Goal: Task Accomplishment & Management: Complete application form

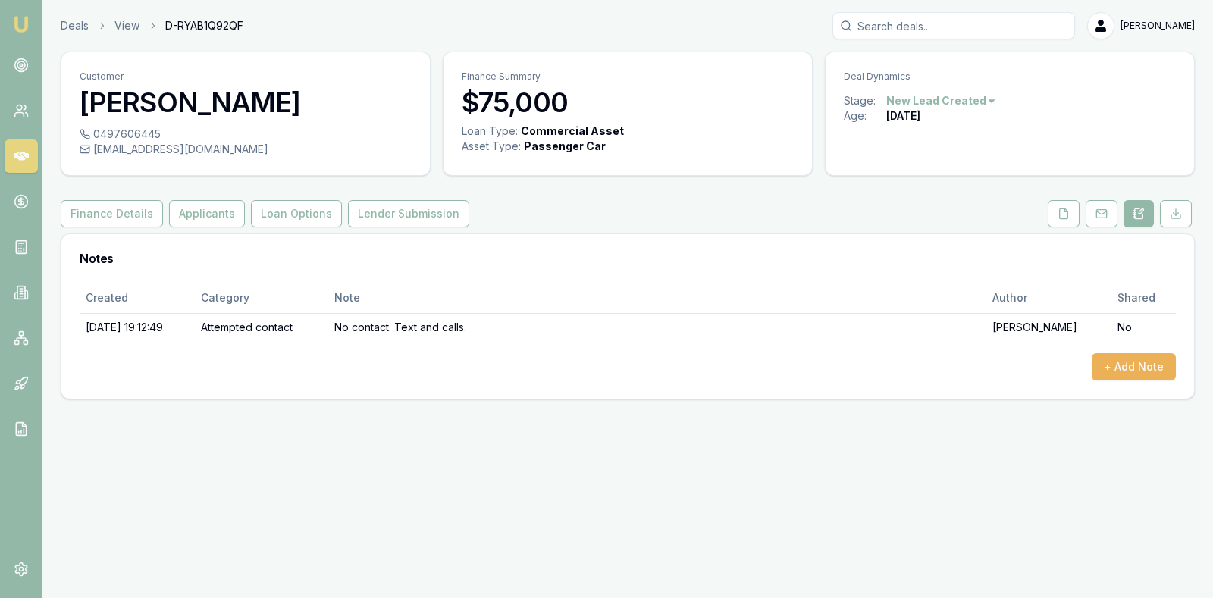
click at [23, 154] on icon at bounding box center [21, 156] width 15 height 9
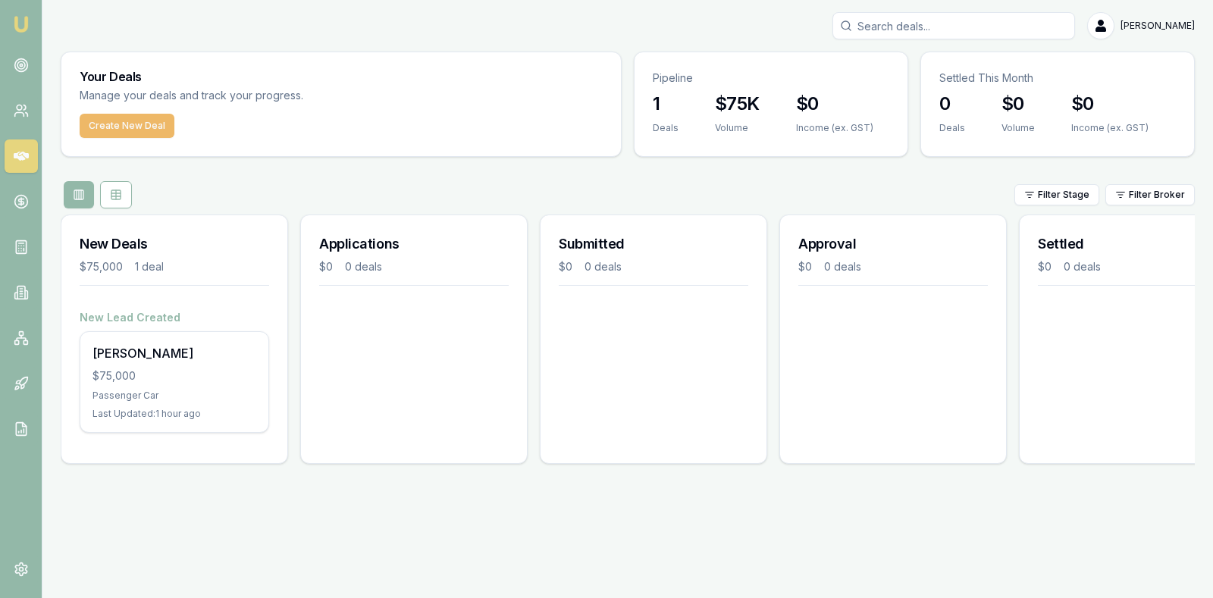
click at [127, 122] on button "Create New Deal" at bounding box center [127, 126] width 95 height 24
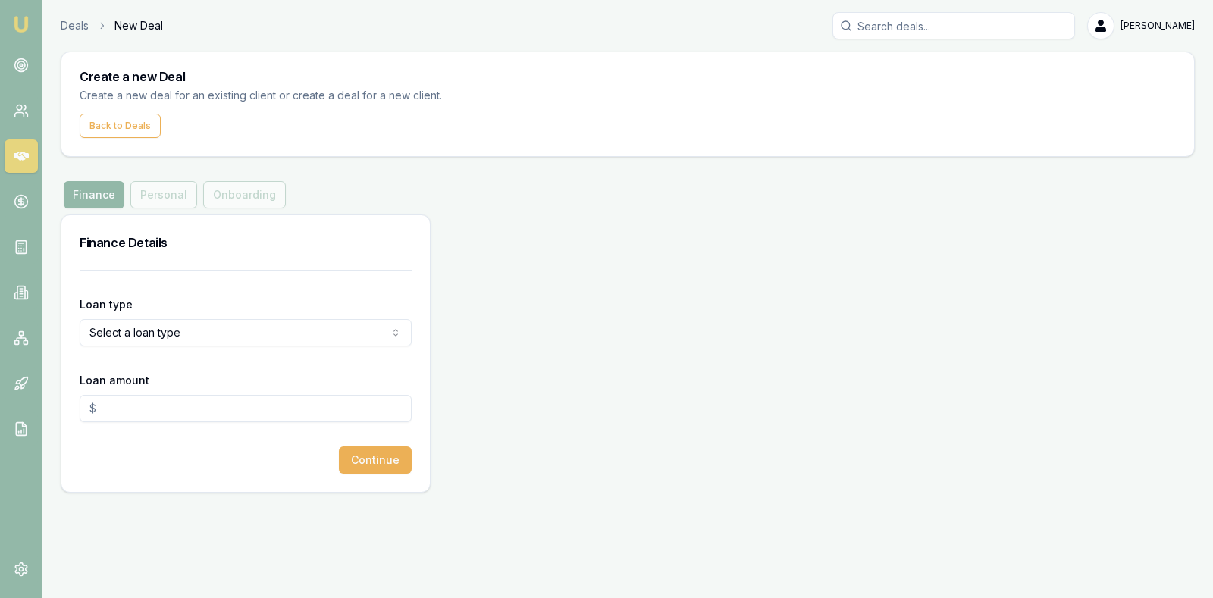
click at [197, 337] on html "Emu Broker Deals New Deal [PERSON_NAME] Toggle Menu Create a new Deal Create a …" at bounding box center [606, 299] width 1213 height 598
select select "CONSUMER_ASSET"
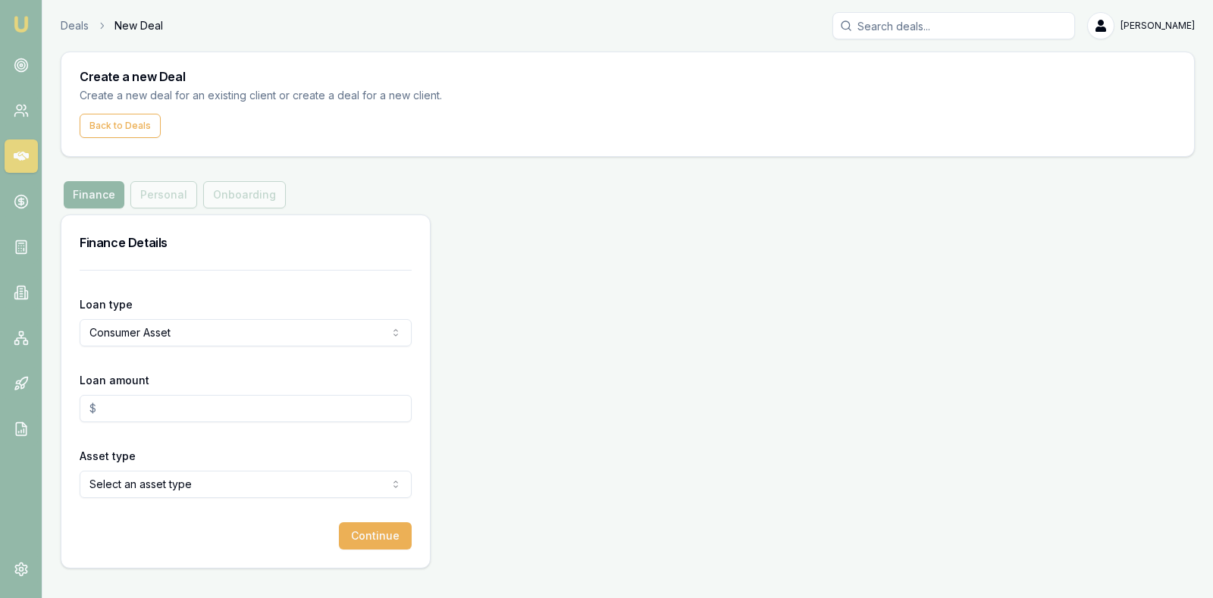
click at [161, 409] on input "Loan amount" at bounding box center [246, 408] width 332 height 27
type input "$49,000.00"
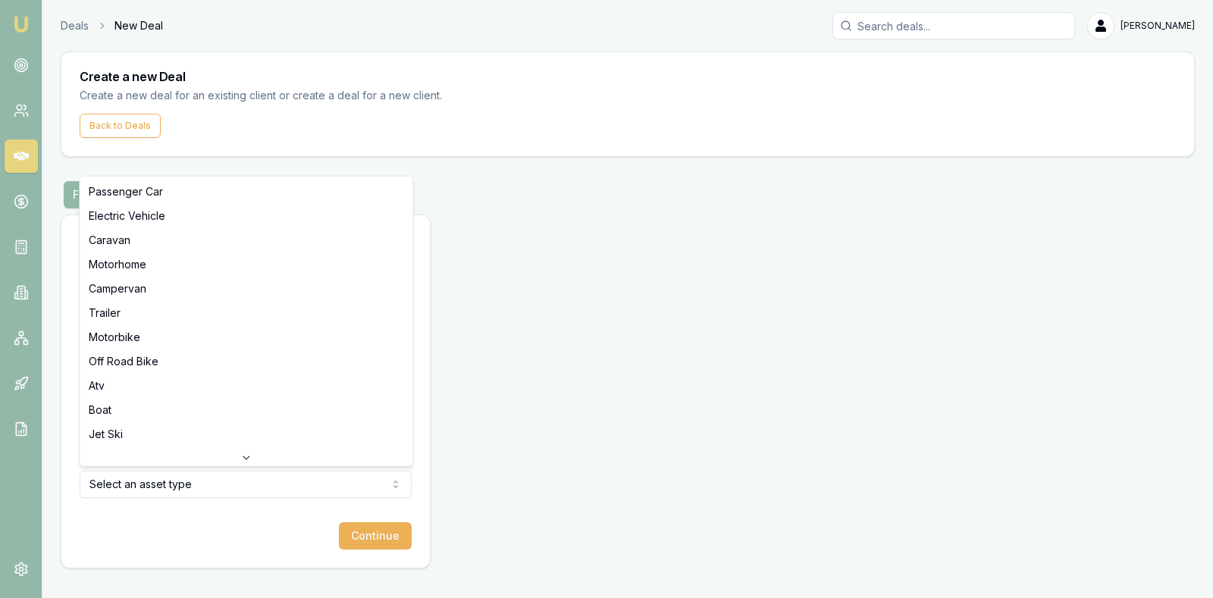
click at [223, 470] on html "Emu Broker Deals New Deal [PERSON_NAME] Toggle Menu Create a new Deal Create a …" at bounding box center [606, 299] width 1213 height 598
select select "ELECTRIC_VEHICLE"
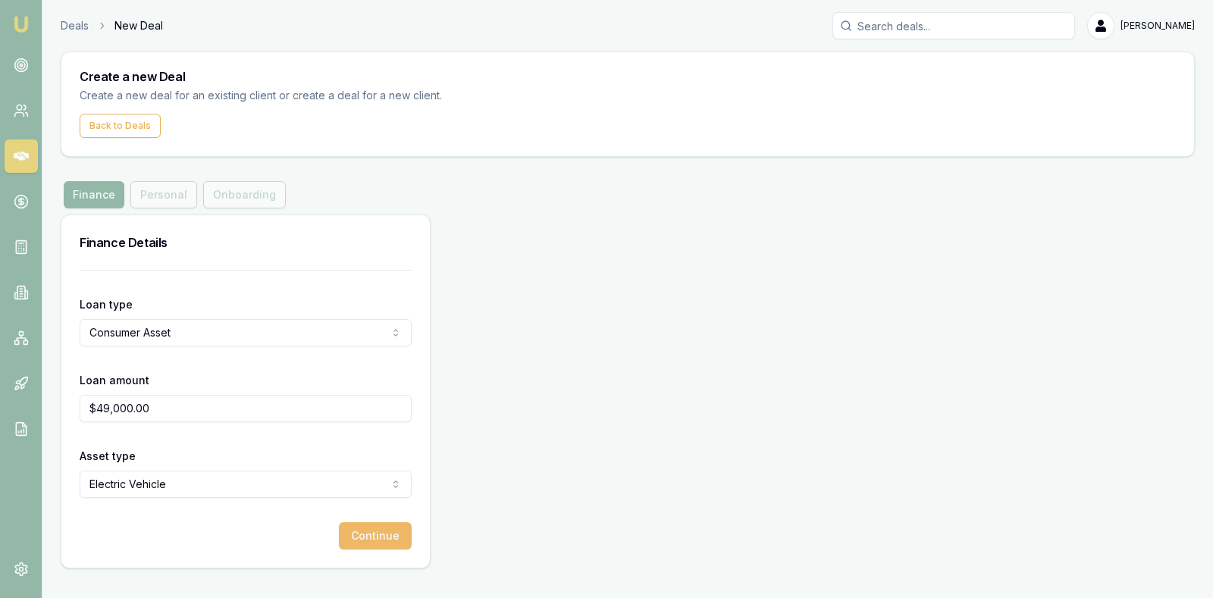
click at [373, 530] on button "Continue" at bounding box center [375, 535] width 73 height 27
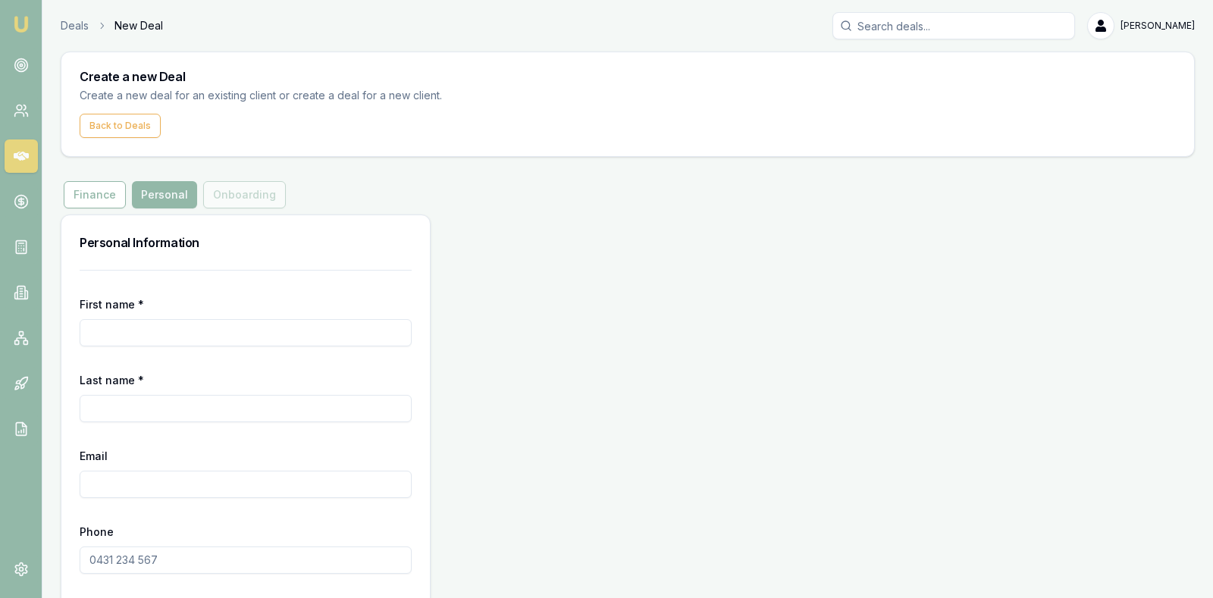
click at [304, 340] on input "First name *" at bounding box center [246, 332] width 332 height 27
type input "Prashant"
click at [261, 410] on input "Last name *" at bounding box center [246, 408] width 332 height 27
type input "[PERSON_NAME]"
click at [230, 483] on input "Email" at bounding box center [246, 484] width 332 height 27
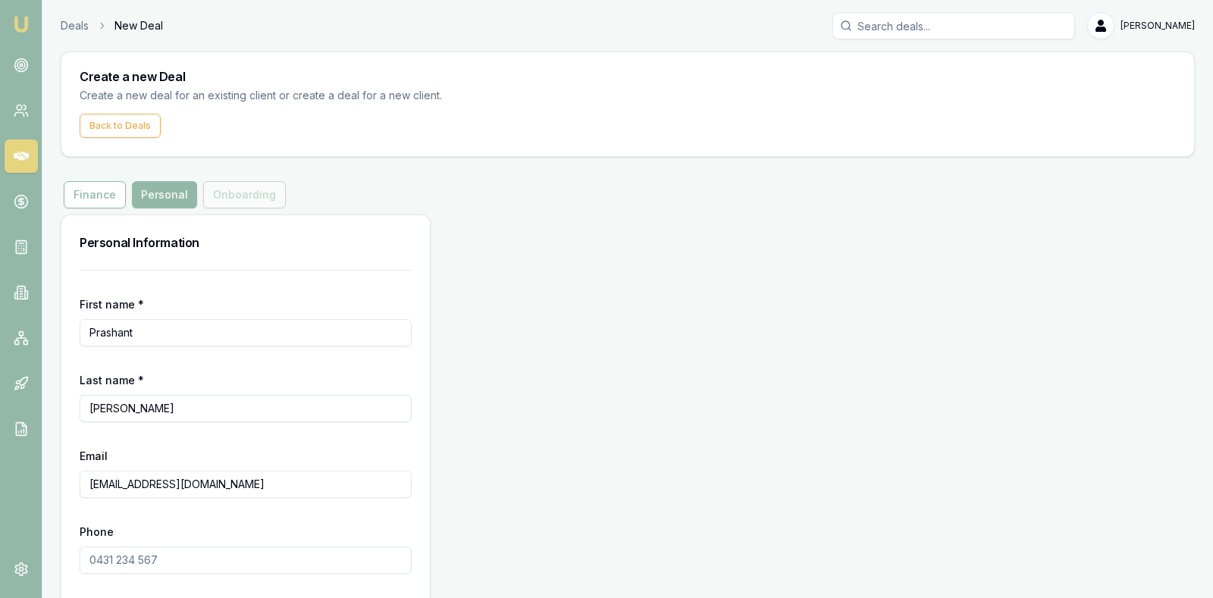
type input "[EMAIL_ADDRESS][DOMAIN_NAME]"
click at [192, 558] on input "Phone" at bounding box center [246, 559] width 332 height 27
type input "0430 157 570"
click at [518, 402] on div "Personal Information First name * [PERSON_NAME] Last name * [PERSON_NAME] Email…" at bounding box center [628, 429] width 1134 height 430
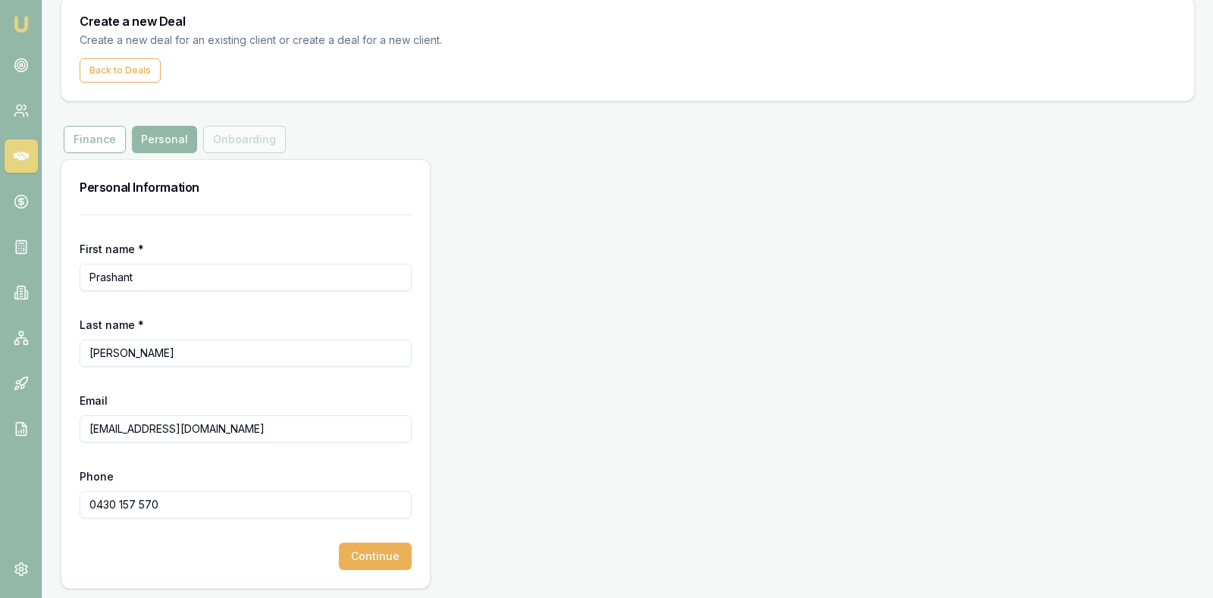
scroll to position [57, 0]
click at [363, 547] on button "Continue" at bounding box center [375, 554] width 73 height 27
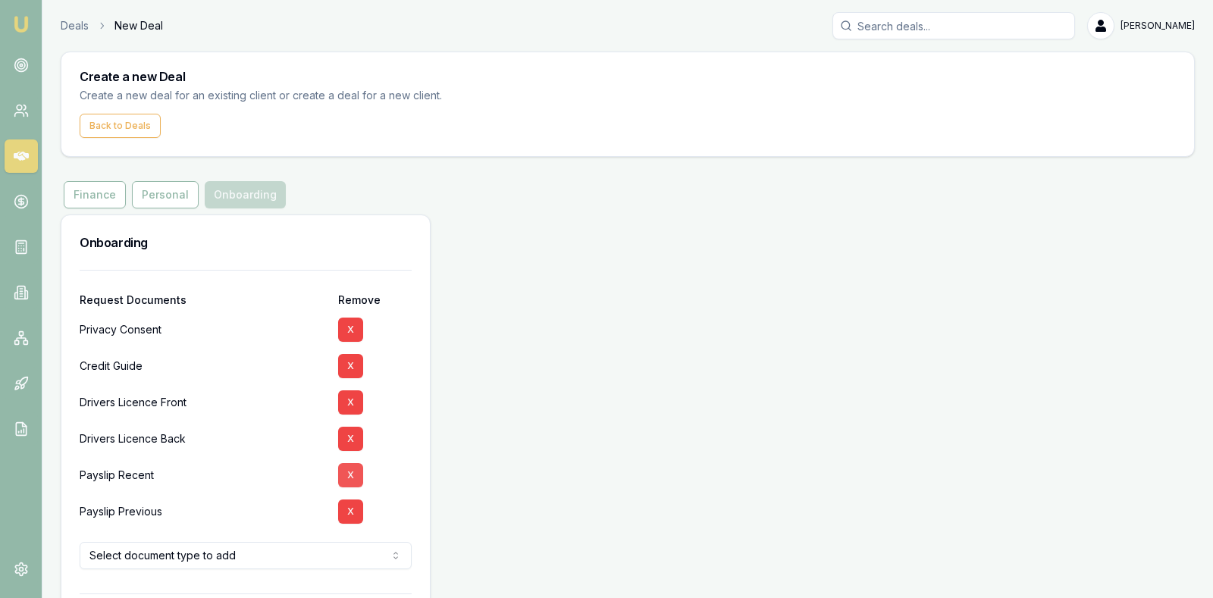
click at [353, 469] on button "X" at bounding box center [350, 475] width 25 height 24
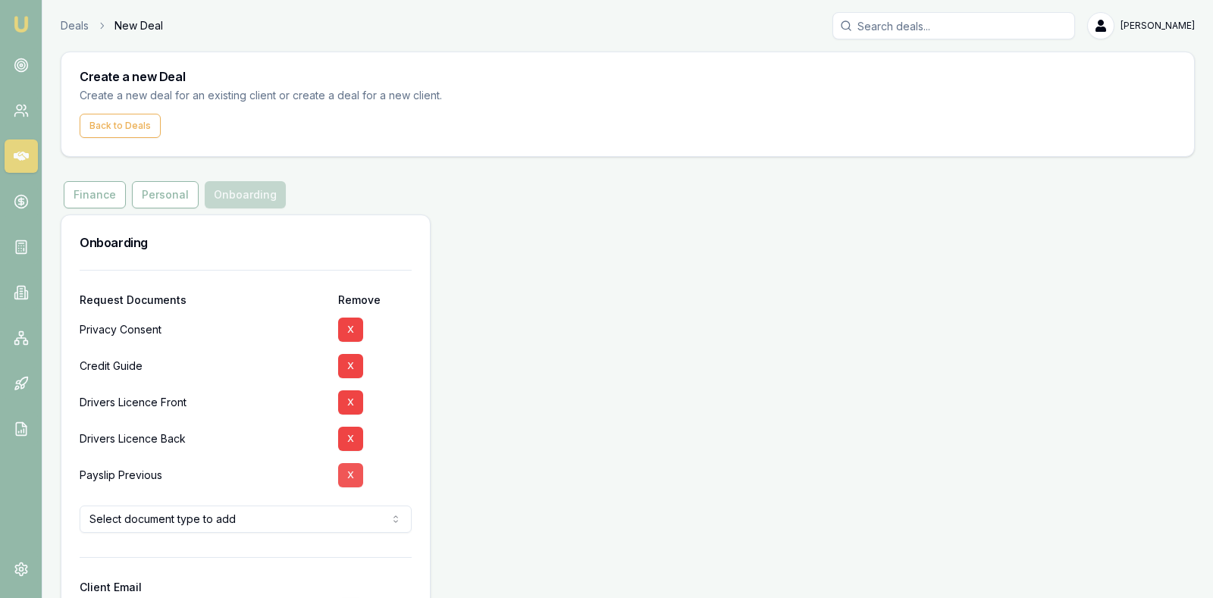
click at [352, 473] on button "X" at bounding box center [350, 475] width 25 height 24
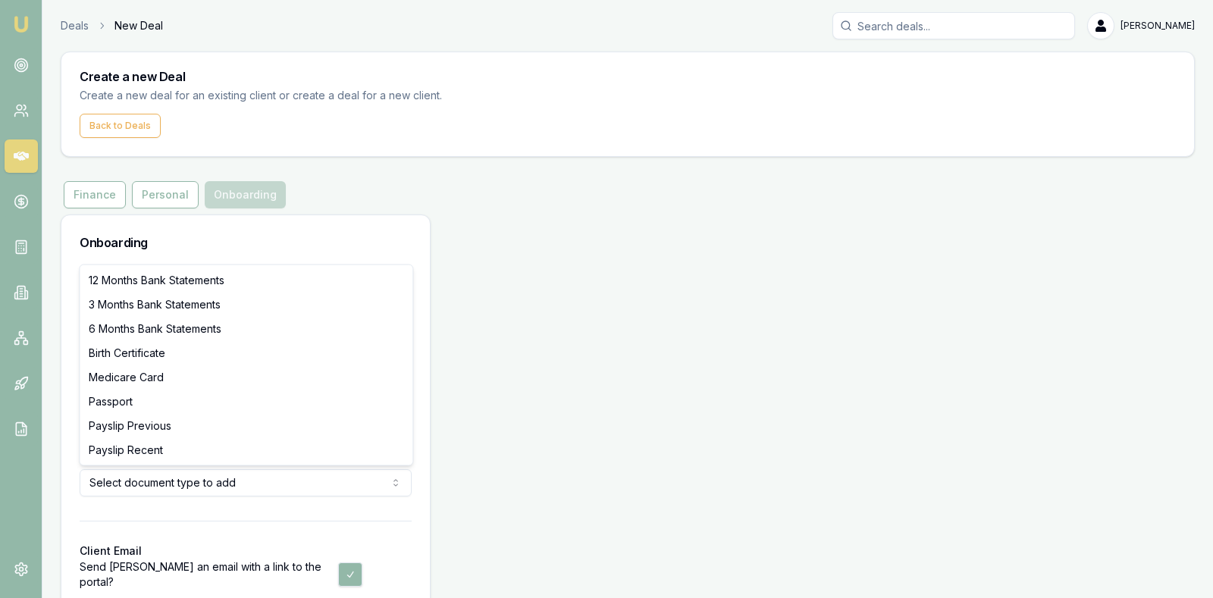
click at [369, 481] on html "Emu Broker Deals New Deal [PERSON_NAME] Toggle Menu Create a new Deal Create a …" at bounding box center [606, 299] width 1213 height 598
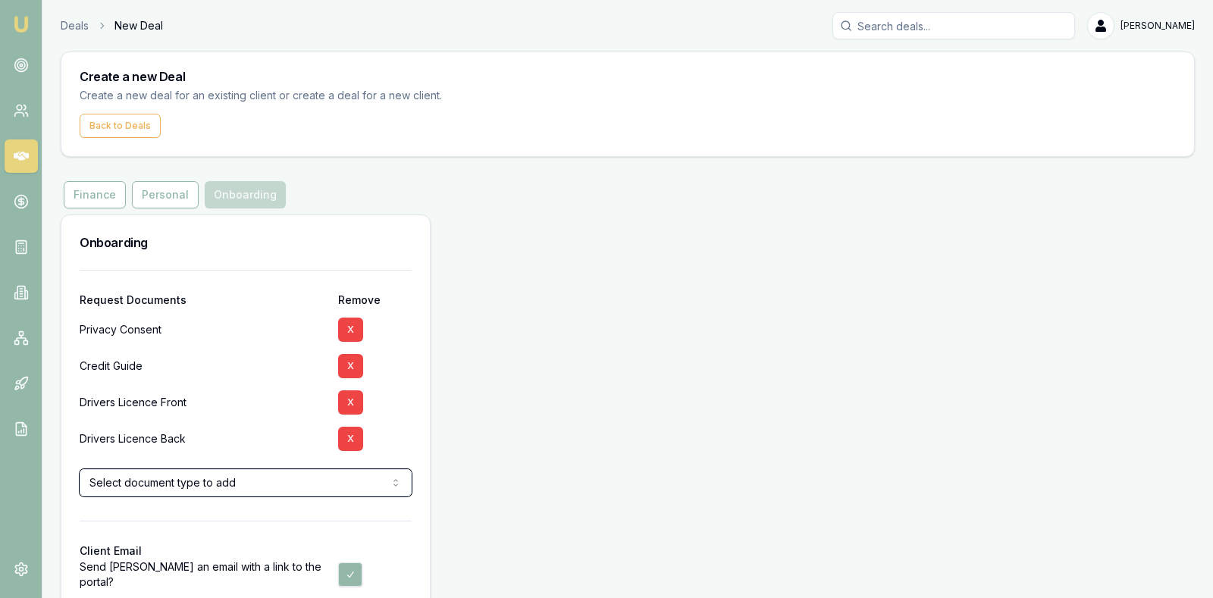
click at [512, 462] on html "Emu Broker Deals New Deal [PERSON_NAME] Toggle Menu Create a new Deal Create a …" at bounding box center [606, 299] width 1213 height 598
click at [524, 457] on div "Onboarding Request Documents Remove Privacy Consent X Credit Guide X Drivers Li…" at bounding box center [628, 438] width 1134 height 449
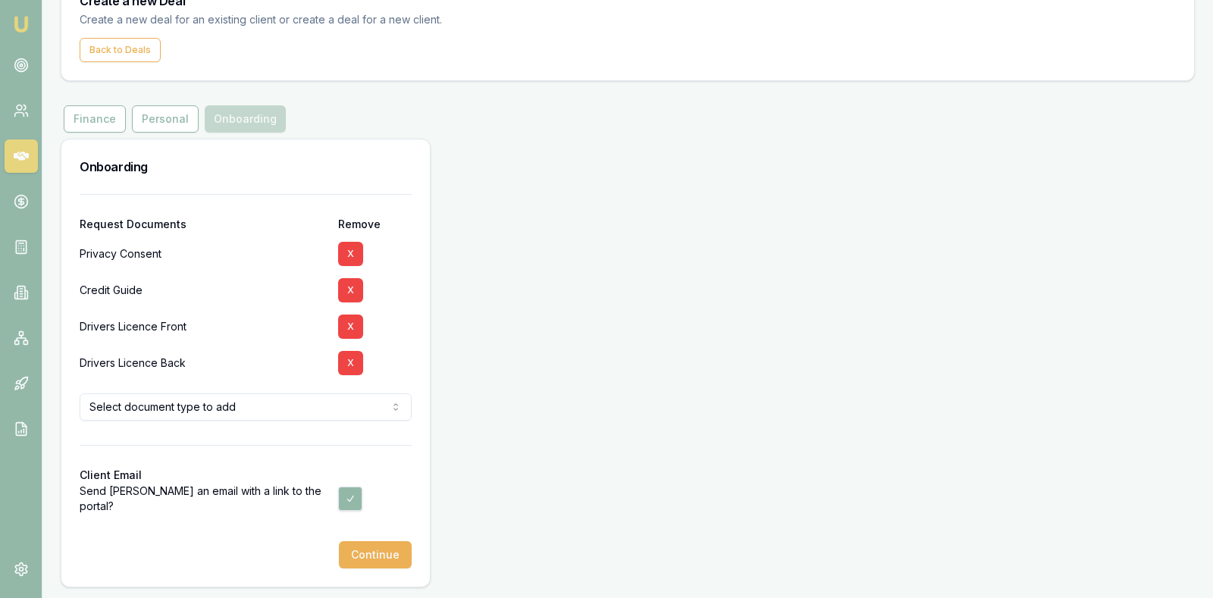
scroll to position [76, 0]
click at [377, 545] on button "Continue" at bounding box center [375, 554] width 73 height 27
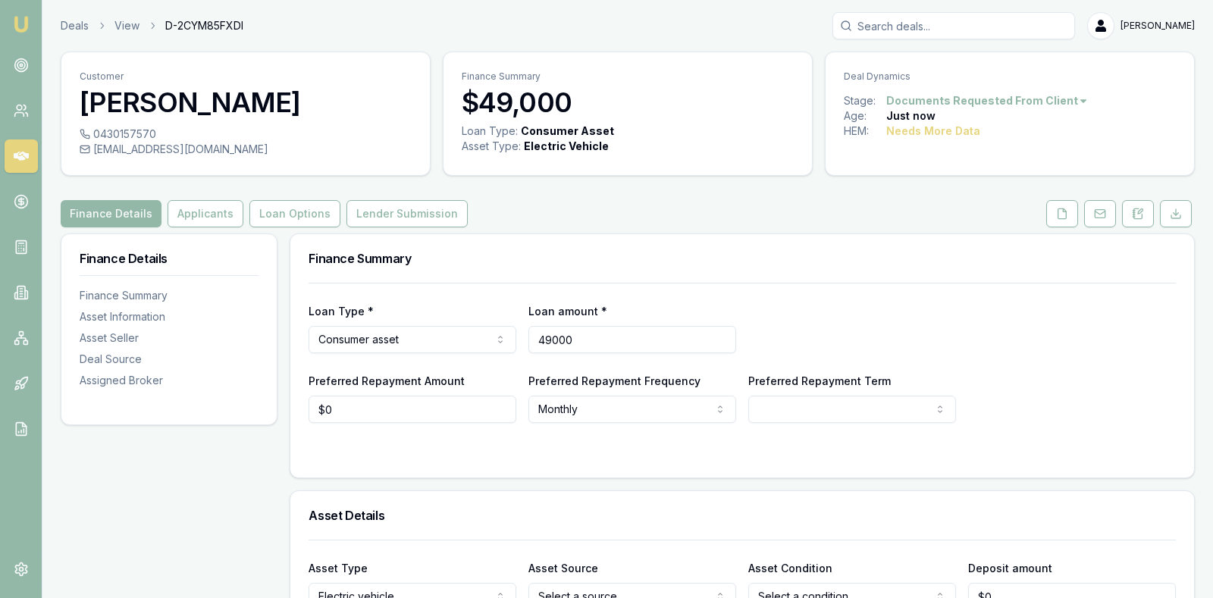
click at [620, 336] on input "49000" at bounding box center [632, 339] width 208 height 27
type input "$49,855"
click at [905, 330] on div "Loan Type * Consumer asset Consumer loan Consumer asset Commercial loan Commerc…" at bounding box center [741, 328] width 867 height 52
select select "60"
click at [913, 419] on html "Emu Broker Deals View D-2CYM85FXDI [PERSON_NAME] Toggle Menu Customer [PERSON_N…" at bounding box center [606, 299] width 1213 height 598
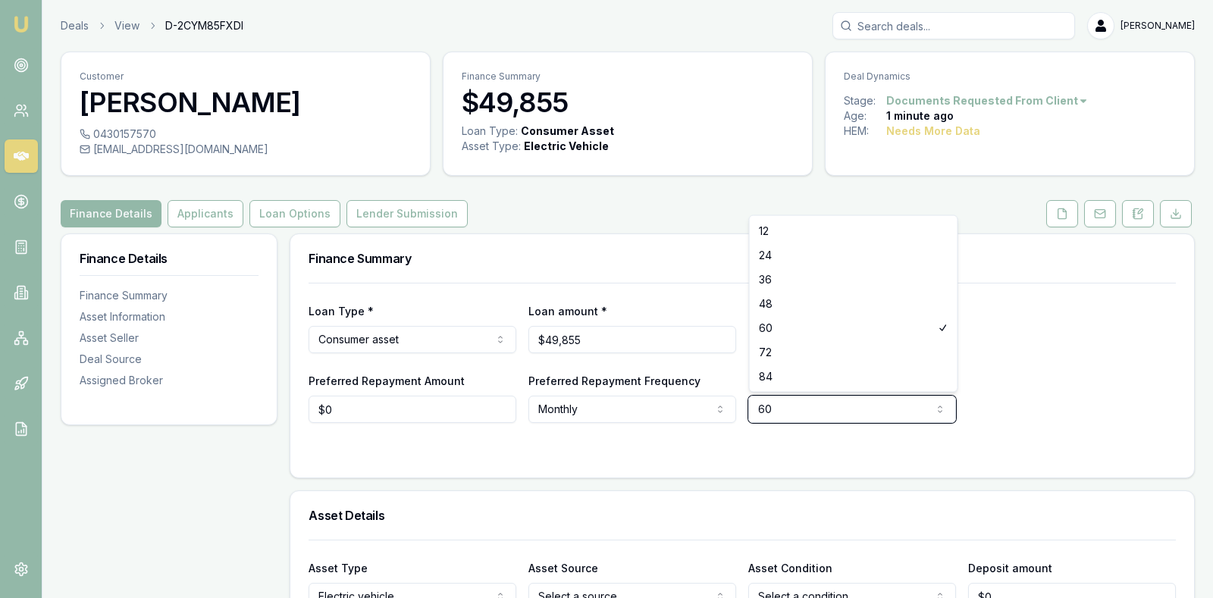
click at [806, 405] on html "Emu Broker Deals View D-2CYM85FXDI [PERSON_NAME] Toggle Menu Customer [PERSON_N…" at bounding box center [606, 299] width 1213 height 598
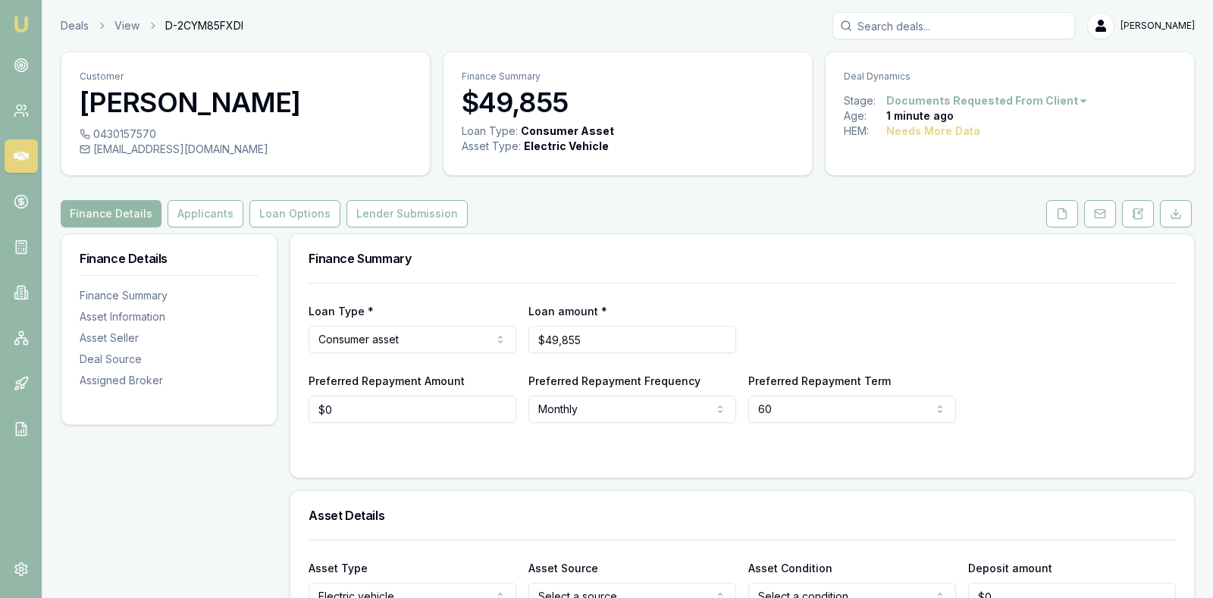
click at [800, 296] on div "Loan Type * Consumer asset Consumer loan Consumer asset Commercial loan Commerc…" at bounding box center [741, 353] width 867 height 140
click at [770, 216] on div "Finance Details Applicants Loan Options Lender Submission" at bounding box center [628, 213] width 1134 height 27
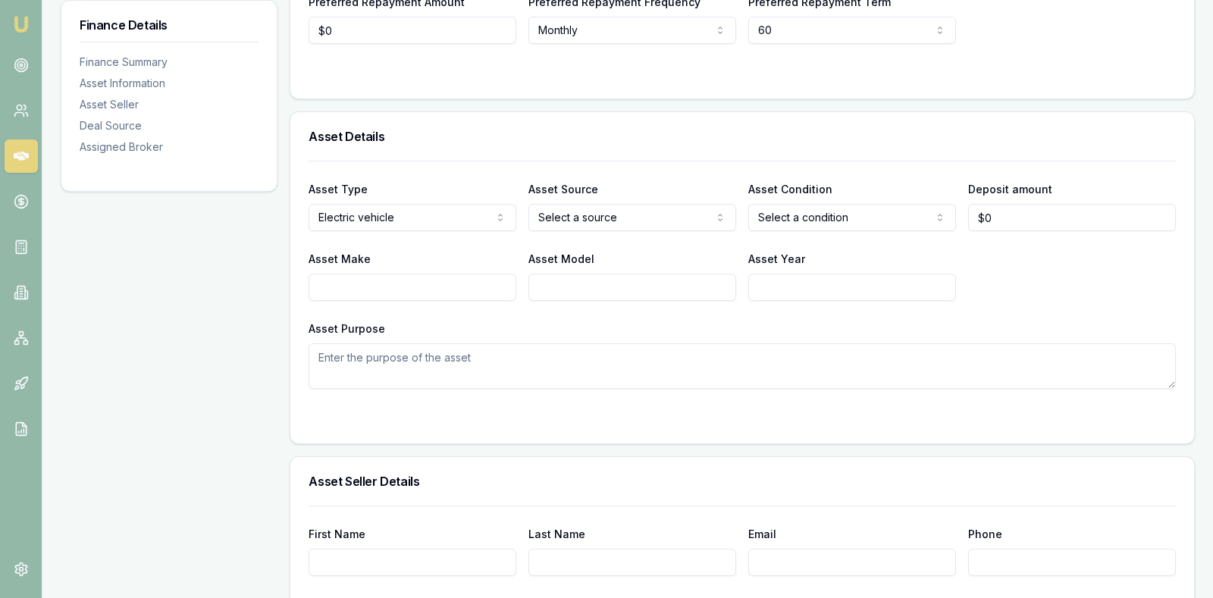
scroll to position [417, 0]
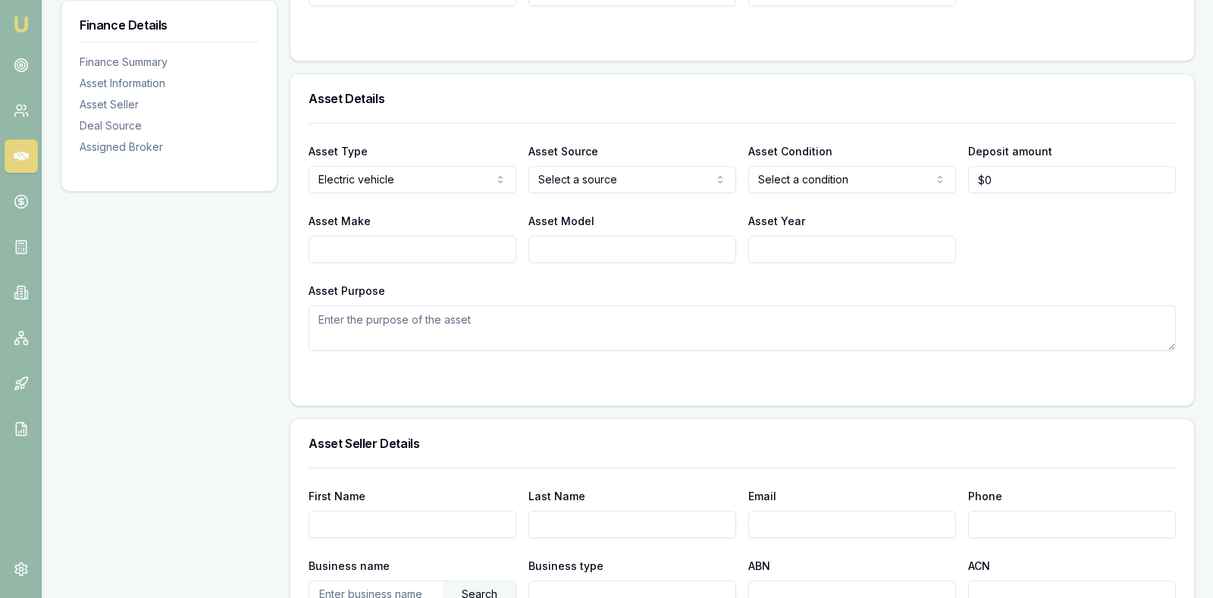
click at [633, 192] on div "Asset Type Electric vehicle Passenger car Electric vehicle Light commercial Car…" at bounding box center [741, 237] width 867 height 228
select select "USED"
click at [1006, 170] on input "0" at bounding box center [1072, 179] width 208 height 27
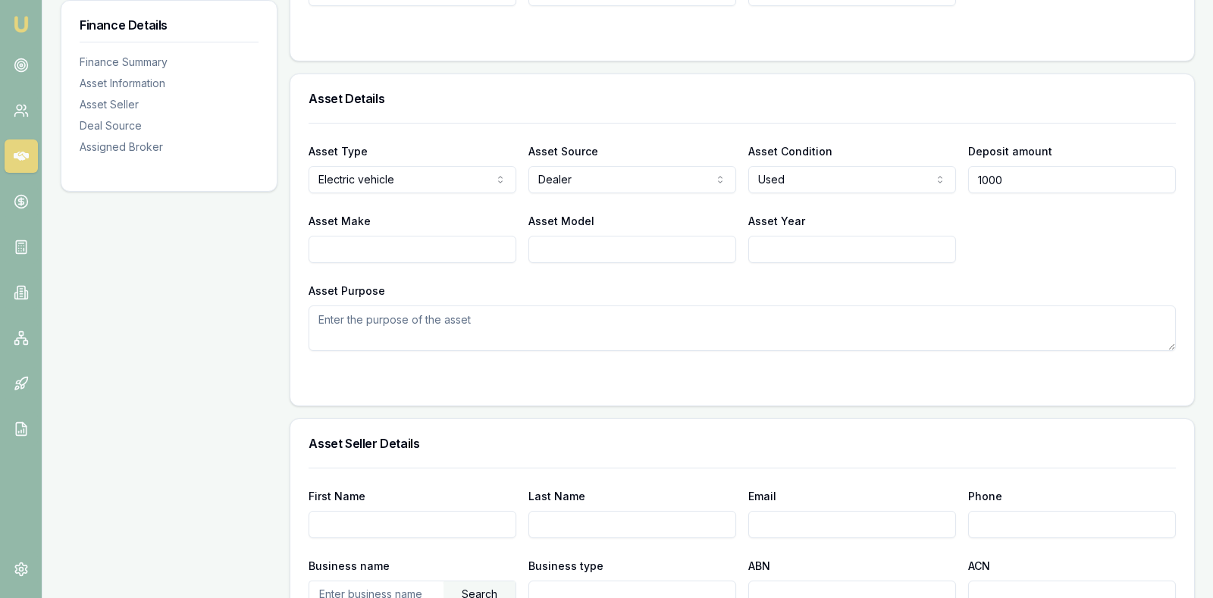
type input "$1,000"
click at [440, 261] on div "Asset Type Electric vehicle Passenger car Electric vehicle Light commercial Car…" at bounding box center [741, 237] width 867 height 228
click at [440, 248] on input "Asset Make" at bounding box center [412, 249] width 208 height 27
type input "Tesla"
click at [568, 244] on input "Asset Model" at bounding box center [632, 249] width 208 height 27
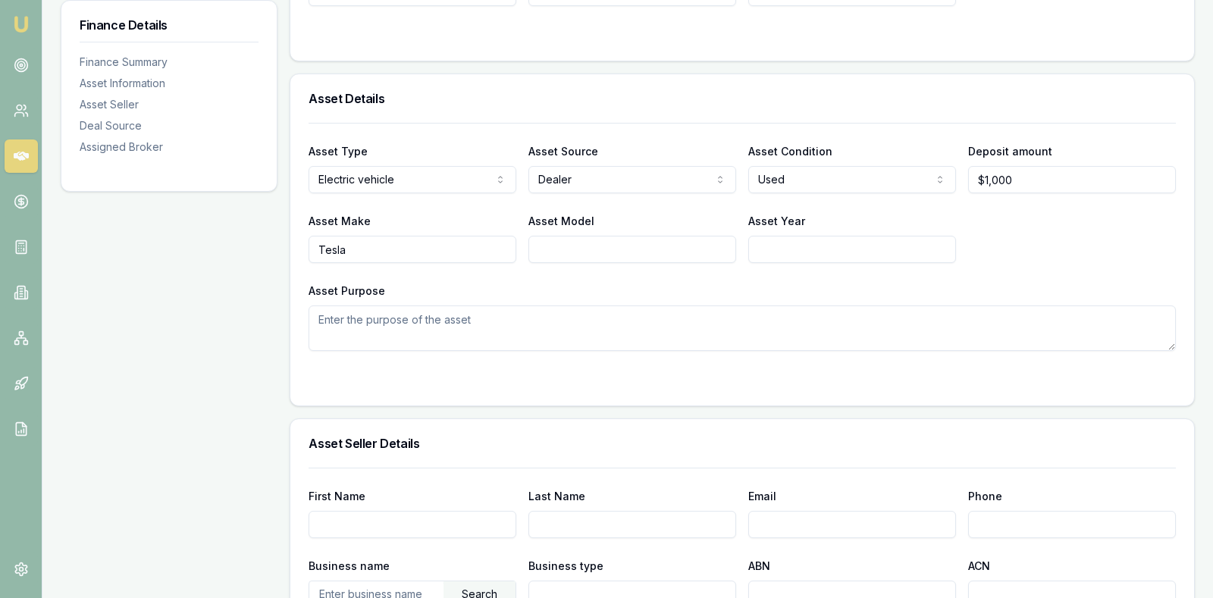
click at [768, 246] on input "Asset Year" at bounding box center [852, 249] width 208 height 27
type input "2023"
click at [659, 258] on input "Asset Model" at bounding box center [632, 249] width 208 height 27
type input "Model 3"
click at [670, 310] on textarea "Asset Purpose" at bounding box center [741, 327] width 867 height 45
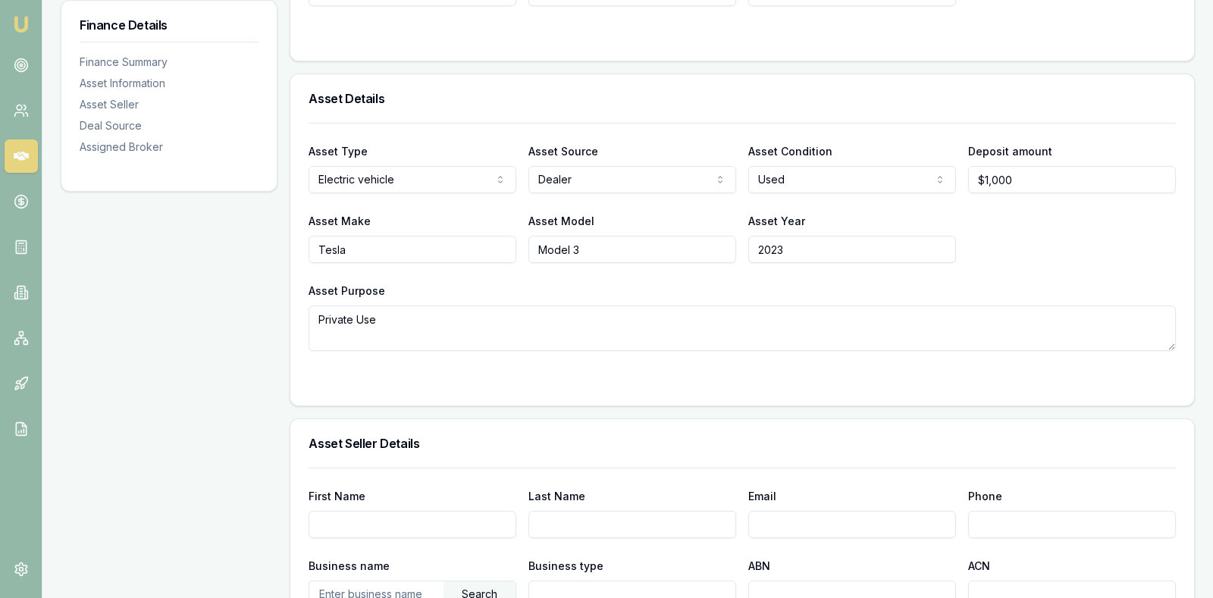
type textarea "Private Use"
click at [606, 437] on h3 "Asset Seller Details" at bounding box center [741, 443] width 867 height 12
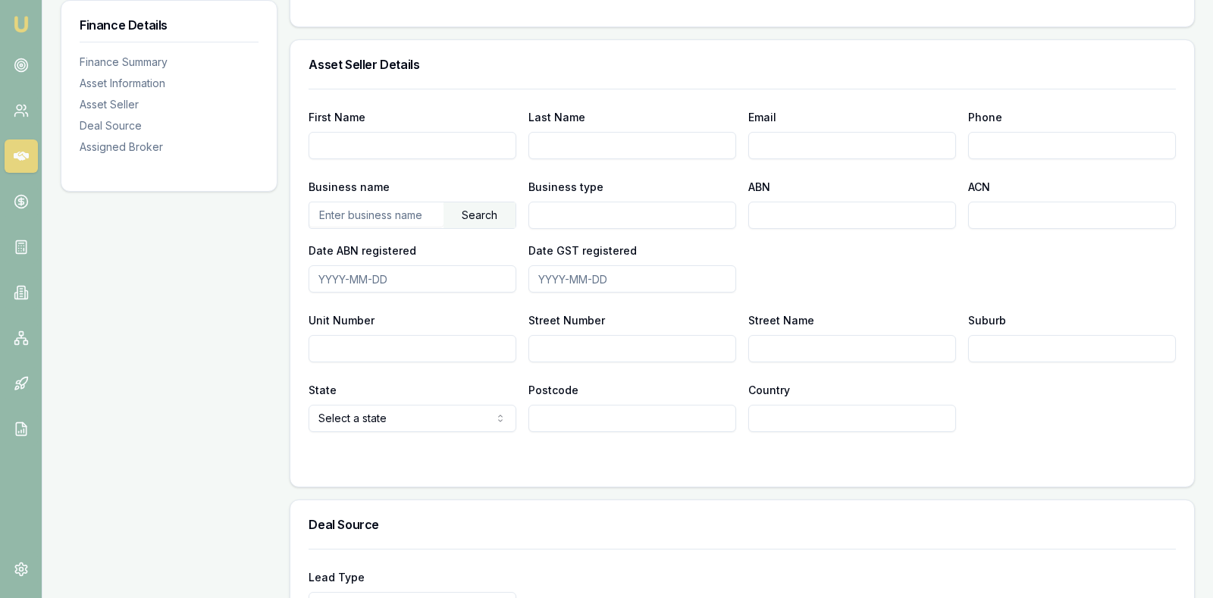
scroll to position [834, 0]
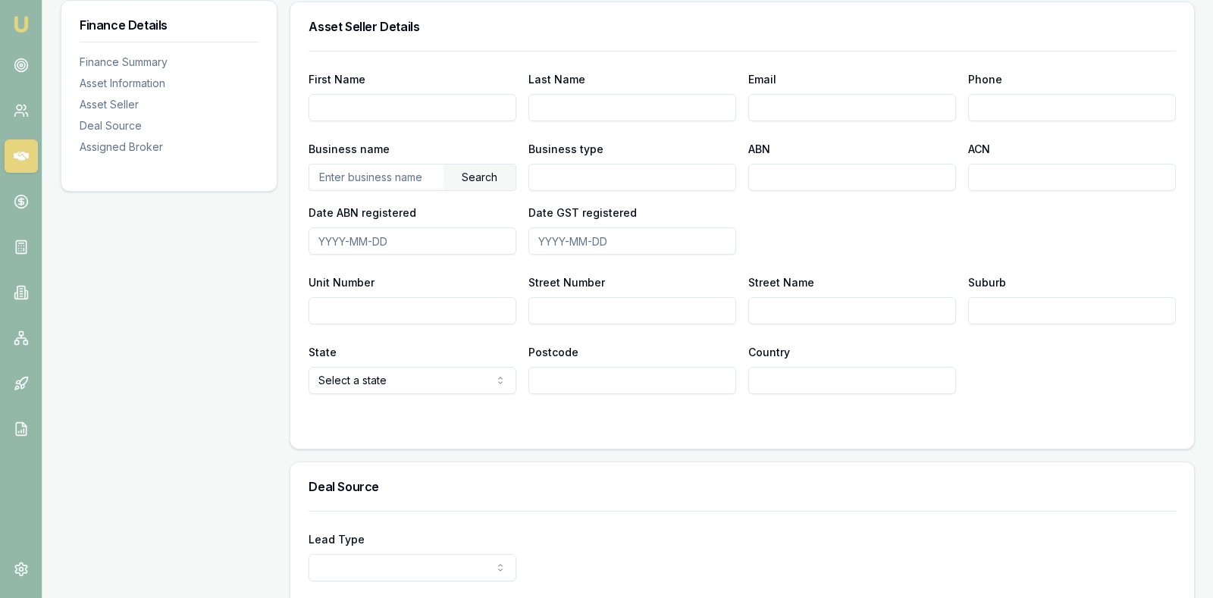
click at [403, 179] on input "text" at bounding box center [376, 176] width 134 height 24
type input "Car Giant WA"
click at [575, 168] on input "Business type" at bounding box center [632, 177] width 208 height 27
type input "Dealership"
click at [777, 177] on input "ABN" at bounding box center [852, 177] width 208 height 27
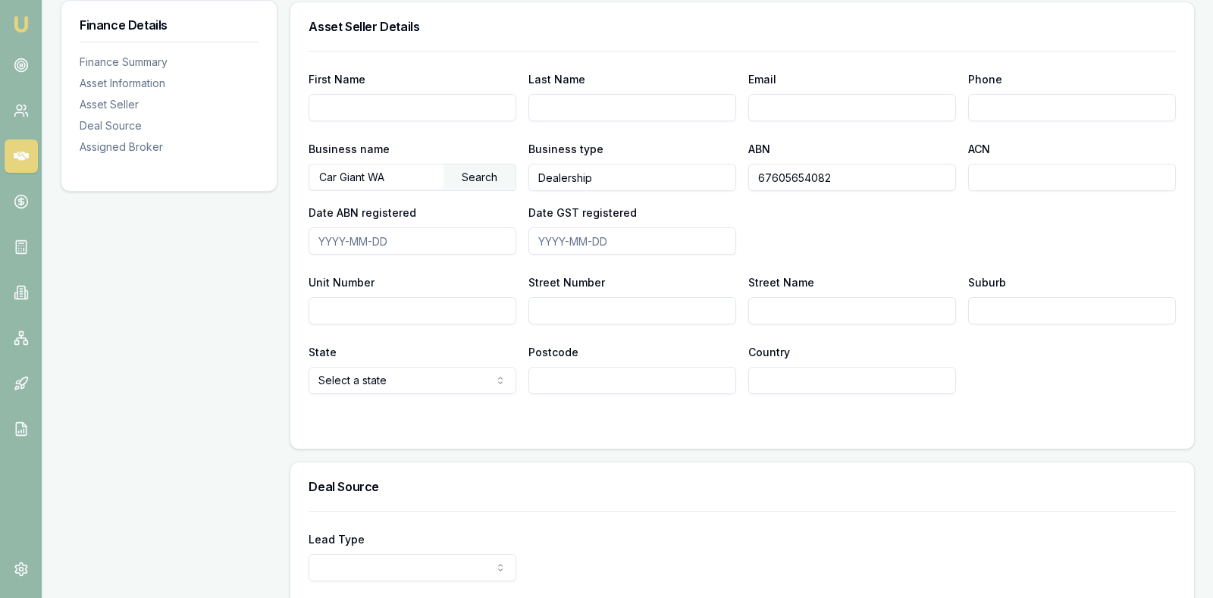
type input "67605654082"
click at [577, 308] on input "Street Number" at bounding box center [632, 310] width 208 height 27
type input "8"
type input "D"
type input "[GEOGRAPHIC_DATA]"
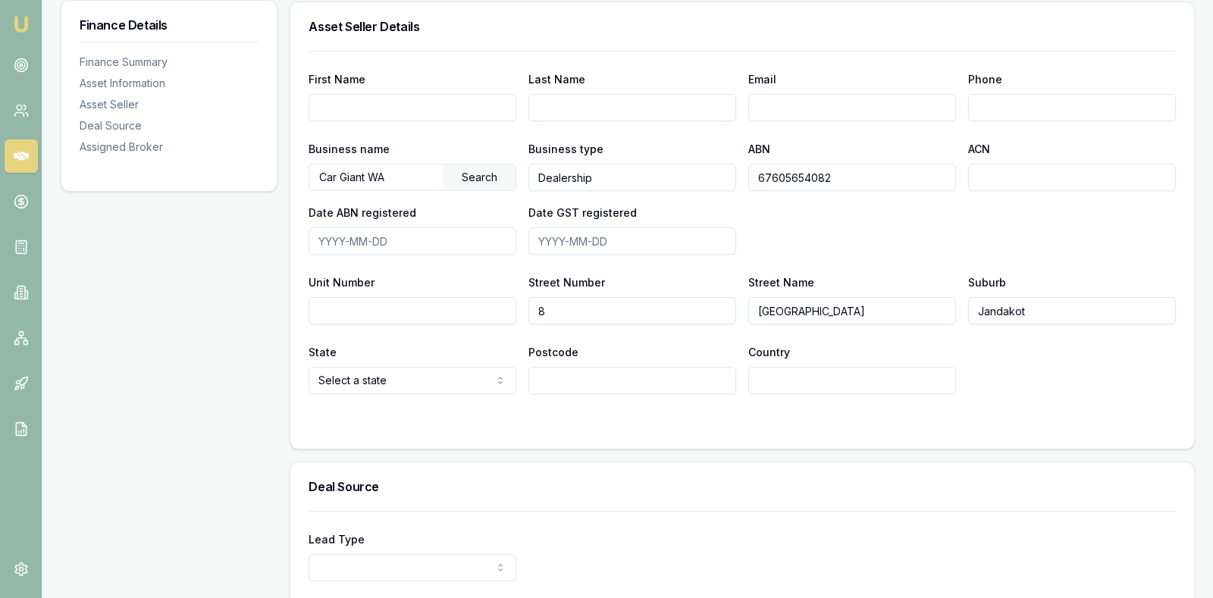
type input "Jandakot"
select select "WA"
click at [547, 374] on input "Postcode" at bounding box center [632, 380] width 208 height 27
type input "6164"
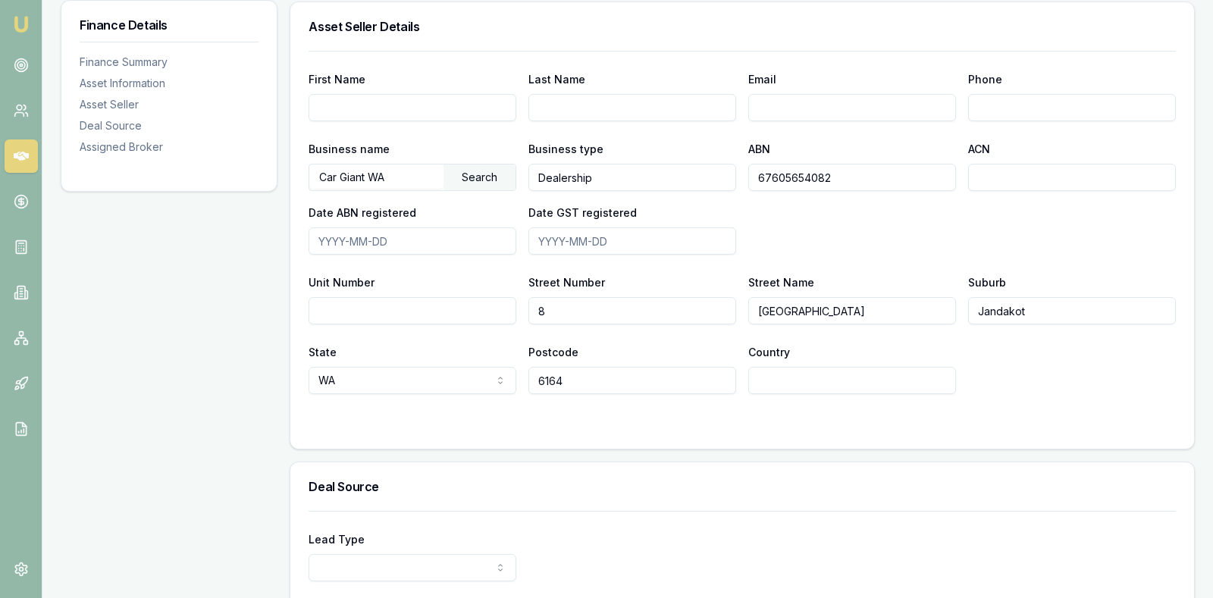
click at [788, 380] on input "Country" at bounding box center [852, 380] width 208 height 27
type input "[GEOGRAPHIC_DATA]"
click at [1152, 397] on form "First Name Last Name Email Phone Business name Car Giant WA Search Business typ…" at bounding box center [741, 241] width 867 height 380
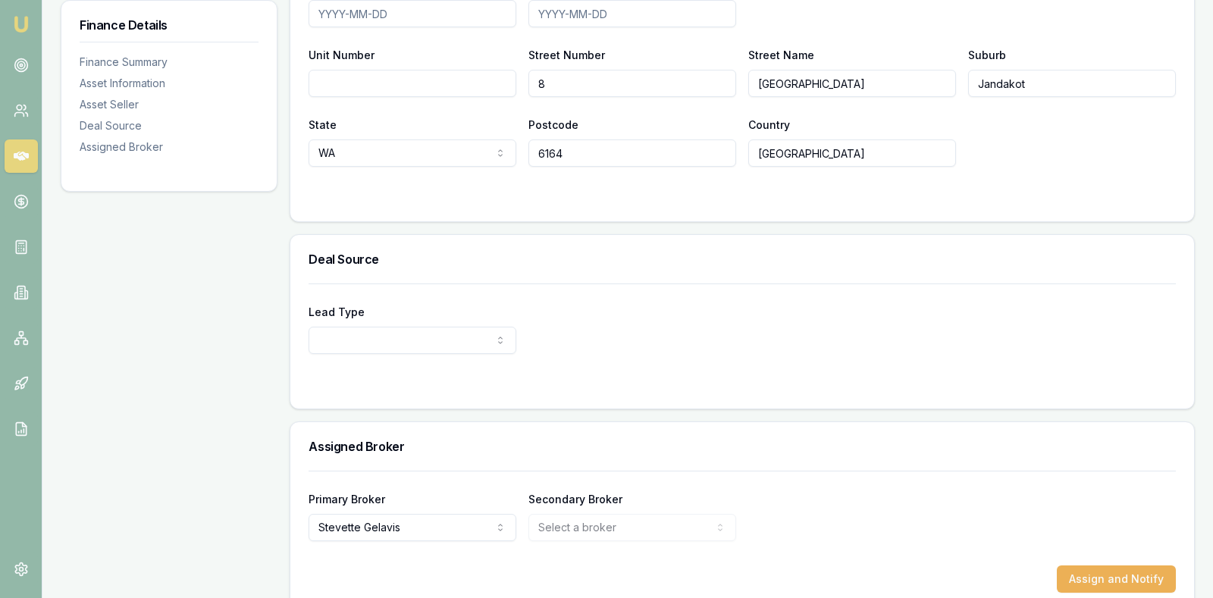
scroll to position [1083, 0]
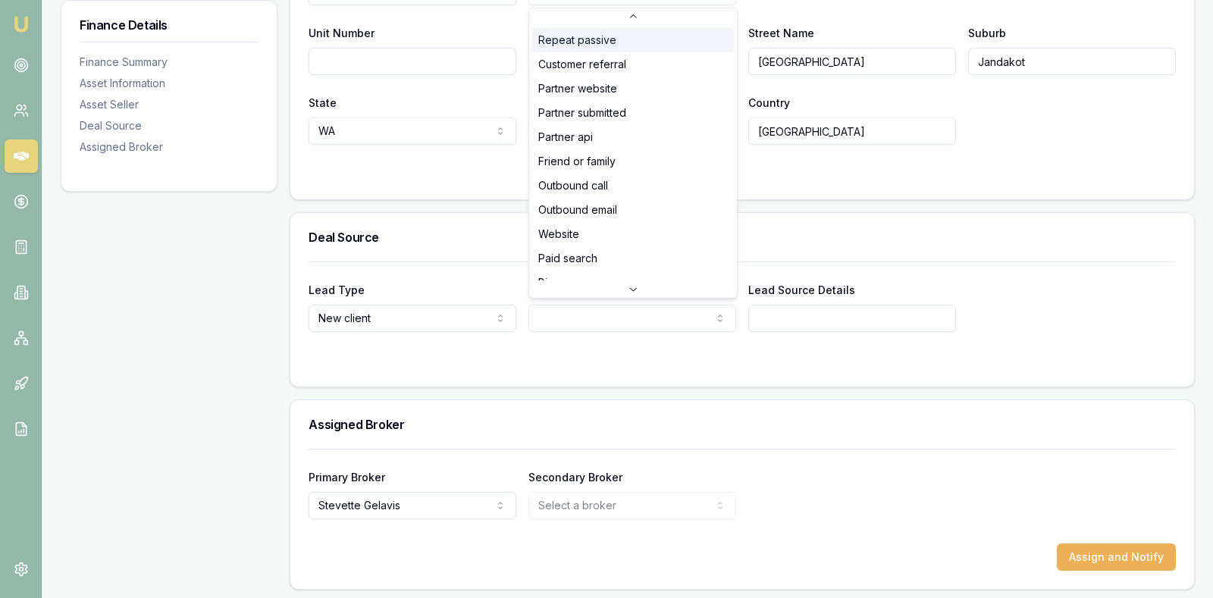
scroll to position [1, 0]
select select "CUSTOMER_REFERRAL"
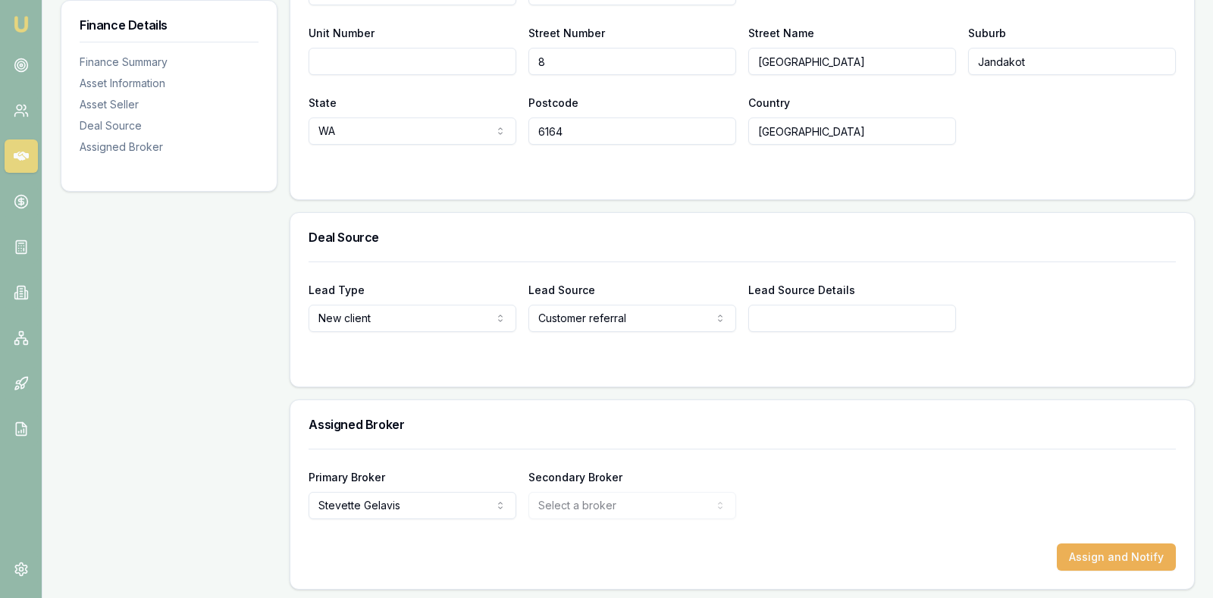
click at [804, 314] on input "Lead Source Details" at bounding box center [852, 318] width 208 height 27
type input "Referrer"
click at [1056, 261] on div "Lead Type New client New client Repeat client Partner Campaign Other Lead Sourc…" at bounding box center [741, 296] width 867 height 70
click at [1137, 548] on button "Assign and Notify" at bounding box center [1115, 556] width 119 height 27
click at [20, 149] on icon at bounding box center [21, 156] width 15 height 15
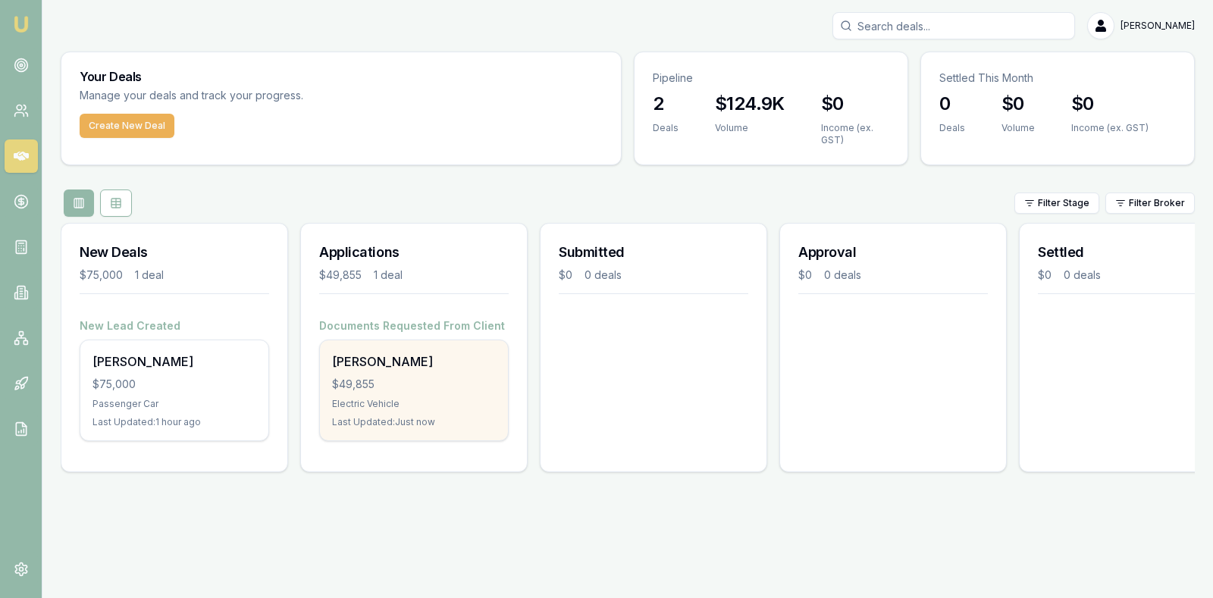
click at [422, 383] on div "$49,855" at bounding box center [414, 384] width 164 height 15
click at [390, 373] on div "[PERSON_NAME] $49,855 Electric Vehicle Last Updated: 5 minutes ago" at bounding box center [414, 390] width 188 height 100
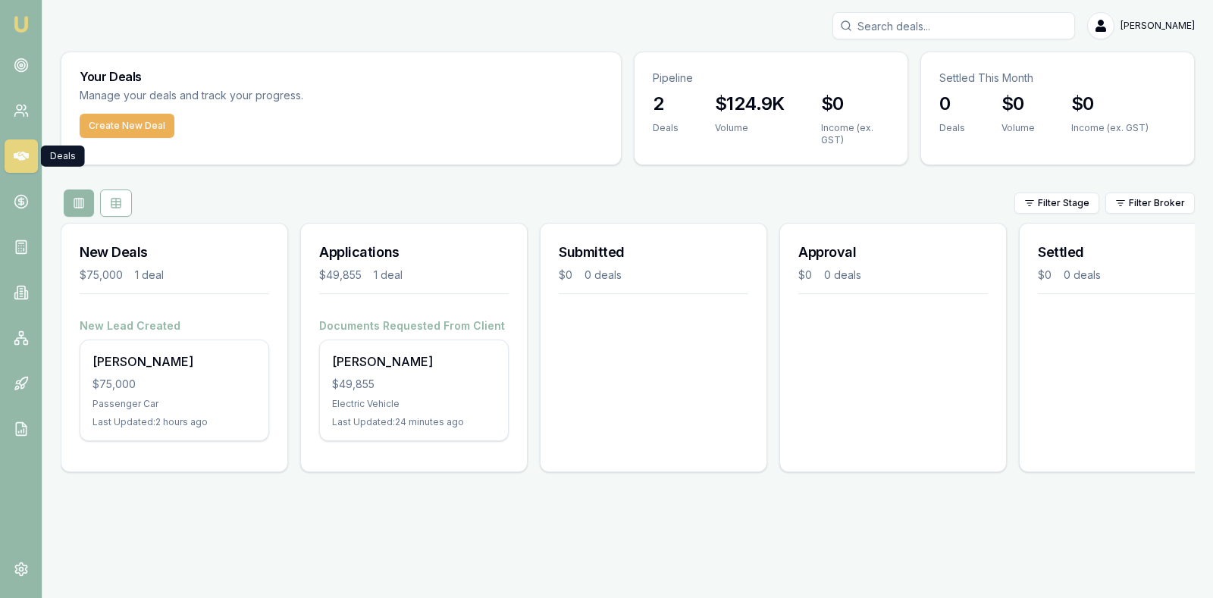
click at [15, 149] on icon at bounding box center [21, 156] width 15 height 15
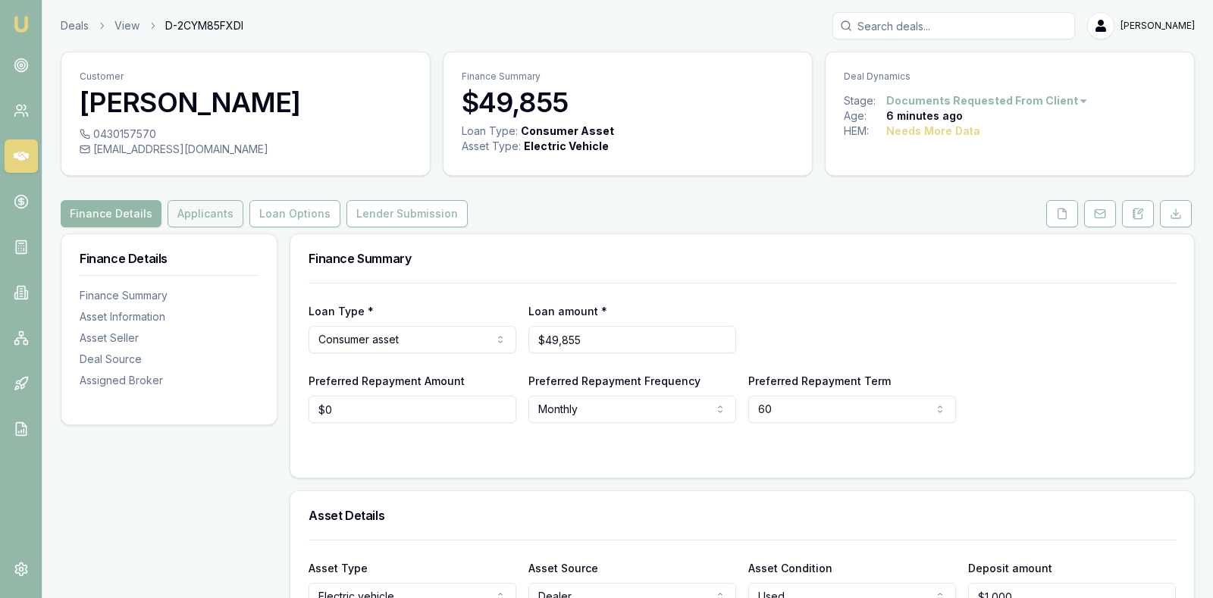
click at [199, 208] on button "Applicants" at bounding box center [205, 213] width 76 height 27
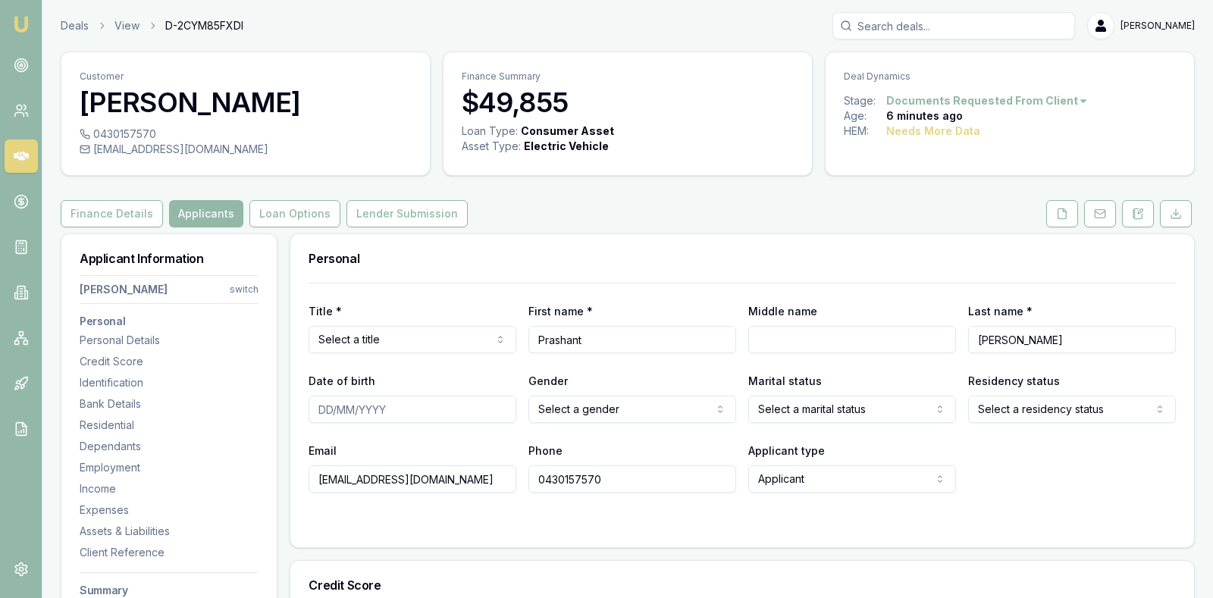
click at [465, 333] on html "Emu Broker Deals View D-2CYM85FXDI Stevette Gelavis Toggle Menu Customer Prasha…" at bounding box center [606, 299] width 1213 height 598
click at [617, 408] on html "Emu Broker Deals View D-2CYM85FXDI Stevette Gelavis Toggle Menu Customer Prasha…" at bounding box center [606, 299] width 1213 height 598
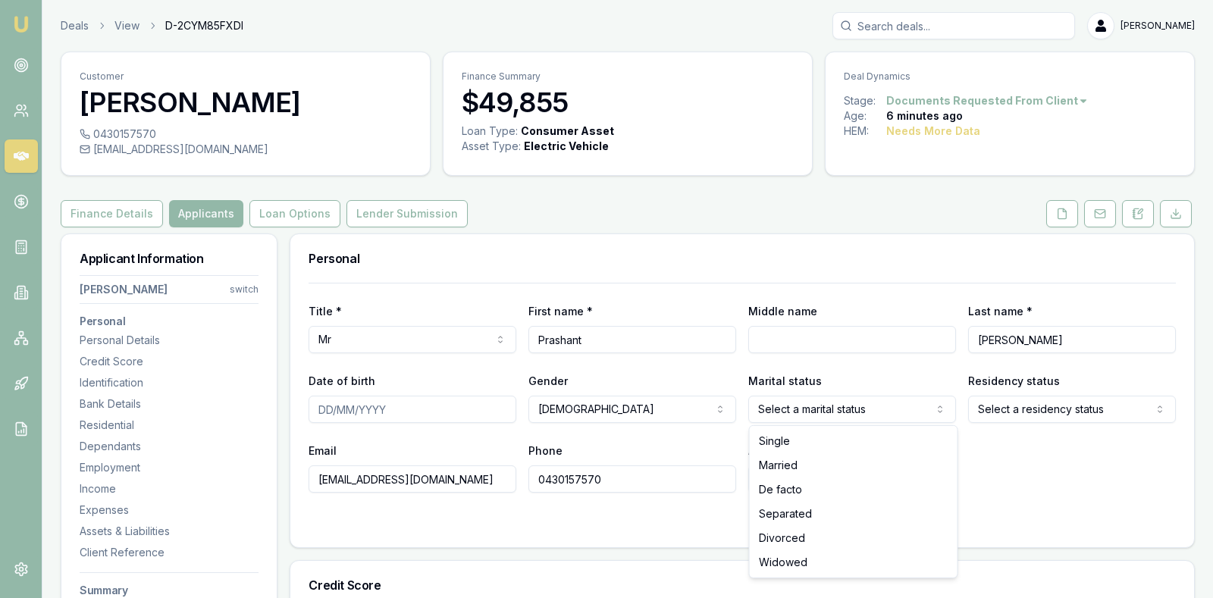
click at [893, 409] on html "Emu Broker Deals View D-2CYM85FXDI Stevette Gelavis Toggle Menu Customer Prasha…" at bounding box center [606, 299] width 1213 height 598
select select "MARRIED"
click at [985, 408] on html "Emu Broker Deals View D-2CYM85FXDI Stevette Gelavis Toggle Menu Customer Prasha…" at bounding box center [606, 299] width 1213 height 598
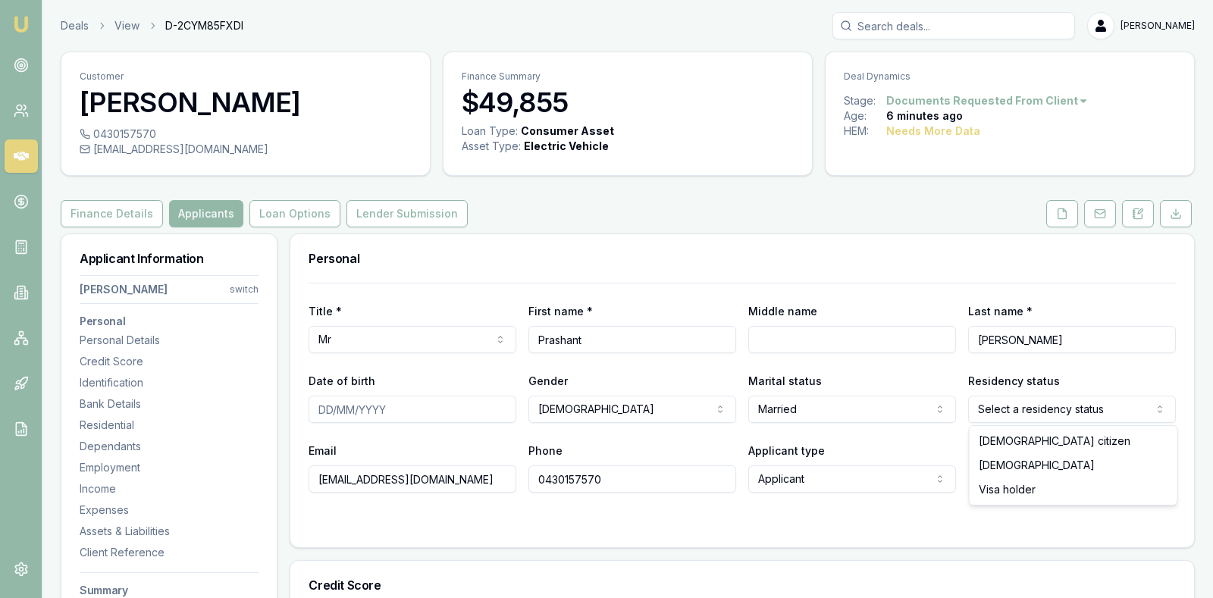
select select "PERMANENT_RESIDENT"
click at [1031, 476] on div "Email malik.anu22@gmail.com Phone 0430157570 Applicant type Applicant Applicant…" at bounding box center [741, 467] width 867 height 52
click at [673, 208] on div "Finance Details Applicants Loan Options Lender Submission" at bounding box center [628, 213] width 1134 height 27
click at [120, 202] on button "Finance Details" at bounding box center [112, 213] width 102 height 27
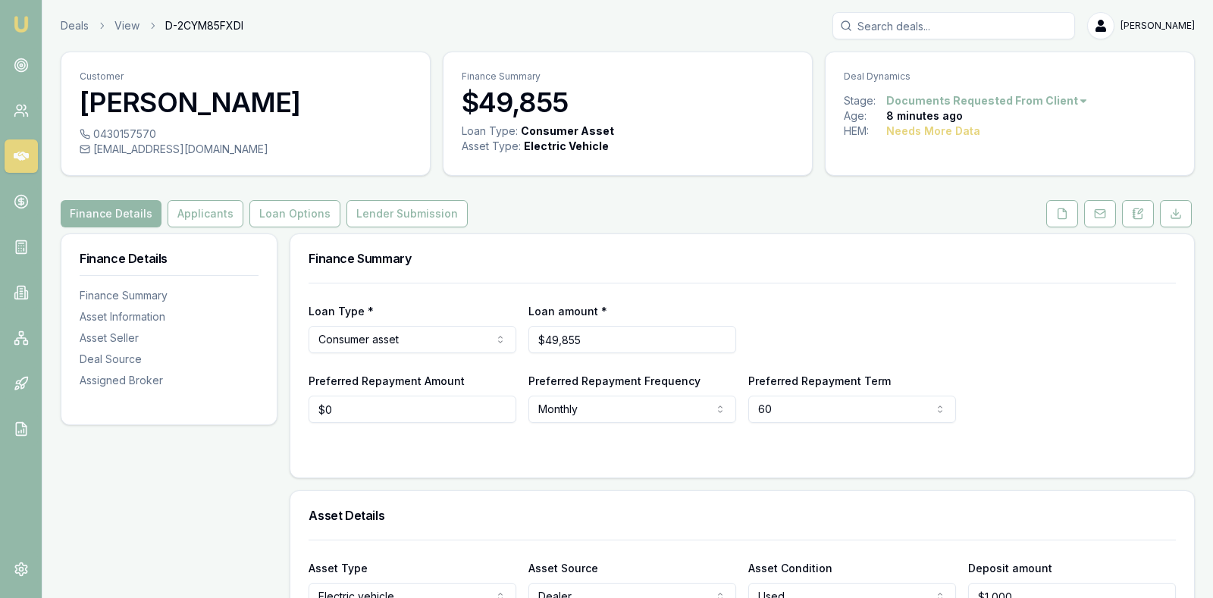
click at [505, 223] on div "Finance Details Applicants Loan Options Lender Submission" at bounding box center [628, 213] width 1134 height 27
click at [198, 206] on button "Applicants" at bounding box center [205, 213] width 76 height 27
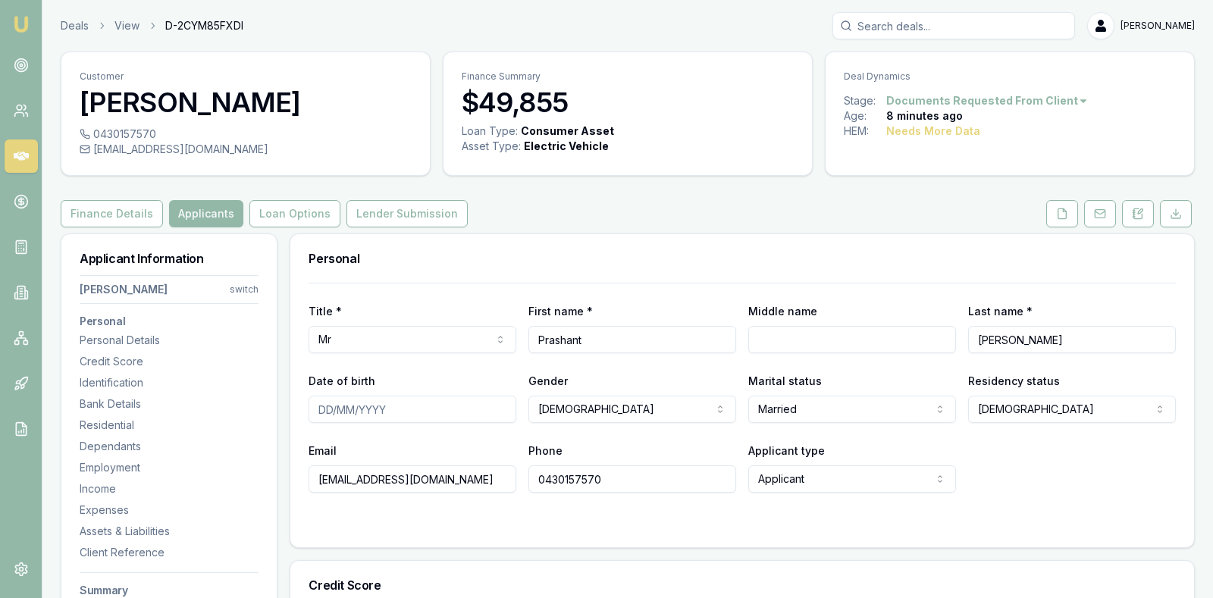
click at [502, 211] on div "Finance Details Applicants Loan Options Lender Submission" at bounding box center [628, 213] width 1134 height 27
click at [241, 288] on html "Emu Broker Deals View D-2CYM85FXDI Stevette Gelavis Toggle Menu Customer Prasha…" at bounding box center [606, 299] width 1213 height 598
click at [174, 374] on div "+ Add Applicant" at bounding box center [169, 377] width 162 height 24
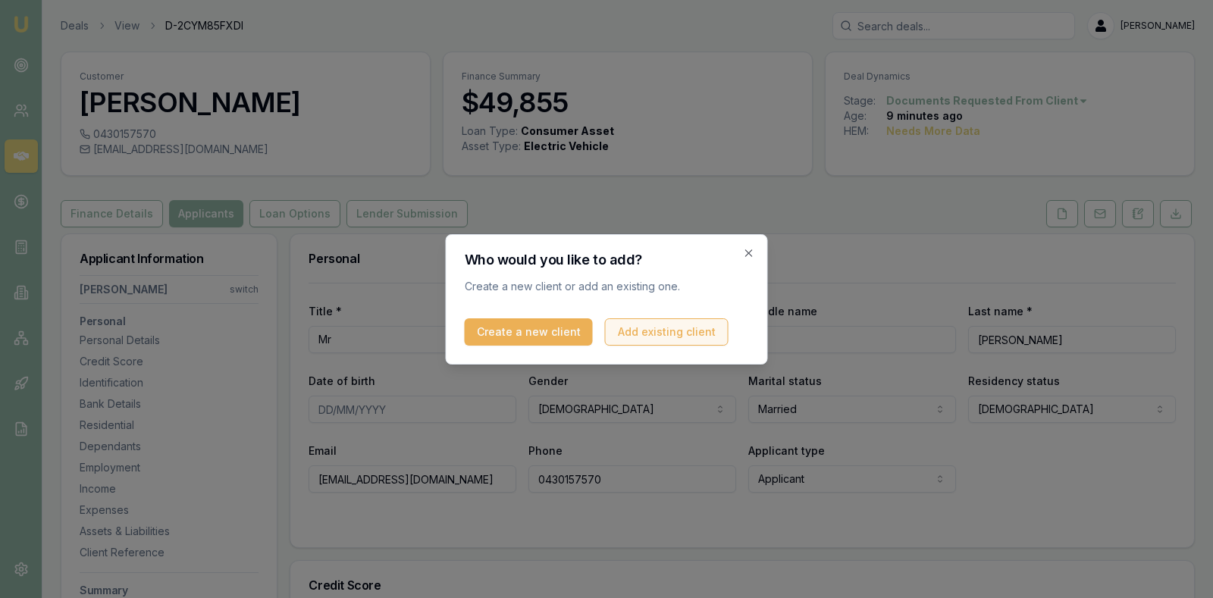
click at [636, 327] on button "Add existing client" at bounding box center [667, 331] width 124 height 27
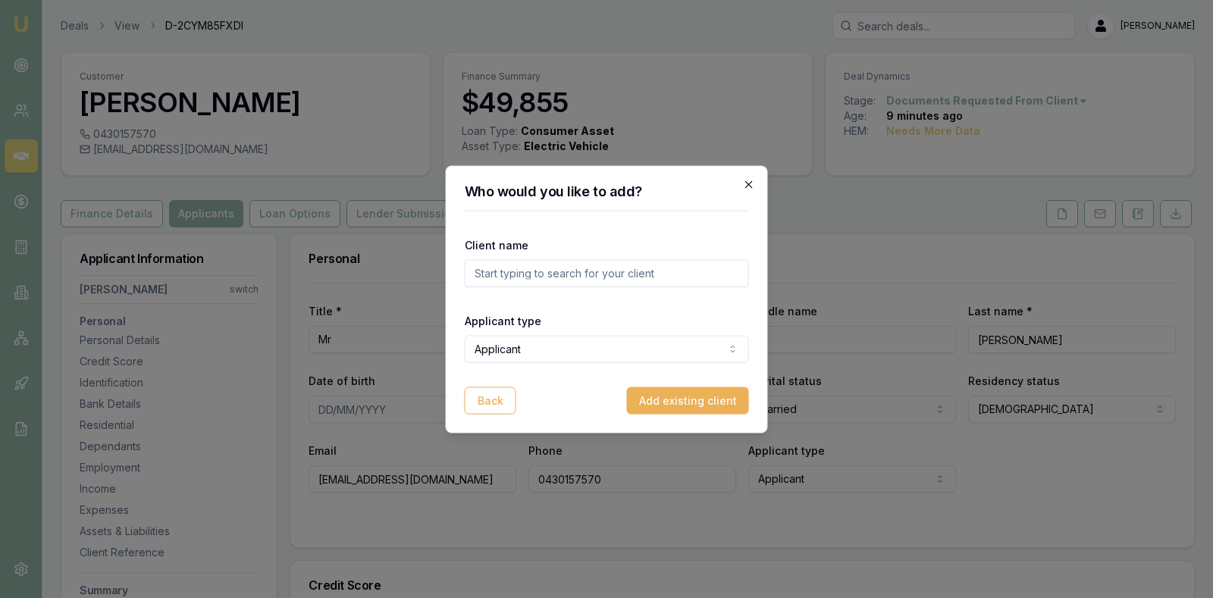
click at [750, 182] on icon "button" at bounding box center [749, 184] width 12 height 12
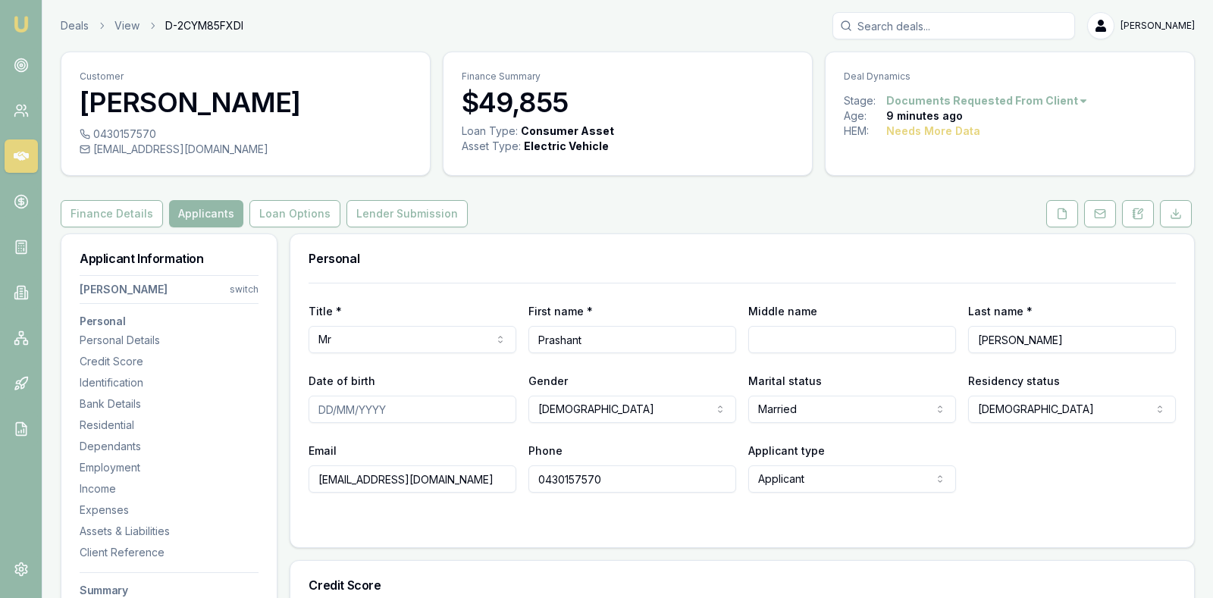
click at [240, 286] on html "Emu Broker Deals View D-2CYM85FXDI Stevette Gelavis Toggle Menu Customer Prasha…" at bounding box center [606, 299] width 1213 height 598
click at [177, 381] on div "+ Add Applicant" at bounding box center [169, 377] width 162 height 24
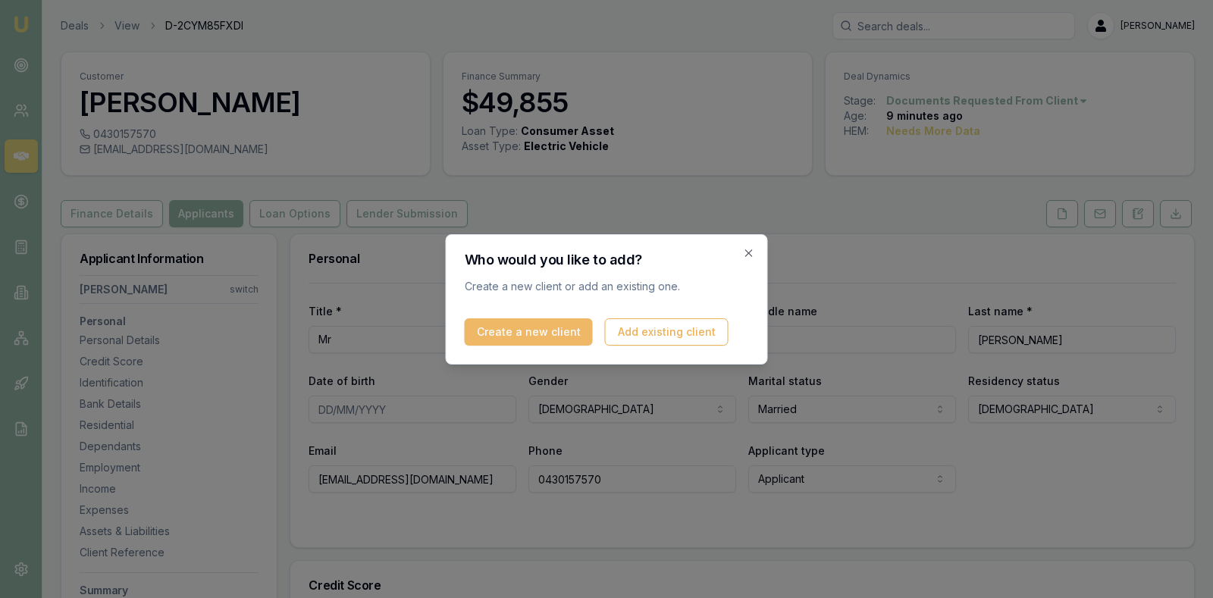
click at [541, 330] on button "Create a new client" at bounding box center [529, 331] width 128 height 27
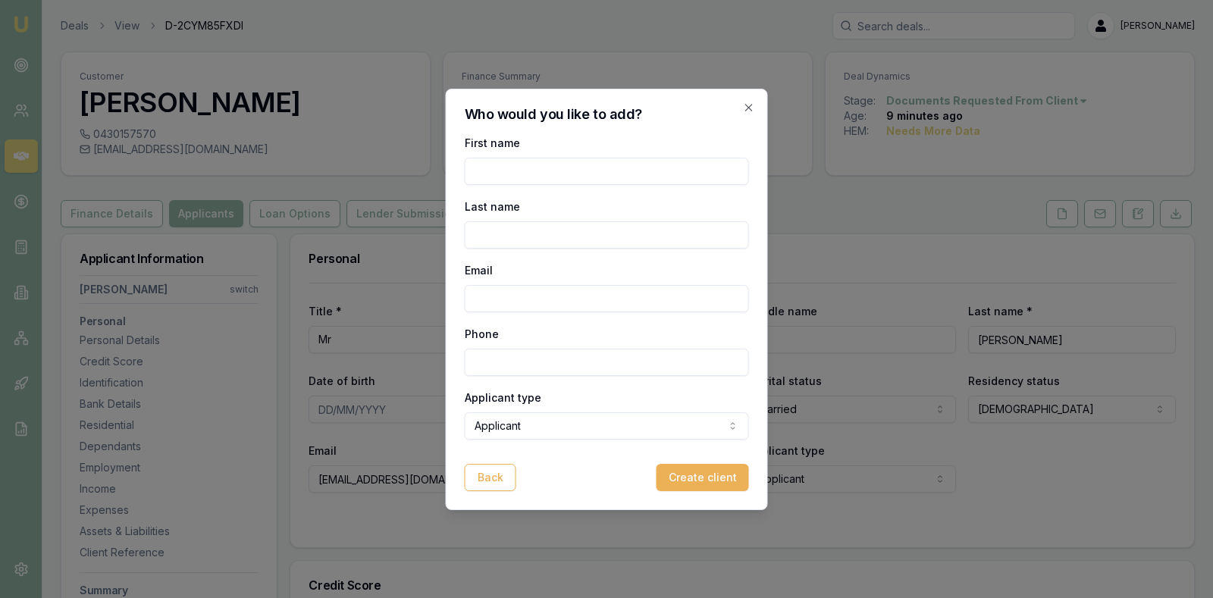
click at [598, 167] on input "First name" at bounding box center [607, 171] width 284 height 27
type input "M"
type input "Indu"
type input "Rani"
click at [518, 301] on input "Email" at bounding box center [607, 298] width 284 height 27
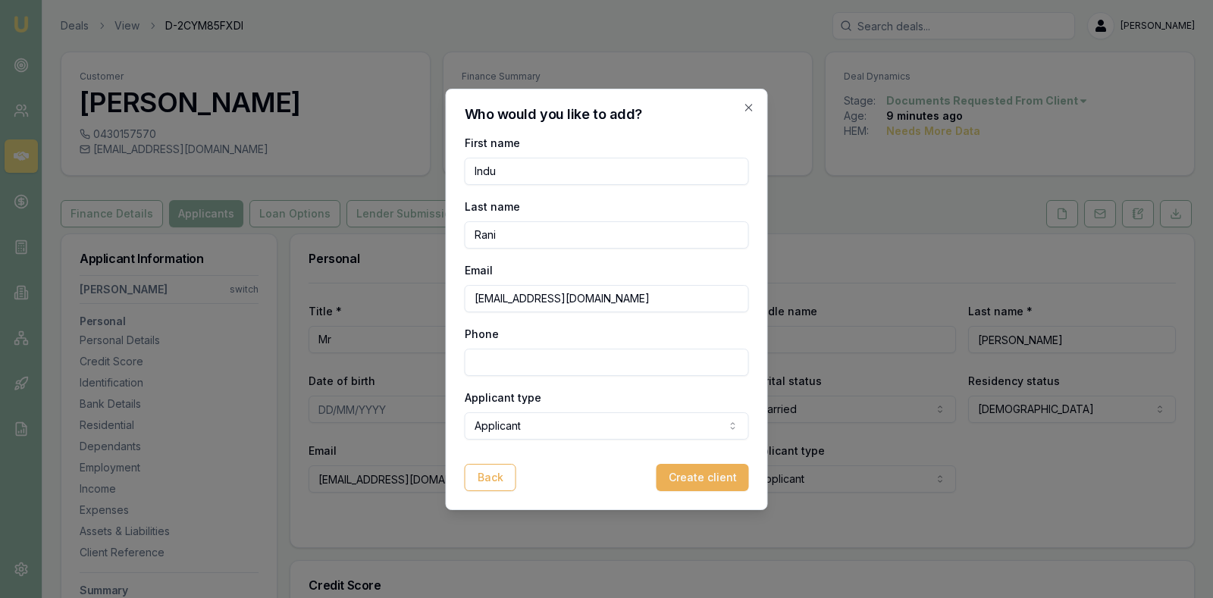
type input "[EMAIL_ADDRESS][DOMAIN_NAME]"
click at [505, 351] on input "Phone" at bounding box center [607, 362] width 284 height 27
type input "0480 229 217"
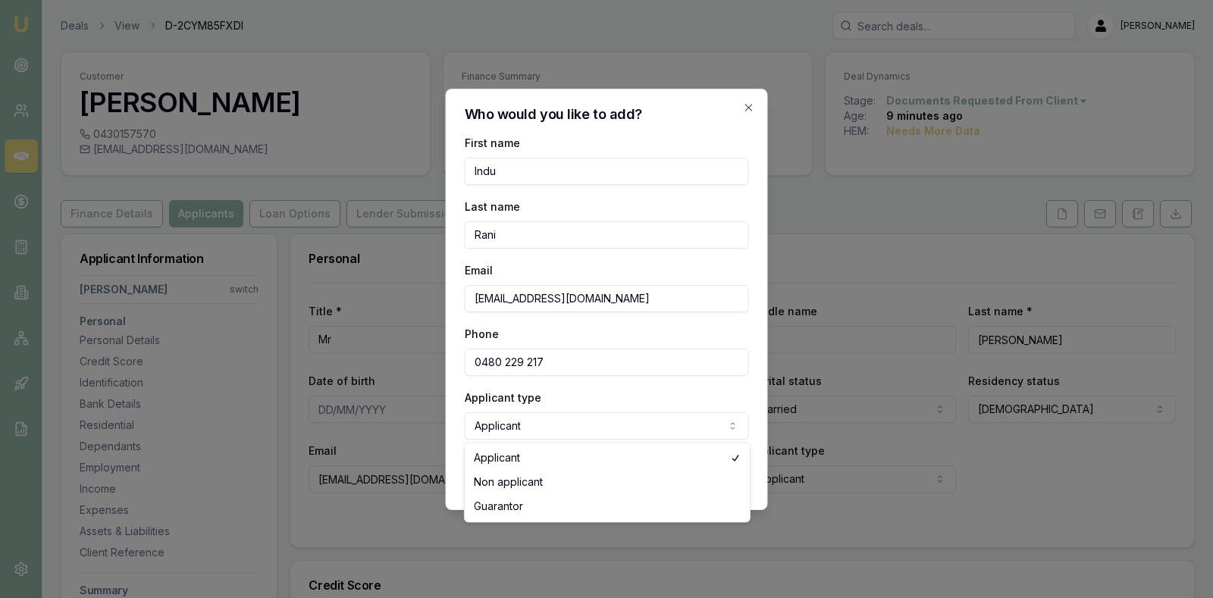
click at [697, 424] on body "Emu Broker Deals View D-2CYM85FXDI Stevette Gelavis Toggle Menu Customer Prasha…" at bounding box center [606, 299] width 1213 height 598
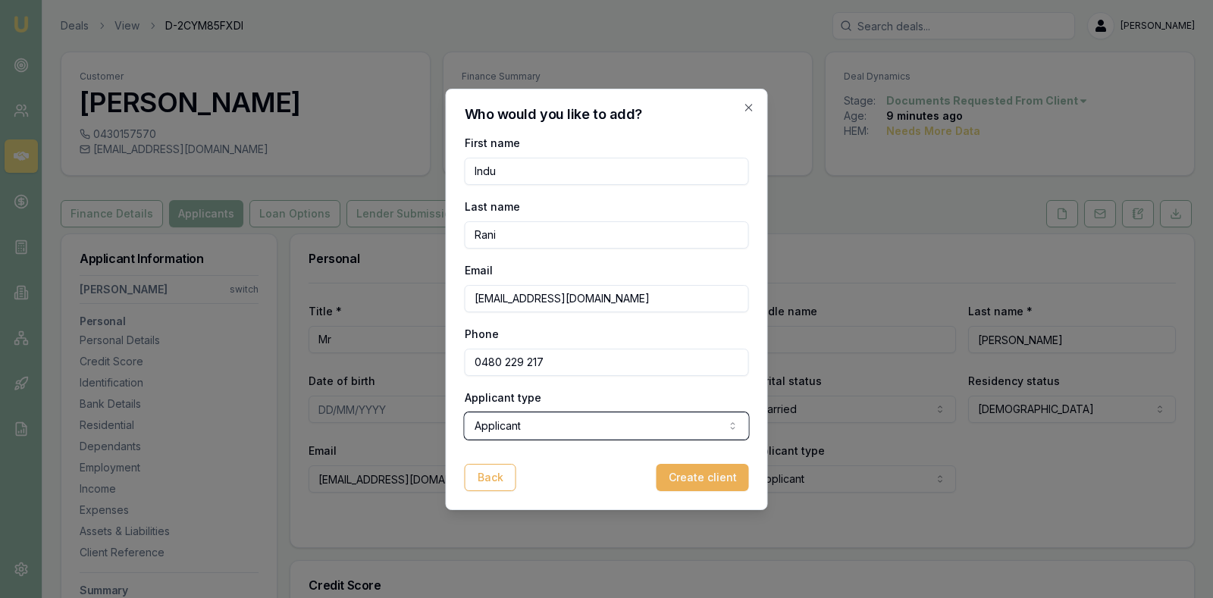
click at [697, 424] on body "Emu Broker Deals View D-2CYM85FXDI Stevette Gelavis Toggle Menu Customer Prasha…" at bounding box center [606, 299] width 1213 height 598
click at [700, 477] on button "Create client" at bounding box center [702, 477] width 92 height 27
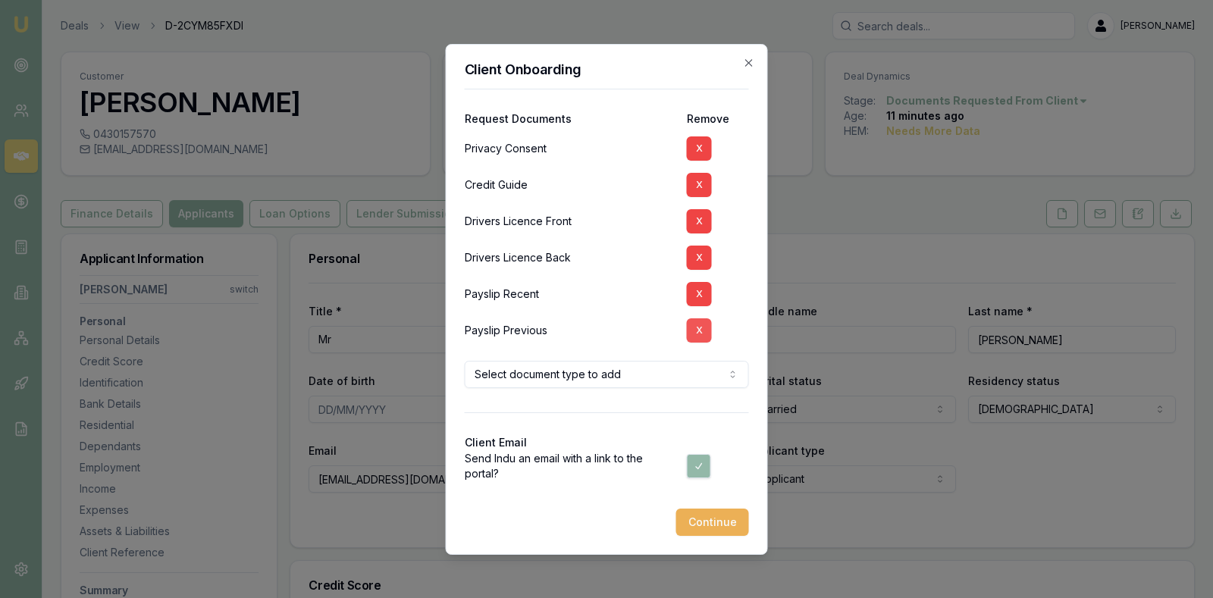
click at [696, 330] on button "X" at bounding box center [699, 330] width 25 height 24
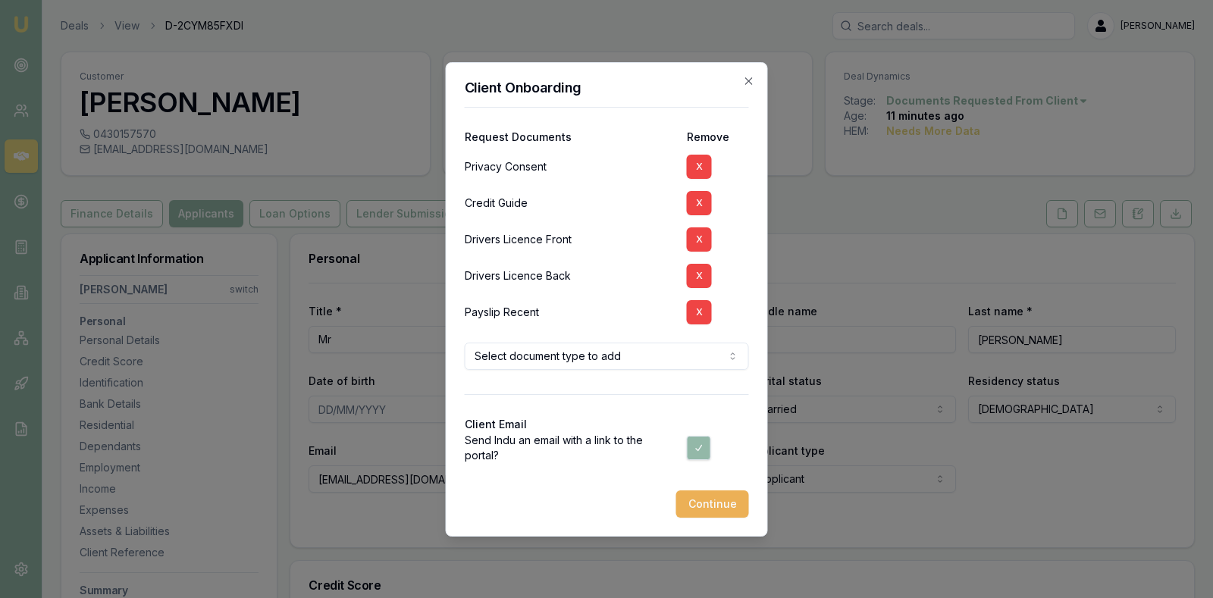
click at [700, 297] on div "X" at bounding box center [718, 312] width 62 height 36
click at [698, 311] on button "X" at bounding box center [699, 312] width 25 height 24
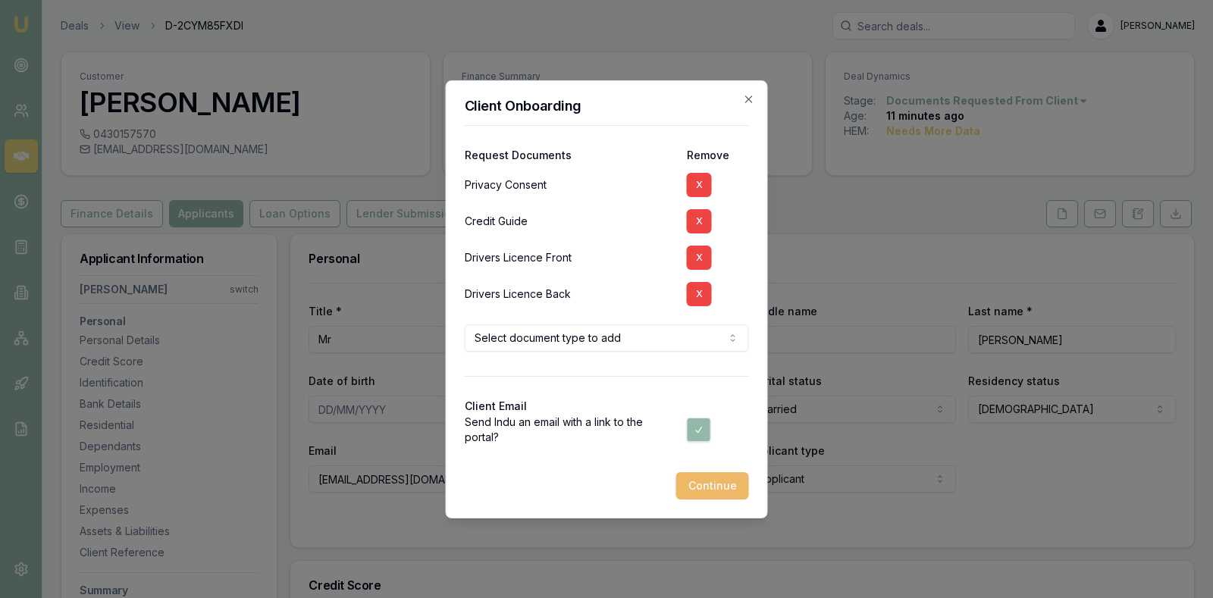
click at [709, 481] on button "Continue" at bounding box center [712, 485] width 73 height 27
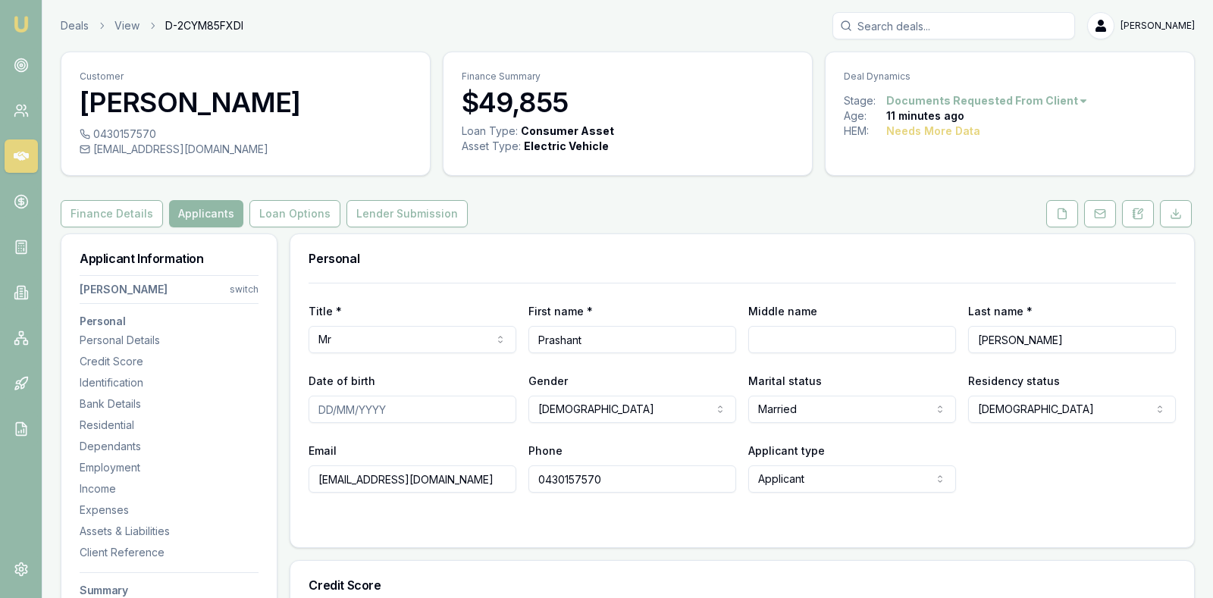
click at [201, 204] on button "Applicants" at bounding box center [206, 213] width 74 height 27
click at [1063, 208] on icon at bounding box center [1062, 213] width 8 height 10
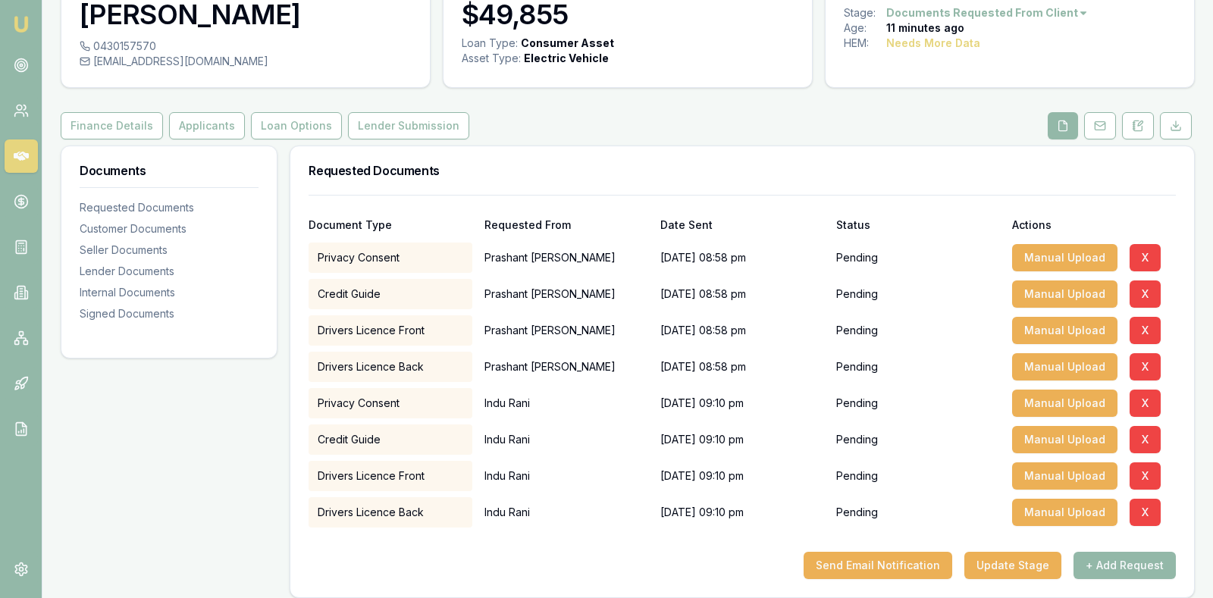
scroll to position [114, 0]
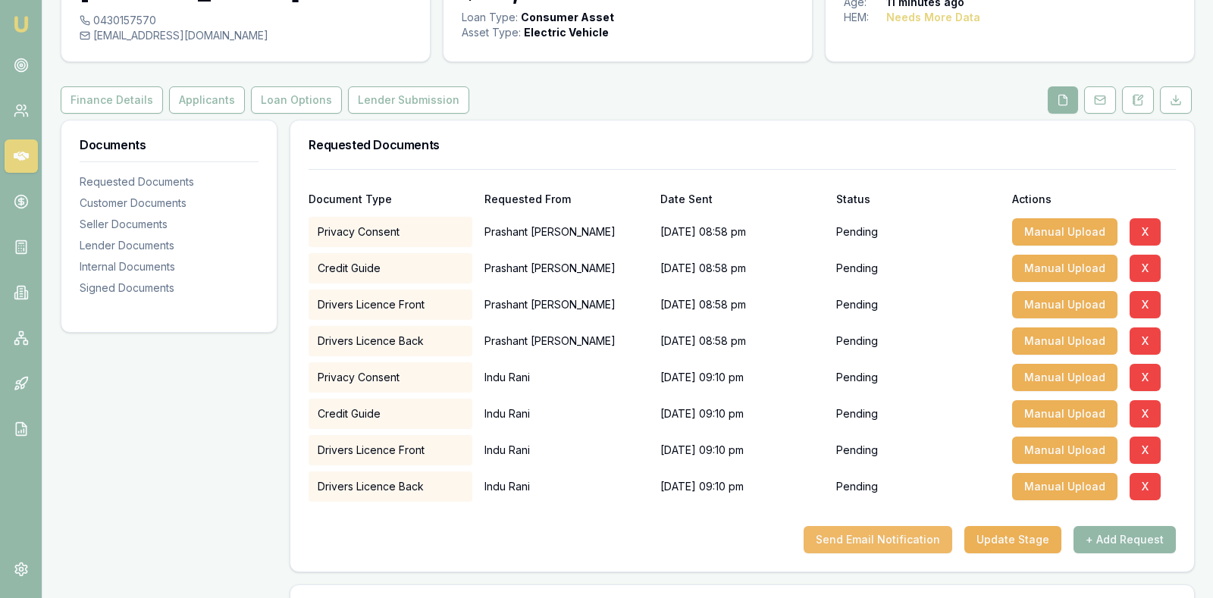
click at [867, 530] on button "Send Email Notification" at bounding box center [877, 539] width 149 height 27
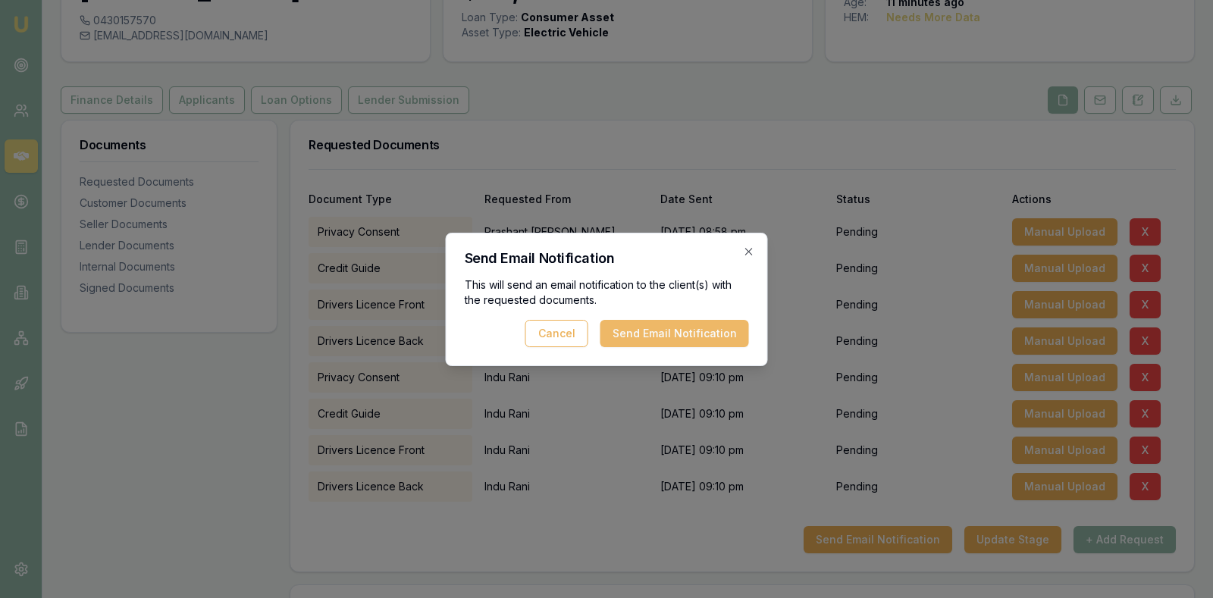
click at [679, 323] on button "Send Email Notification" at bounding box center [674, 333] width 149 height 27
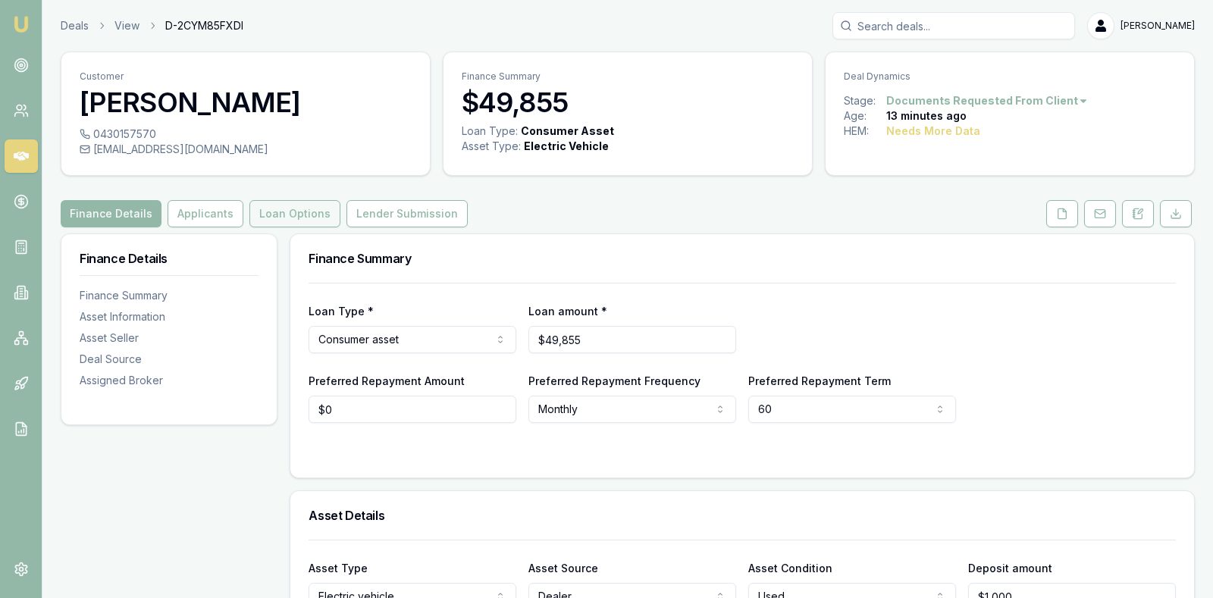
click at [299, 209] on button "Loan Options" at bounding box center [294, 213] width 91 height 27
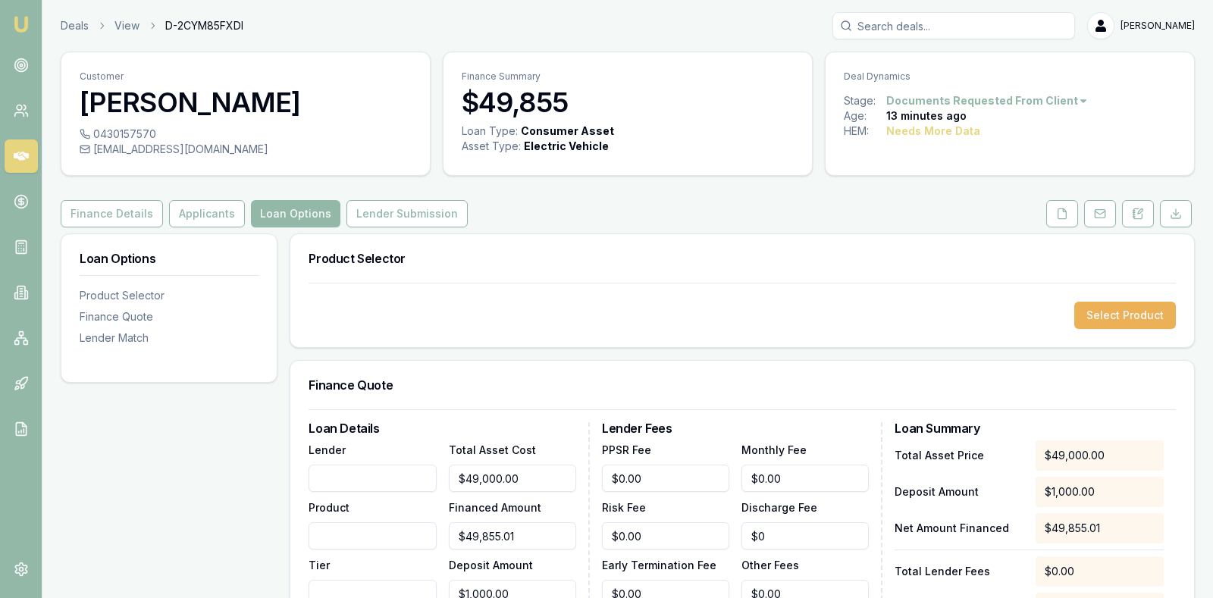
click at [627, 302] on div "Select Product" at bounding box center [741, 315] width 867 height 27
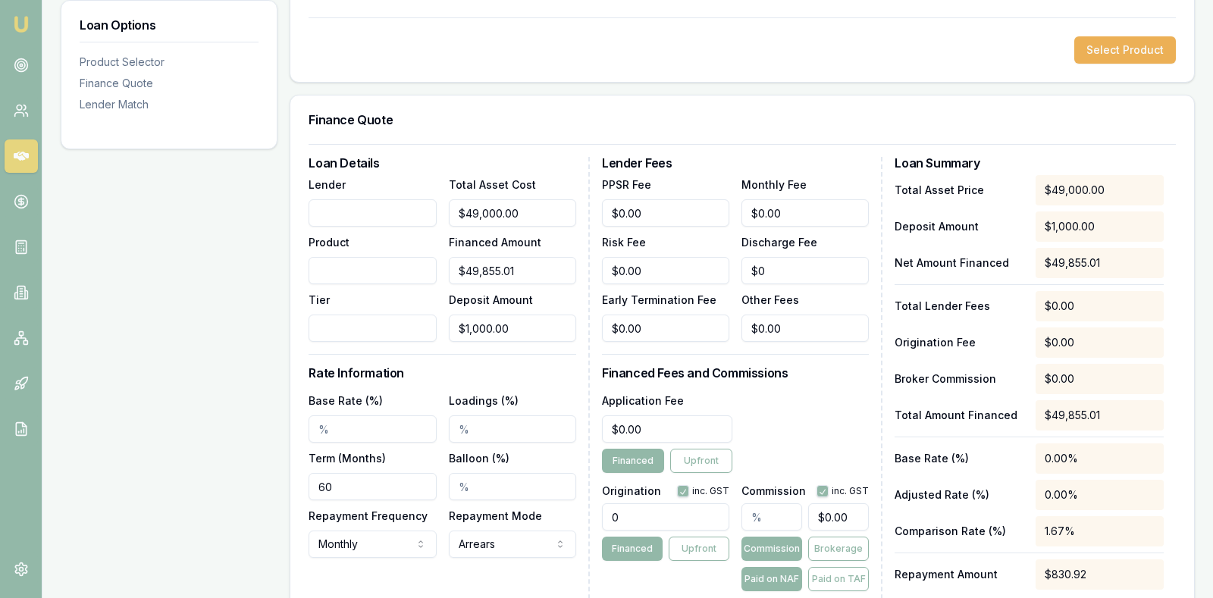
scroll to position [303, 0]
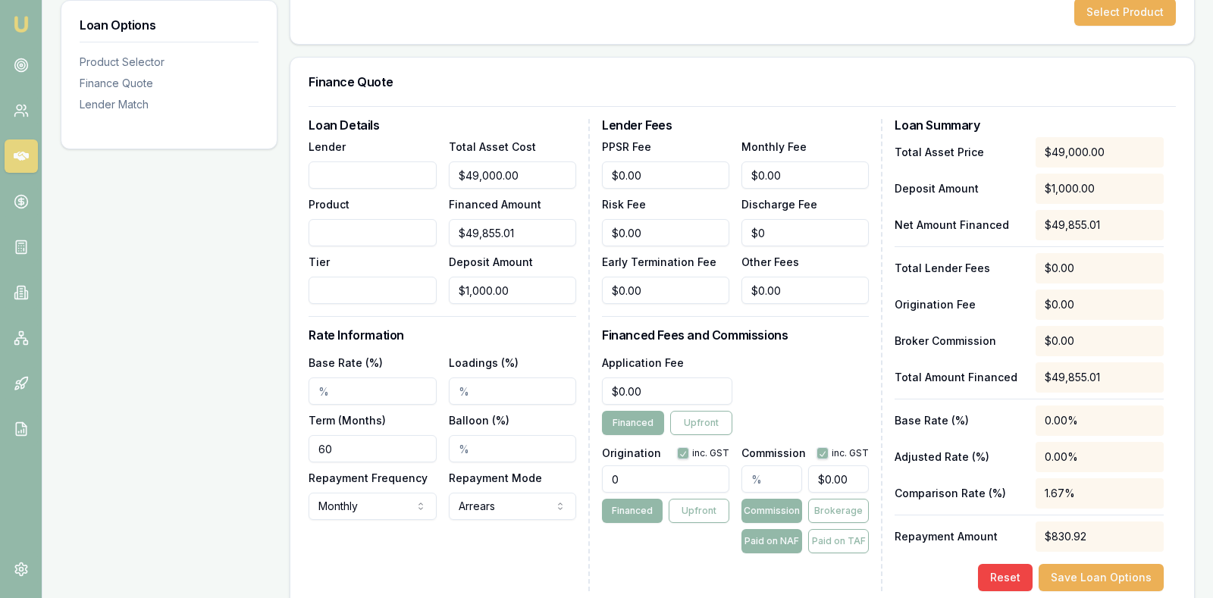
click at [383, 380] on input "Base Rate (%)" at bounding box center [371, 390] width 127 height 27
type input "9.95%"
click at [475, 387] on input "Loadings (%)" at bounding box center [512, 390] width 127 height 27
type input "2.00%"
click at [539, 417] on div "Balloon (%)" at bounding box center [512, 437] width 127 height 52
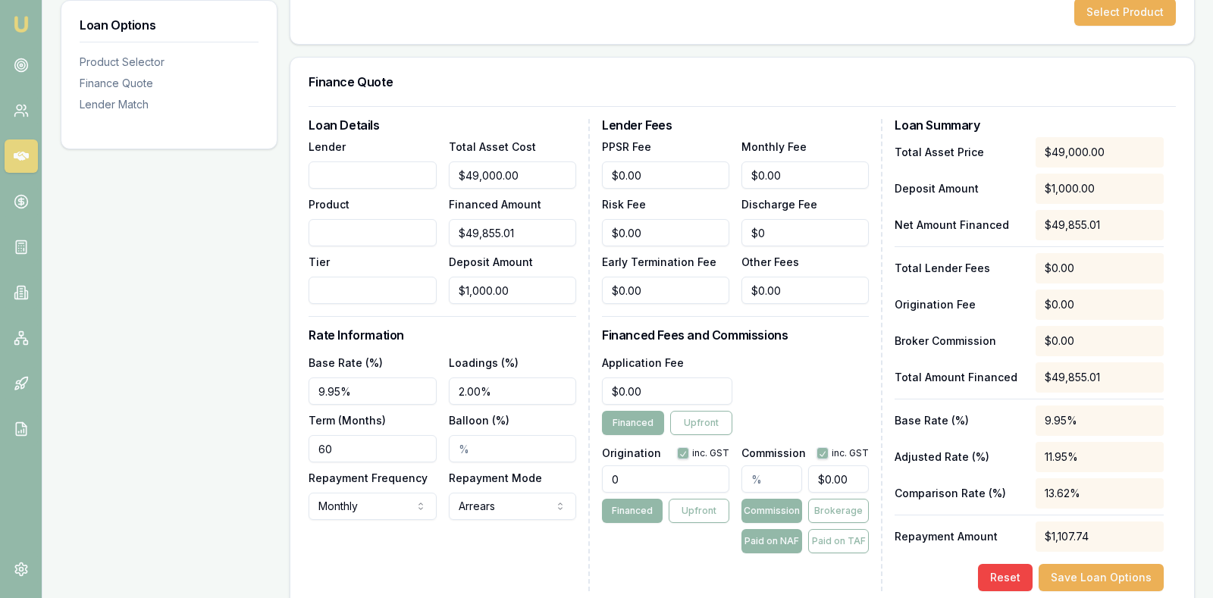
click at [791, 474] on input "text" at bounding box center [771, 478] width 61 height 27
type input "2"
type input "$997.10"
type input "$0.00"
type input "5"
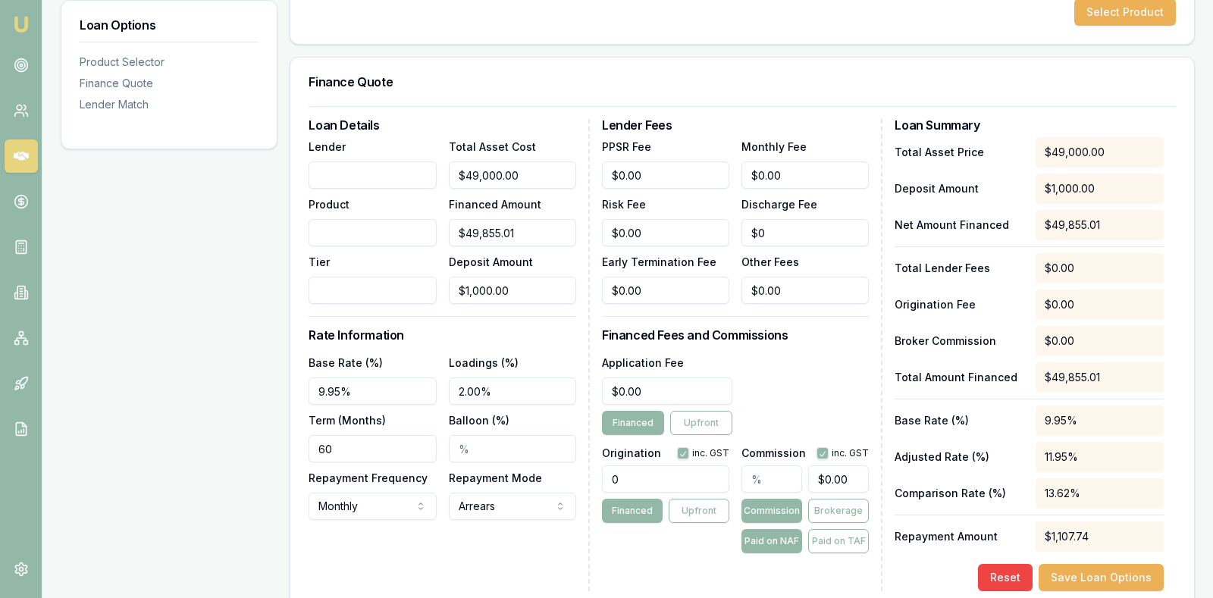
type input "$2,492.75"
type input "5.00%"
click at [820, 356] on div "Application Fee $0.00 Financed Upfront" at bounding box center [736, 394] width 268 height 82
click at [361, 387] on input "9.95%" at bounding box center [371, 390] width 127 height 27
type input "9"
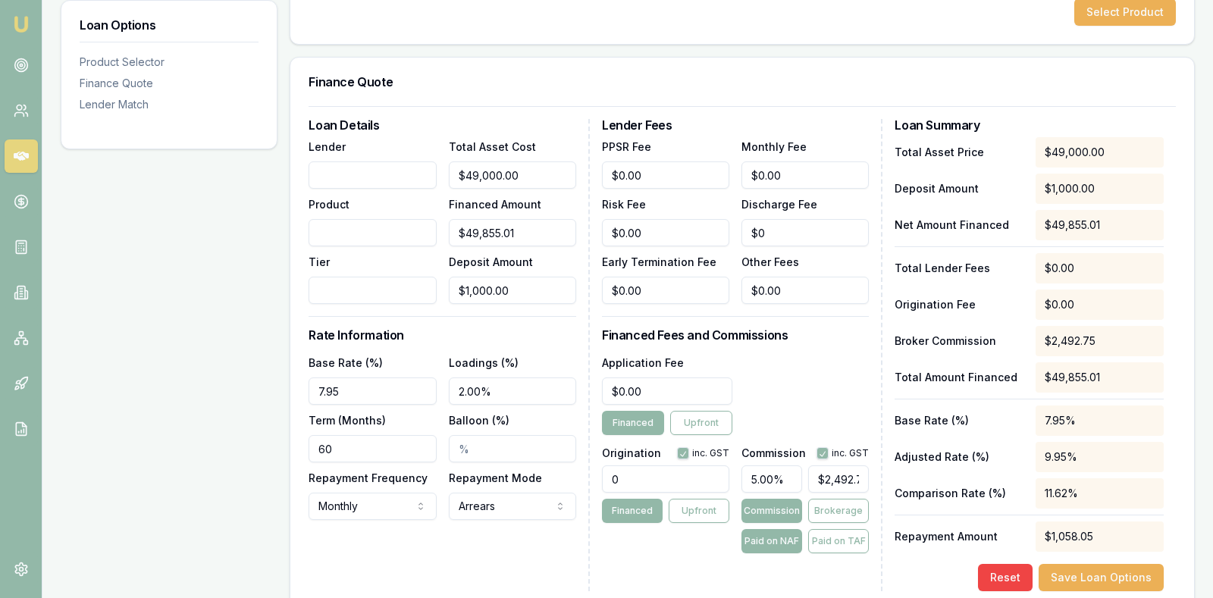
type input "7.95%"
click at [486, 394] on input "2.00%" at bounding box center [512, 390] width 127 height 27
type input "2"
type input "5.00%"
click at [546, 552] on div "Loan Details Lender Product Tier Total Asset Cost $49,000.00 Financed Amount $4…" at bounding box center [448, 355] width 281 height 472
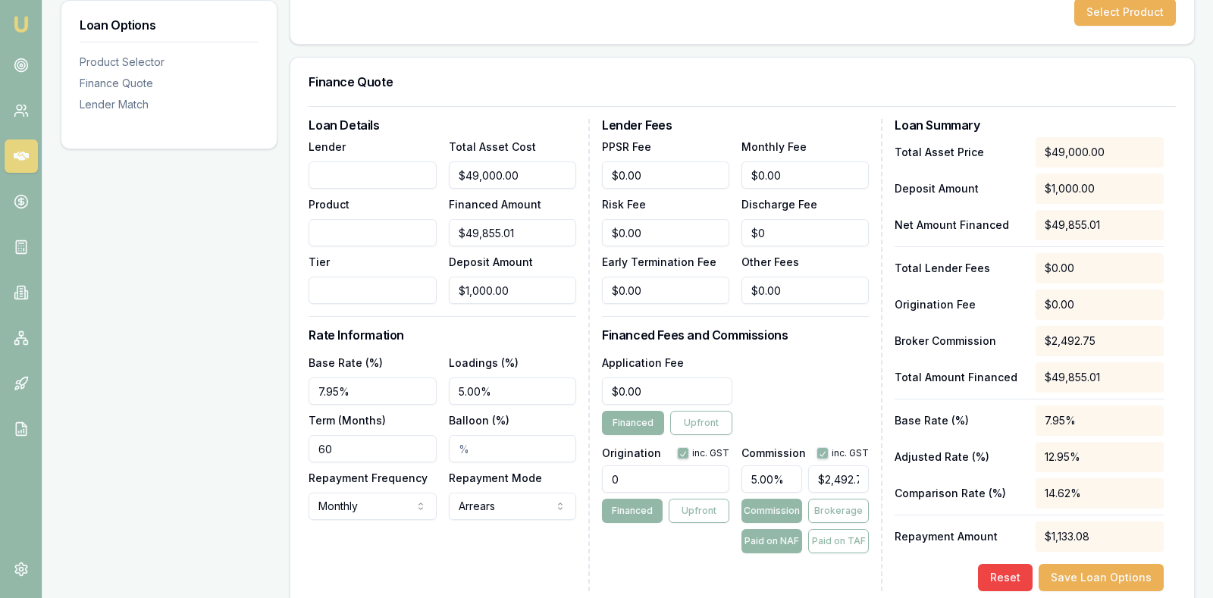
type input "0"
click at [659, 387] on input "0" at bounding box center [667, 390] width 130 height 27
type input "$770.00"
click at [789, 373] on div "Application Fee $770.00 Financed Upfront" at bounding box center [736, 394] width 268 height 82
drag, startPoint x: 787, startPoint y: 471, endPoint x: 739, endPoint y: 468, distance: 47.8
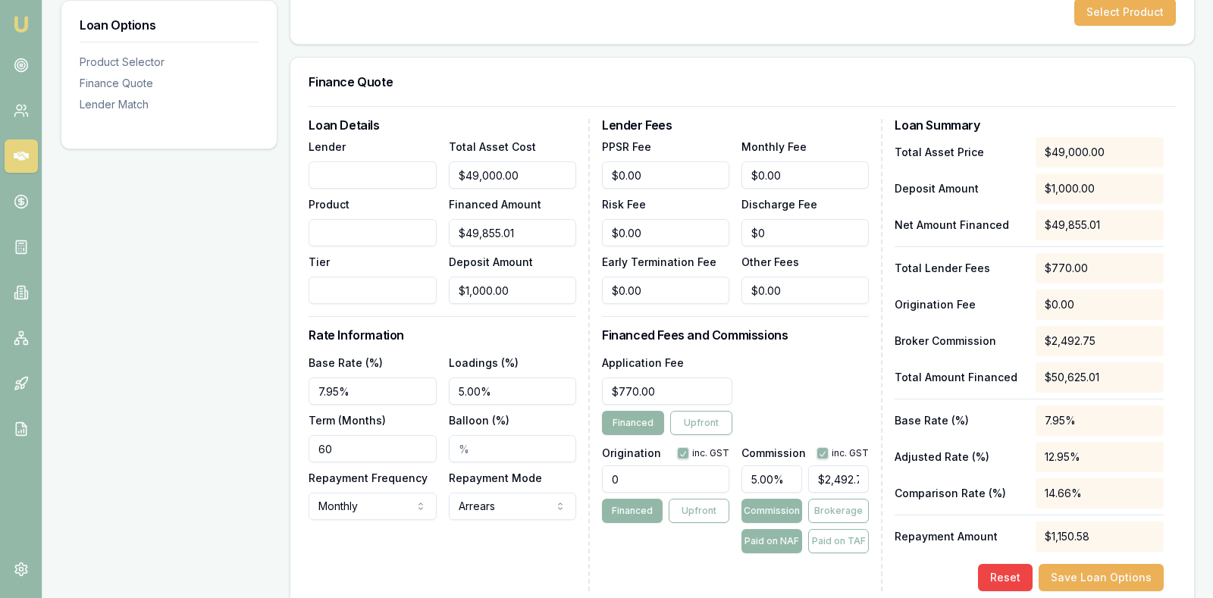
click at [739, 468] on div "Origination inc. GST 0 Financed Upfront Commission inc. GST 5.00% $2,492.75 Com…" at bounding box center [736, 497] width 268 height 112
click at [348, 387] on input "7.95%" at bounding box center [371, 390] width 127 height 27
drag, startPoint x: 365, startPoint y: 387, endPoint x: 293, endPoint y: 387, distance: 72.0
click at [293, 387] on div "Loan Details Lender Product Tier Total Asset Cost $49,000.00 Financed Amount $4…" at bounding box center [741, 357] width 903 height 503
type input "5.95%"
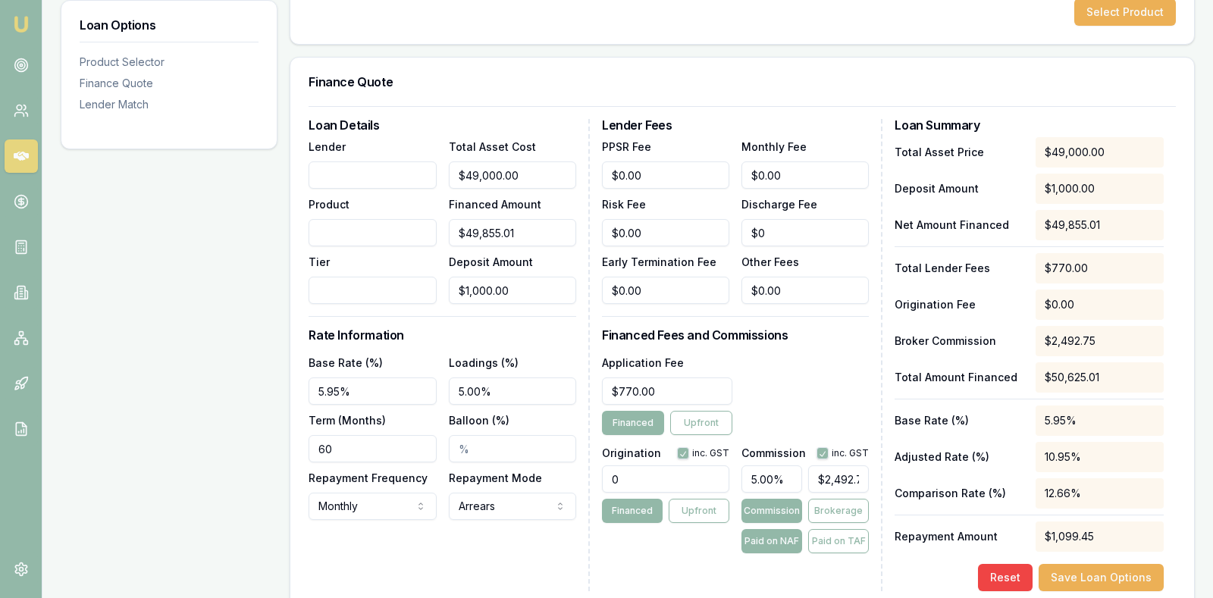
click at [554, 329] on h3 "Rate Information" at bounding box center [442, 335] width 268 height 12
click at [688, 567] on div "Lender Fees PPSR Fee $0.00 Monthly Fee $0.00 Risk Fee $0.00 Discharge Fee $0 Ea…" at bounding box center [742, 355] width 281 height 472
click at [656, 390] on input "770" at bounding box center [667, 390] width 130 height 27
type input "7"
type input "$990.00"
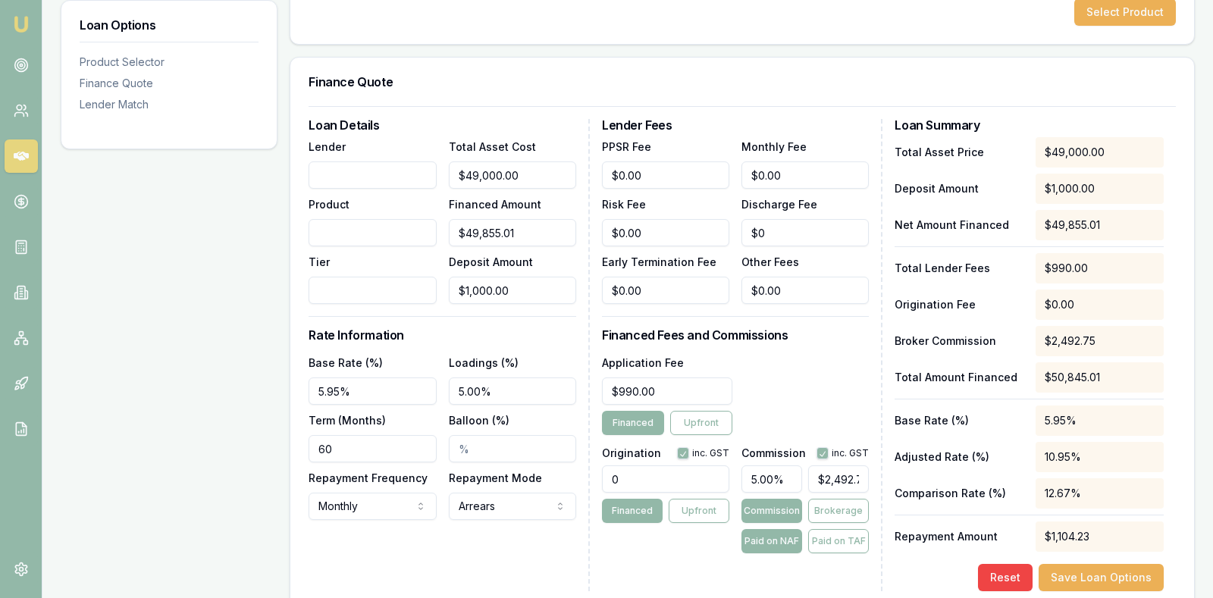
click at [770, 386] on div "Application Fee $990.00 Financed Upfront" at bounding box center [736, 394] width 268 height 82
click at [1076, 574] on button "Save Loan Options" at bounding box center [1100, 577] width 125 height 27
click at [551, 176] on input "49000" at bounding box center [512, 174] width 127 height 27
type input "4900"
type input "$3,900.00"
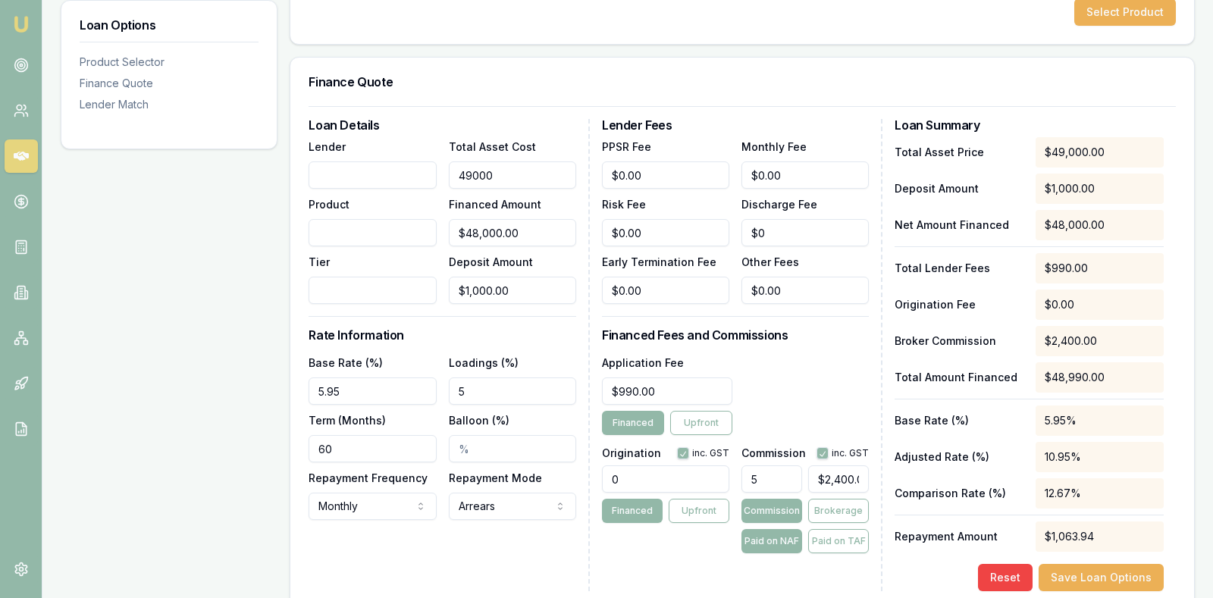
type input "$195.00"
type input "490"
type input "$0.00"
type input "4228"
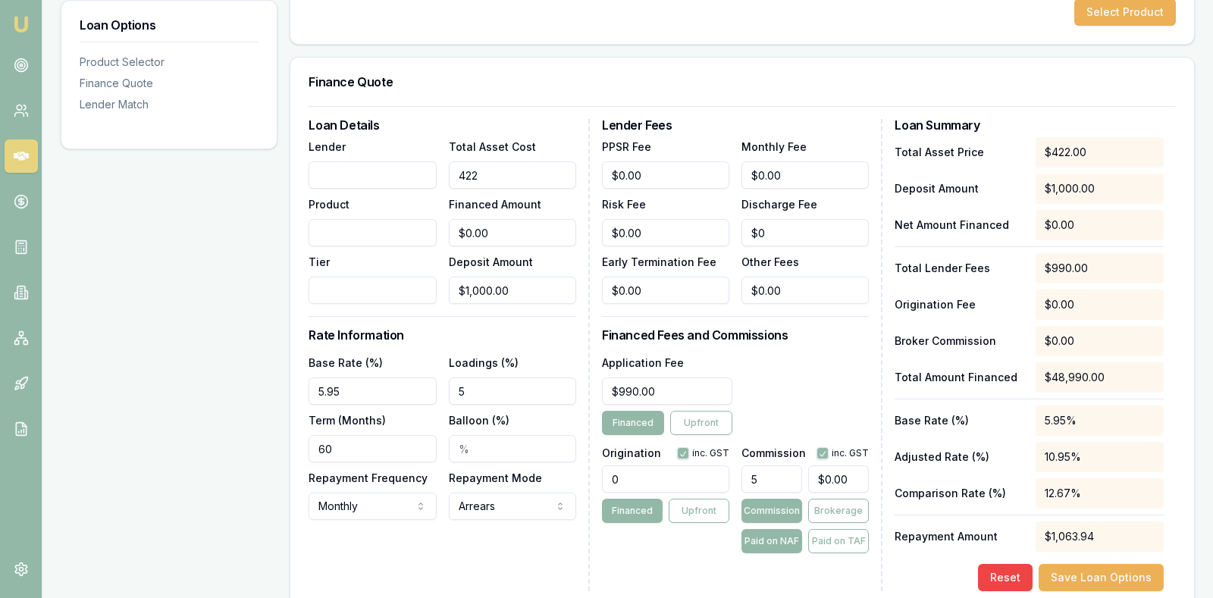
type input "$3,228.00"
type input "$161.40"
type input "42283"
type input "$41,283.00"
type input "$2,064.15"
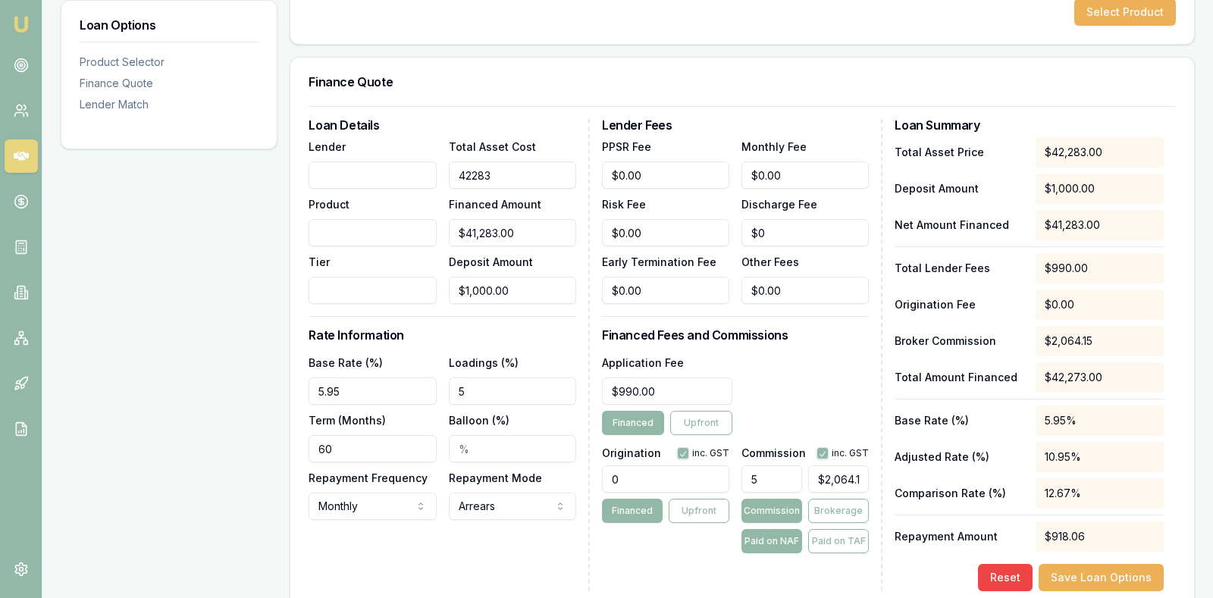
type input "4228"
type input "$3,228.00"
type input "$161.40"
type input "422"
type input "$0.00"
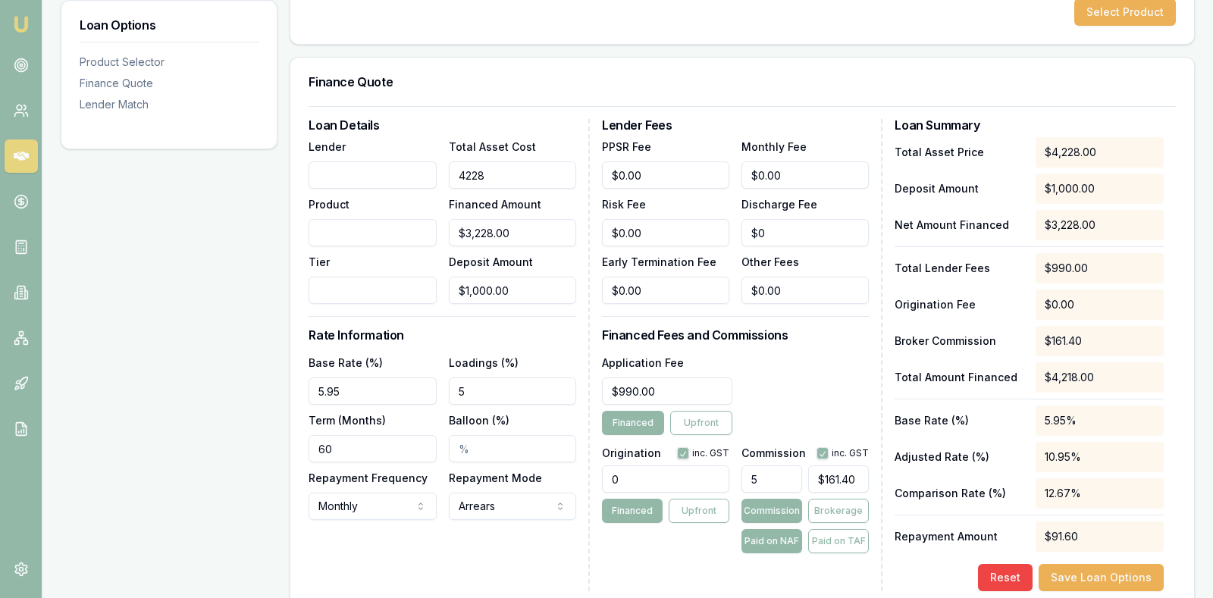
type input "$0.00"
type input "4985"
type input "$3,985.00"
type input "$199.25"
type input "49855"
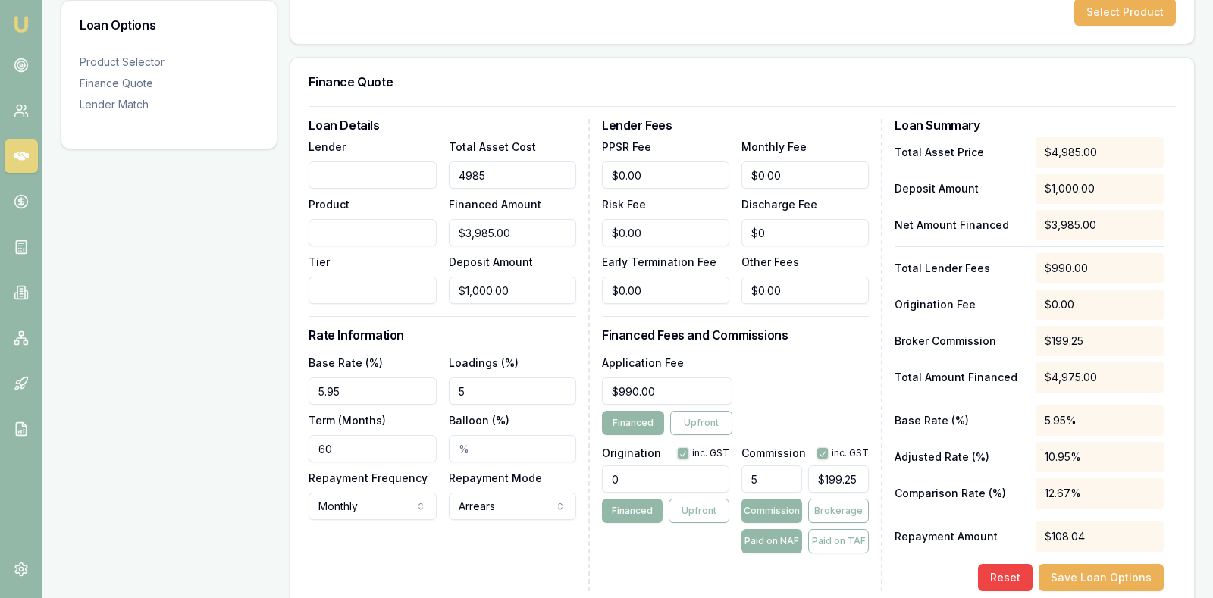
type input "$48,855.00"
type input "$2,442.75"
type input "49855.01"
type input "$48,855.01"
type input "$49,855.01"
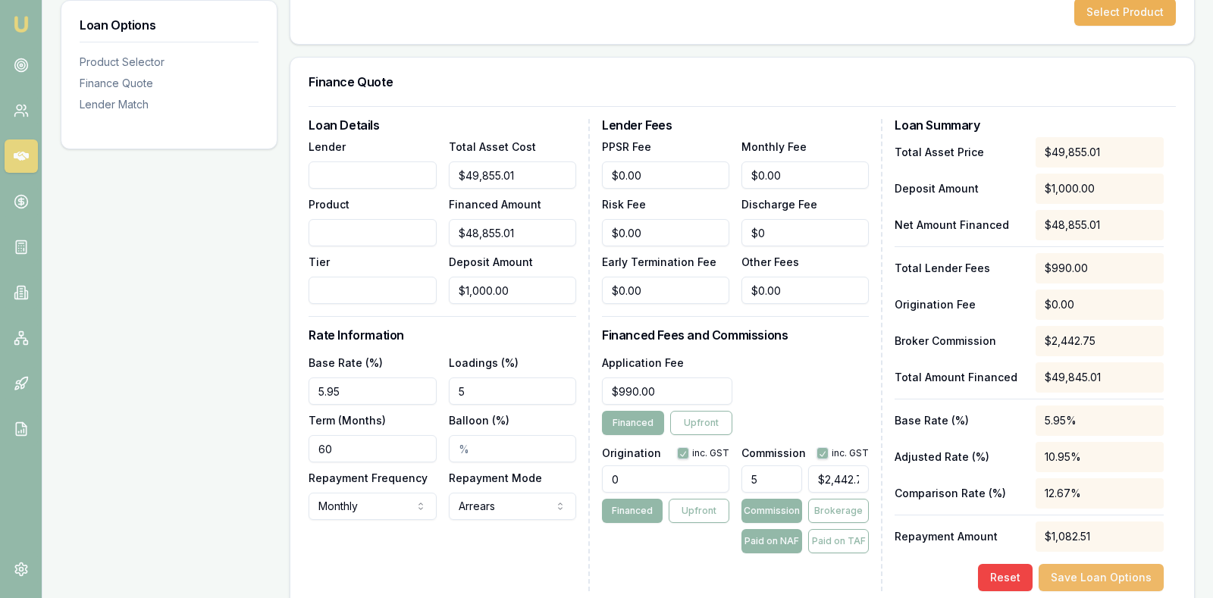
click at [1094, 574] on button "Save Loan Options" at bounding box center [1100, 577] width 125 height 27
click at [1094, 575] on button "Save Loan Options" at bounding box center [1100, 577] width 125 height 27
click at [499, 444] on input "Balloon (%)" at bounding box center [512, 448] width 127 height 27
type input "0"
click at [540, 558] on div "Loan Details Lender Product Tier Total Asset Cost $49,855.01 Financed Amount $4…" at bounding box center [448, 355] width 281 height 472
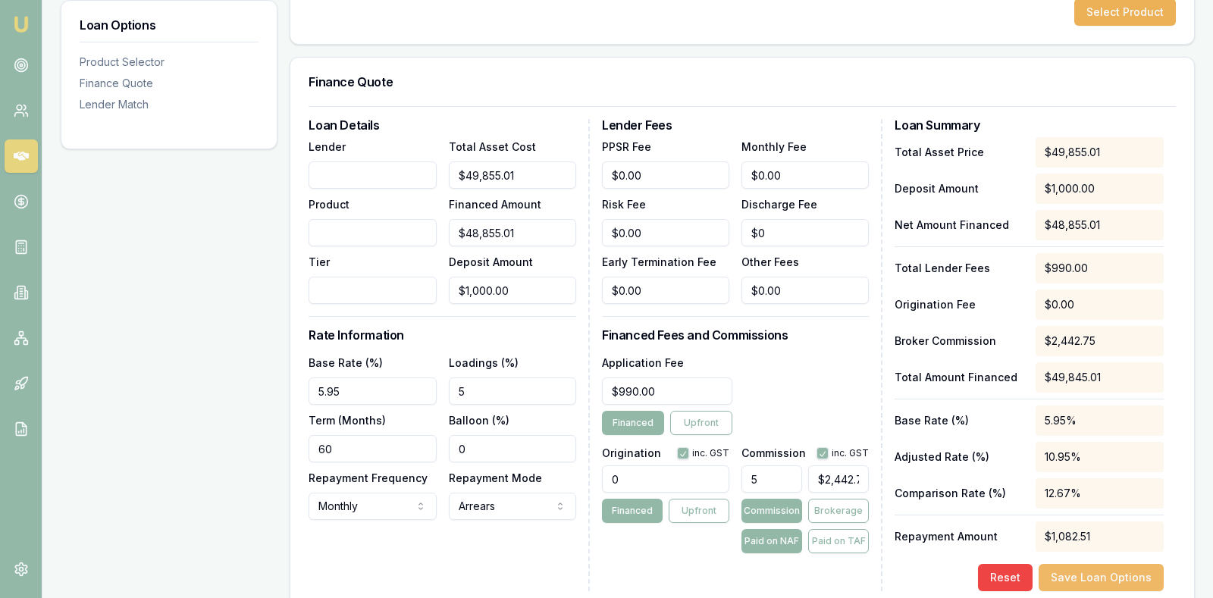
click at [1108, 568] on button "Save Loan Options" at bounding box center [1100, 577] width 125 height 27
click at [152, 254] on div "Loan Options Product Selector Finance Quote Lender Match" at bounding box center [169, 331] width 217 height 803
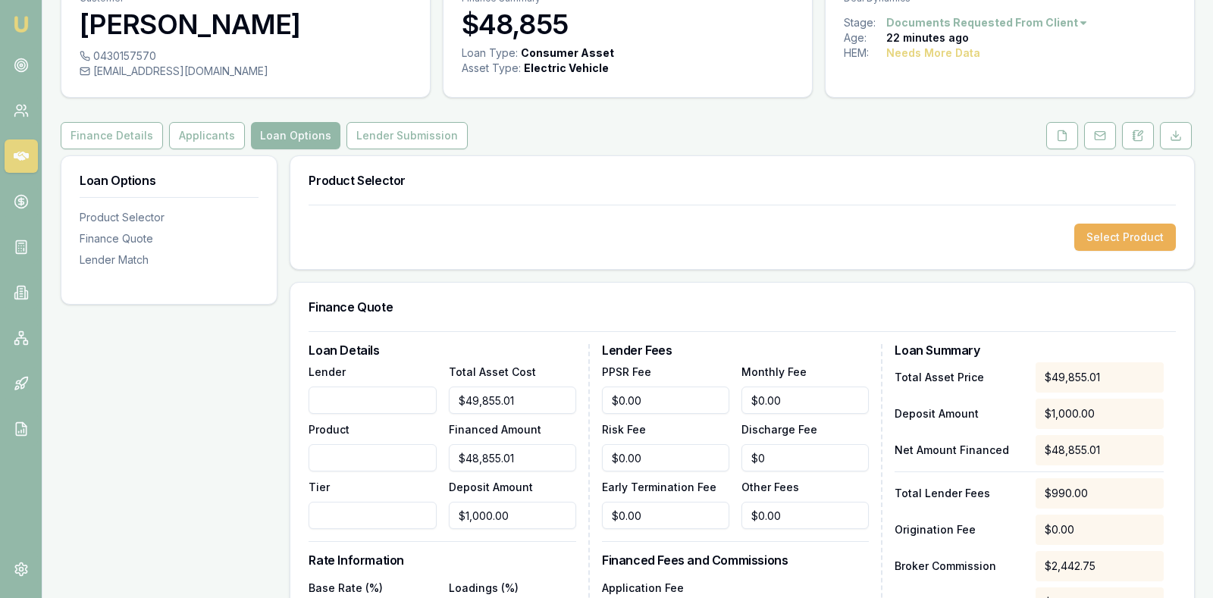
scroll to position [76, 0]
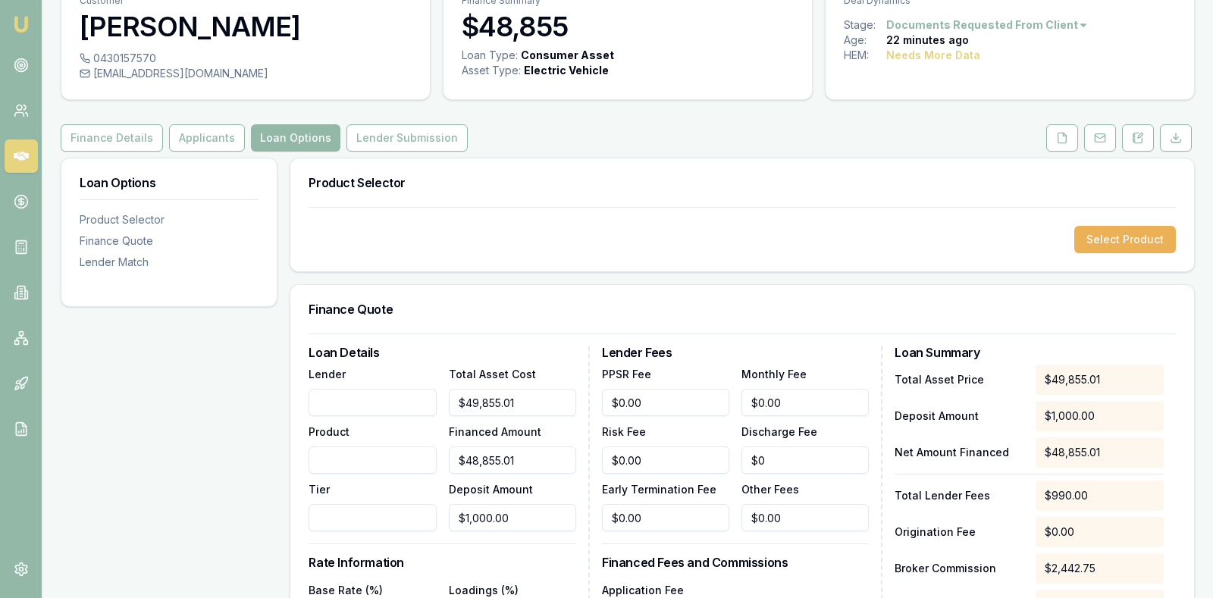
click at [349, 399] on input "Lender" at bounding box center [371, 402] width 127 height 27
type input "liberty"
click at [1121, 230] on button "Select Product" at bounding box center [1125, 239] width 102 height 27
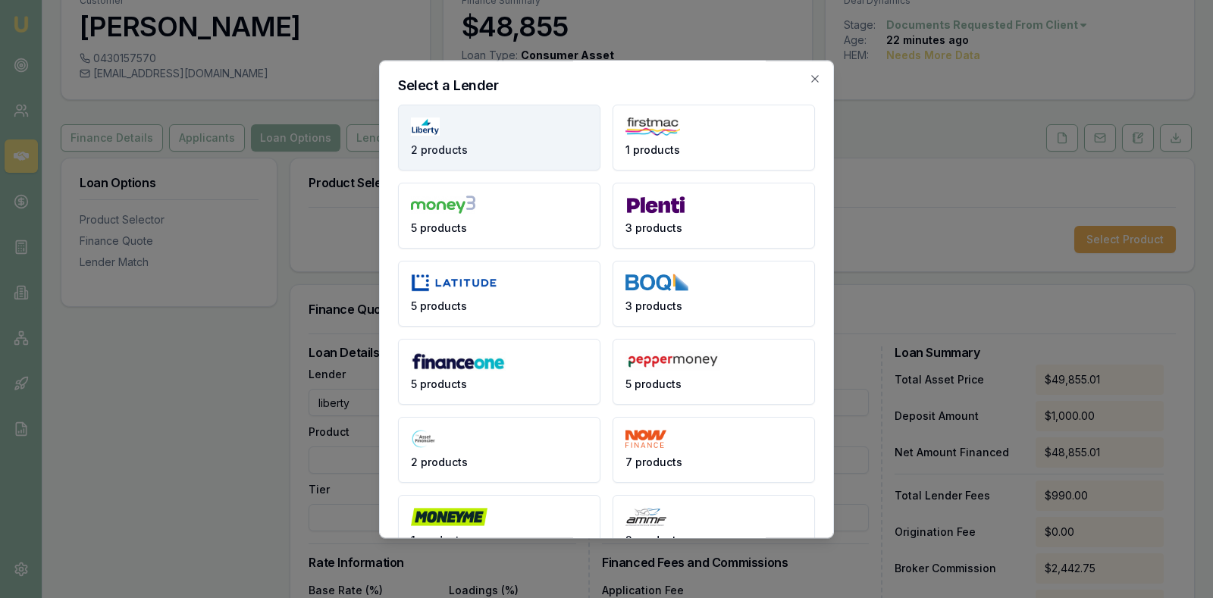
click at [427, 122] on img at bounding box center [425, 126] width 29 height 19
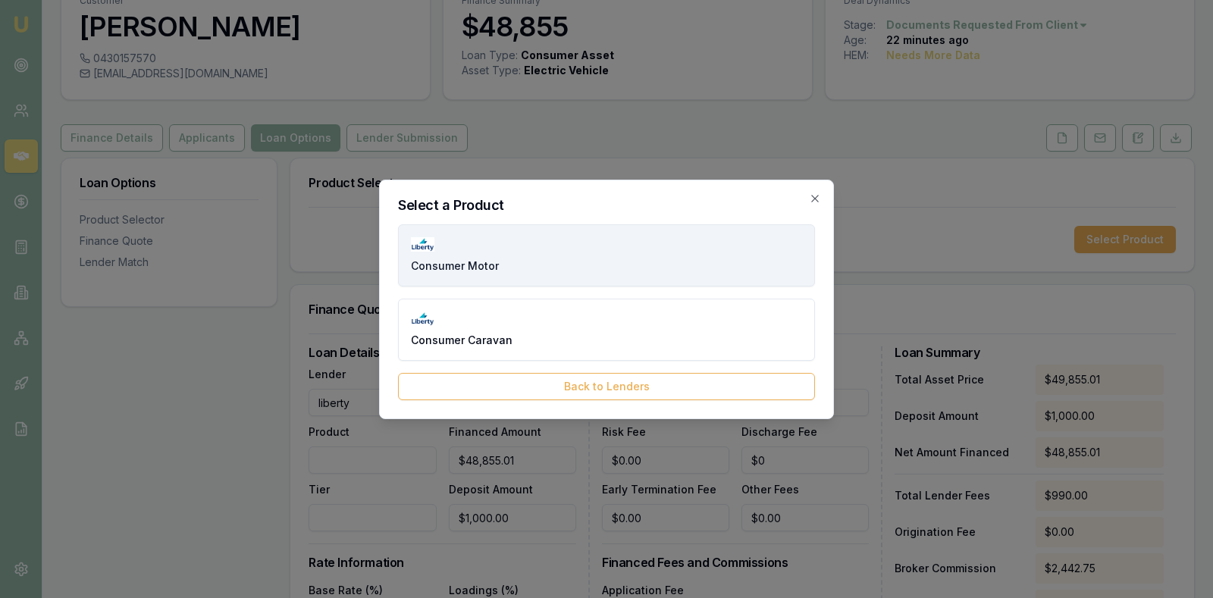
click at [534, 236] on button "Consumer Motor" at bounding box center [606, 255] width 417 height 62
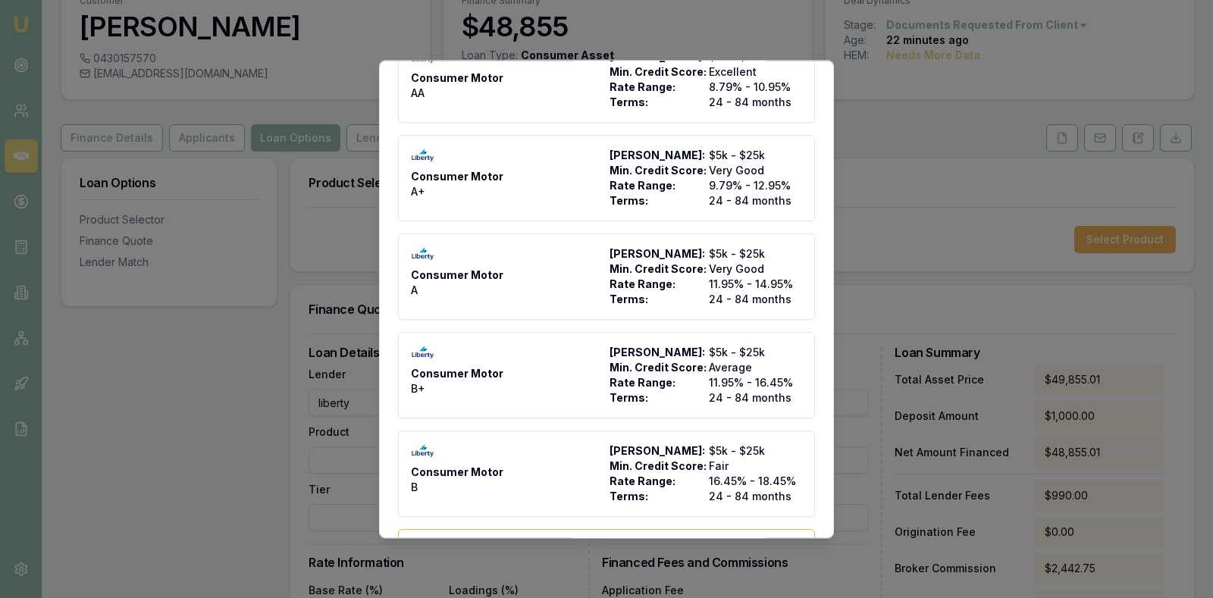
scroll to position [297, 0]
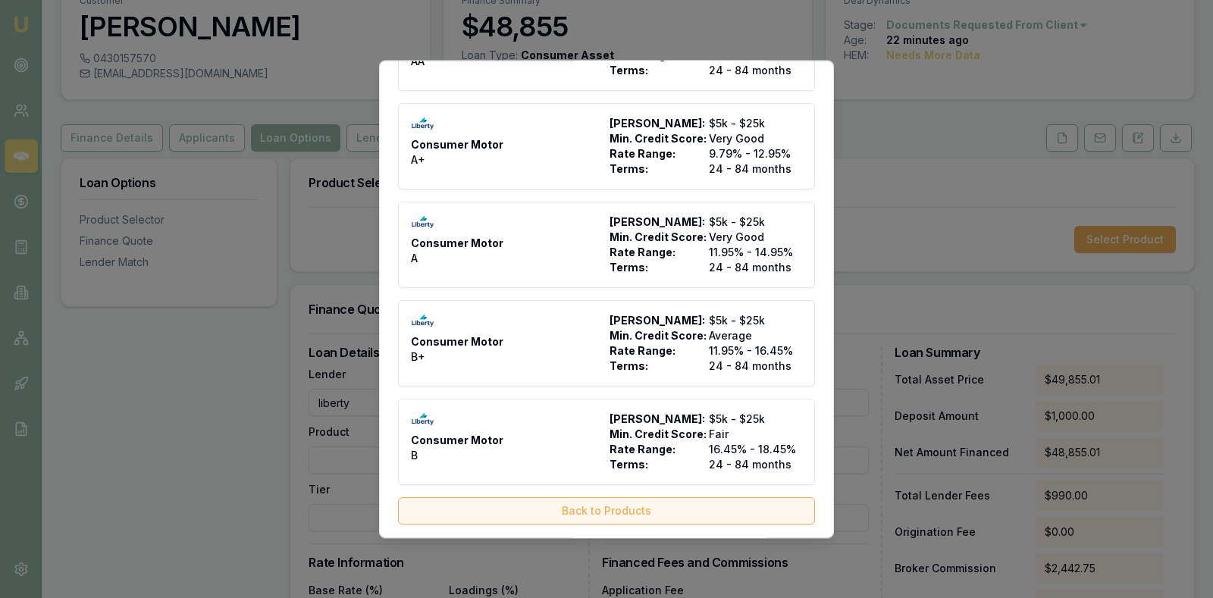
click at [626, 505] on button "Back to Products" at bounding box center [606, 510] width 417 height 27
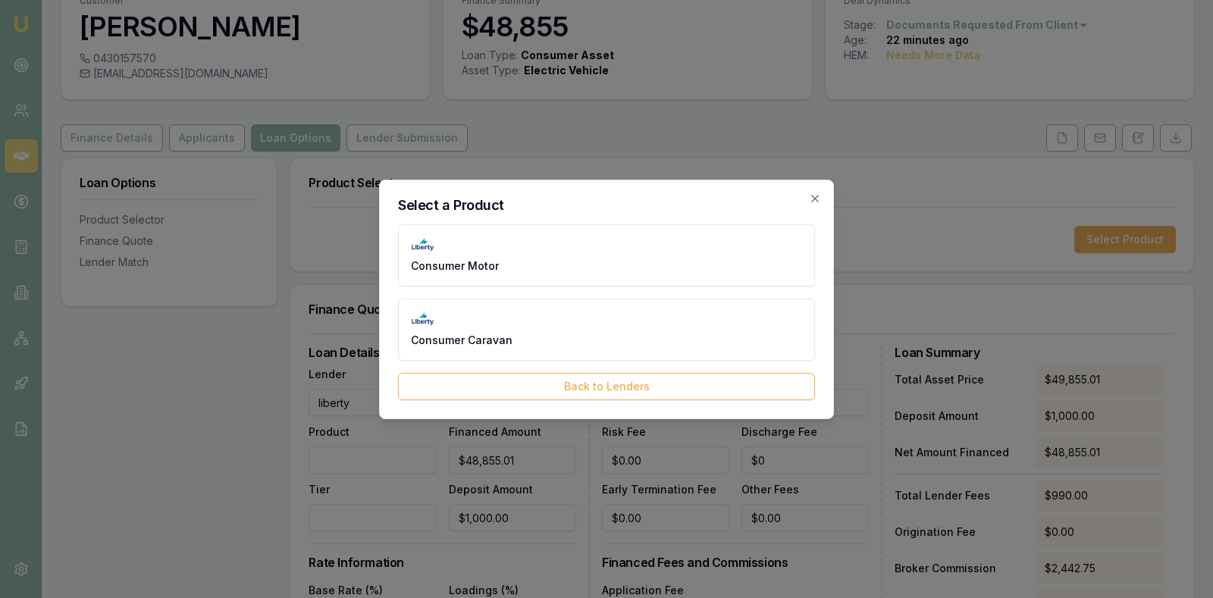
scroll to position [0, 0]
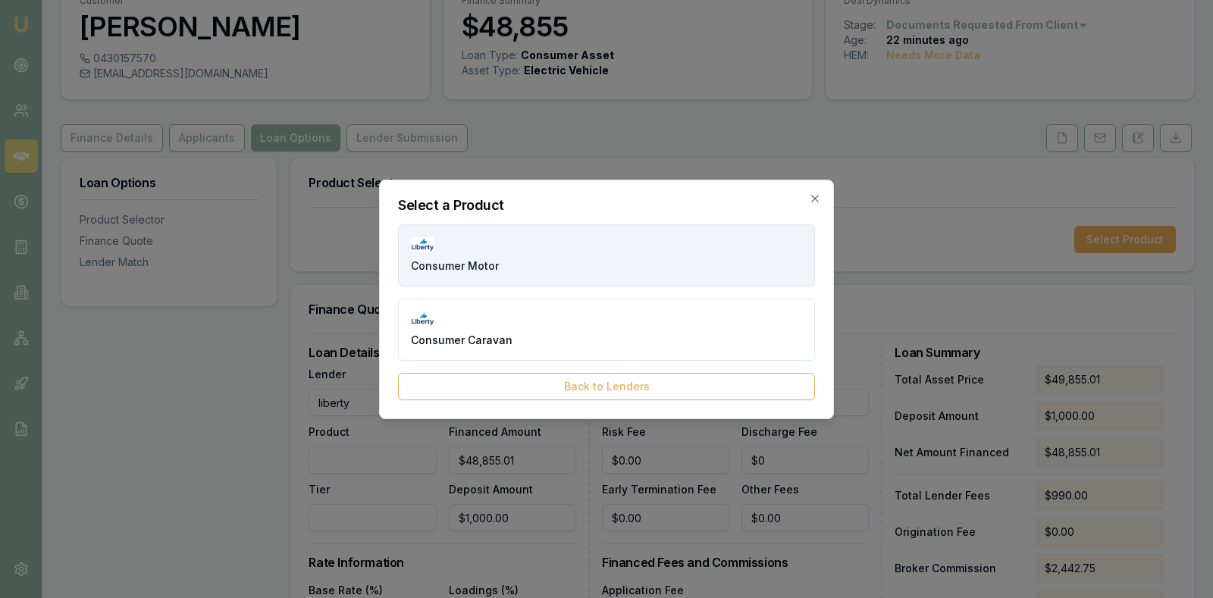
click at [549, 257] on button "Consumer Motor" at bounding box center [606, 255] width 417 height 62
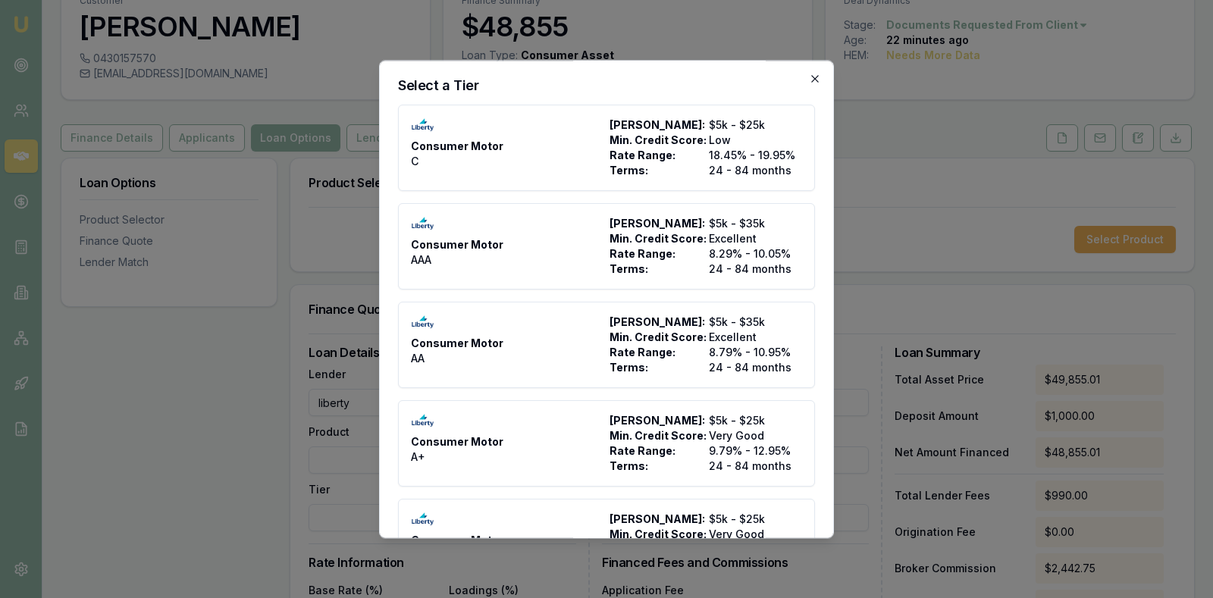
click at [814, 80] on icon "button" at bounding box center [815, 79] width 12 height 12
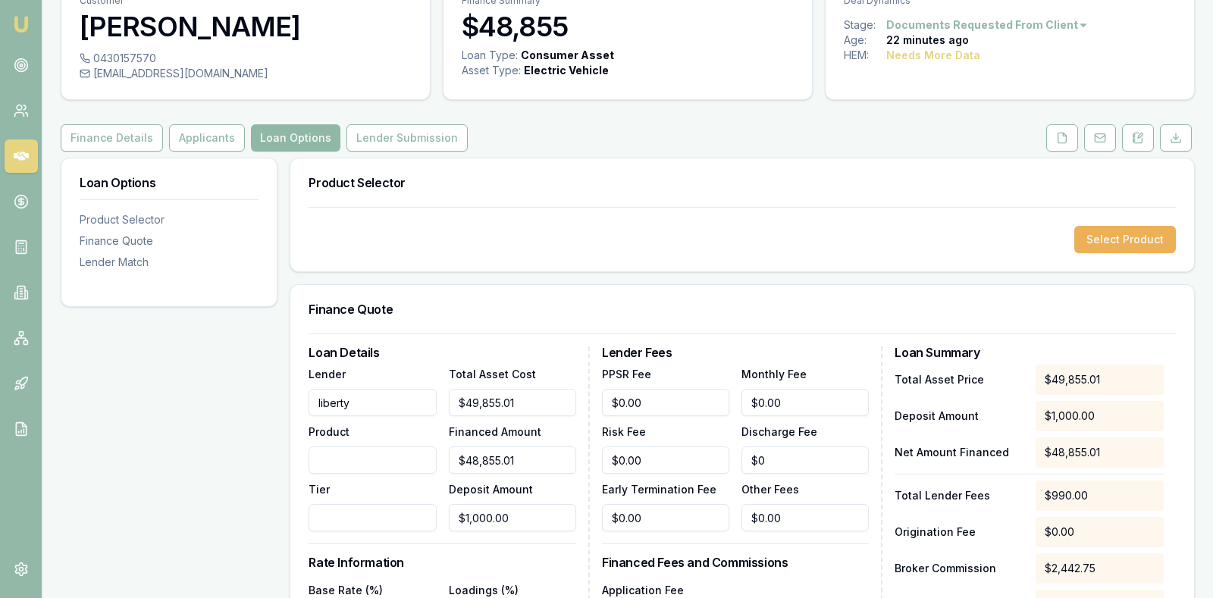
click at [292, 135] on button "Loan Options" at bounding box center [295, 137] width 89 height 27
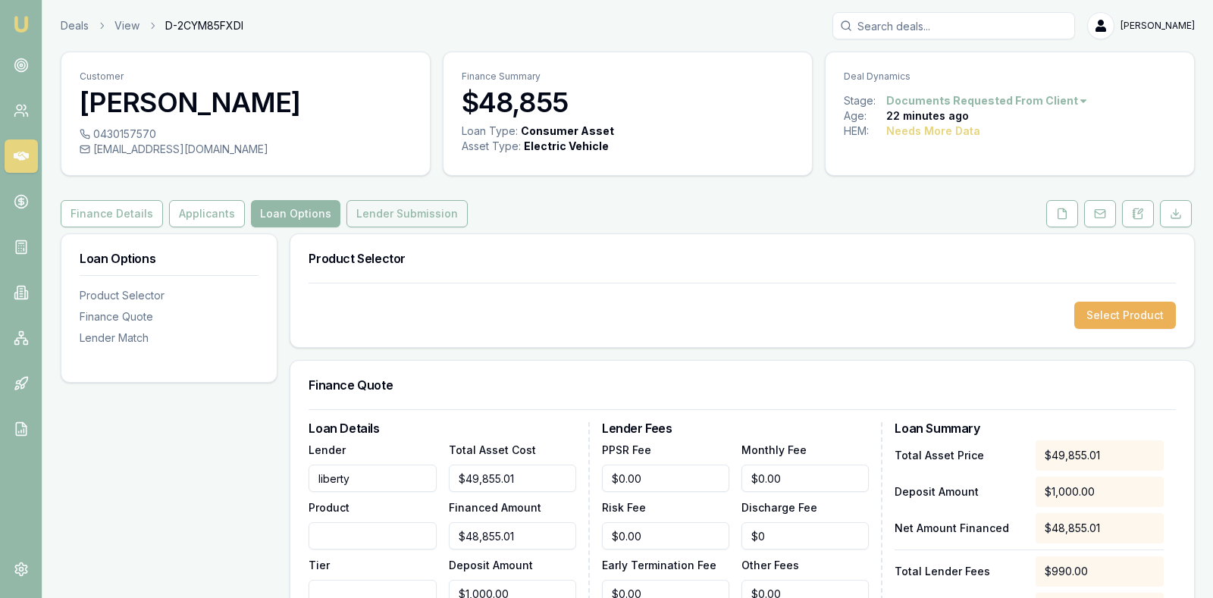
click at [375, 209] on button "Lender Submission" at bounding box center [406, 213] width 121 height 27
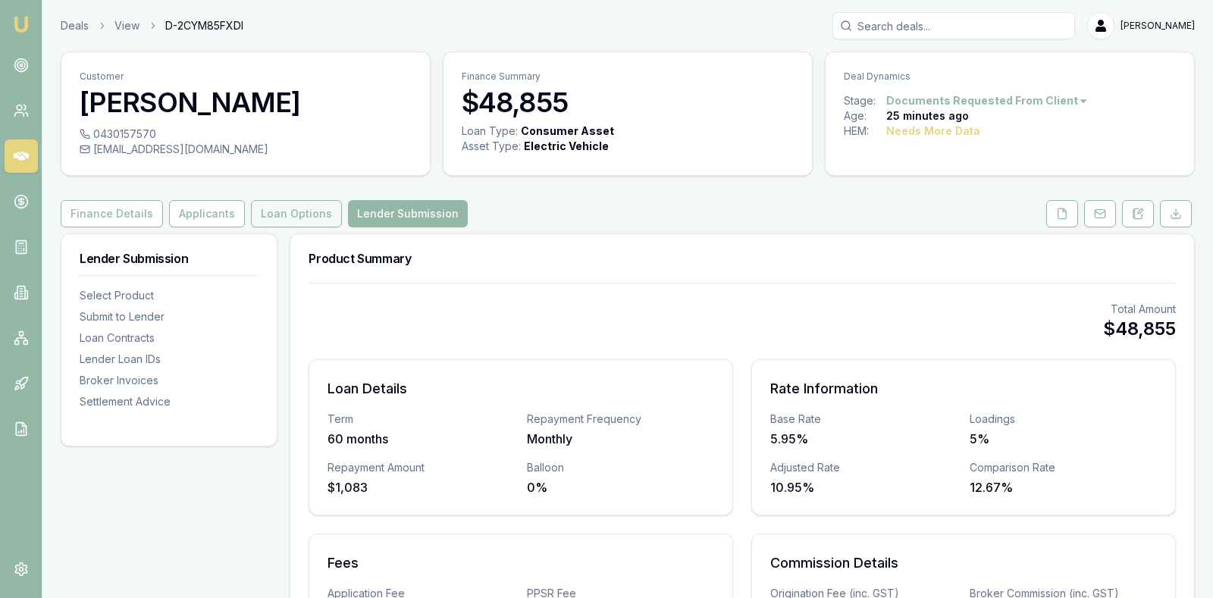
click at [270, 208] on button "Loan Options" at bounding box center [296, 213] width 91 height 27
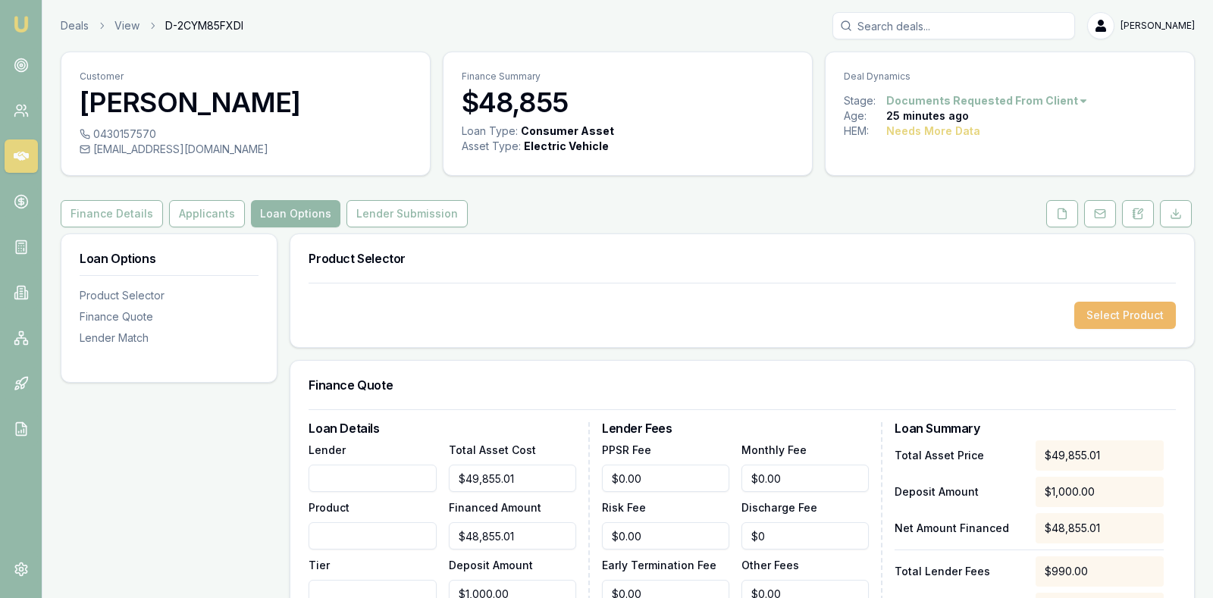
click at [1097, 302] on button "Select Product" at bounding box center [1125, 315] width 102 height 27
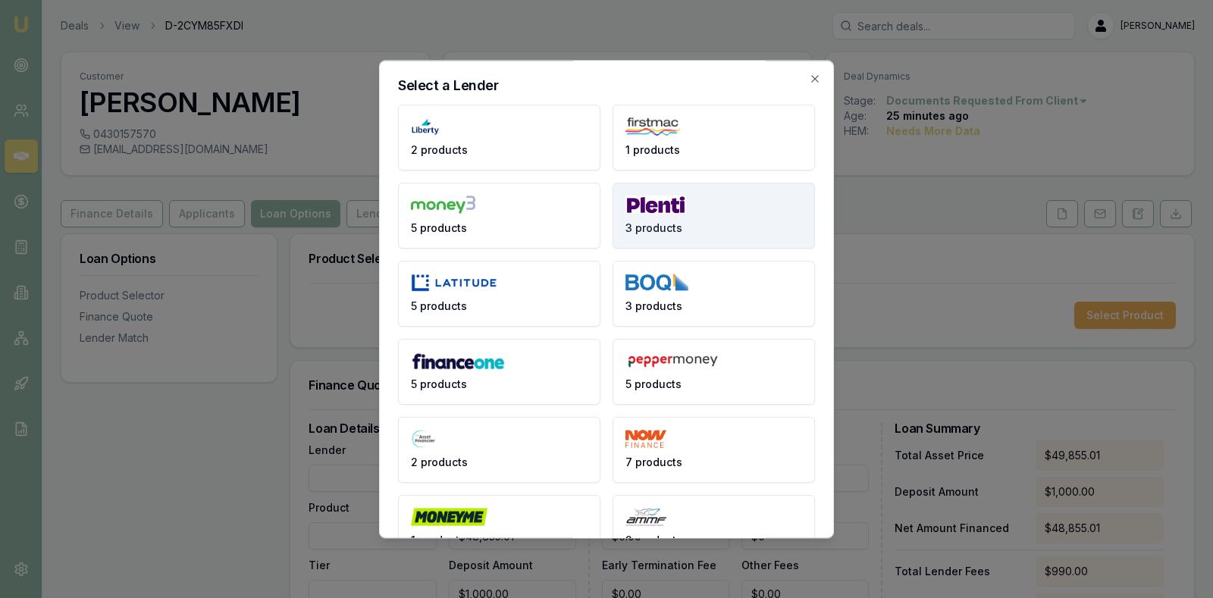
click at [689, 212] on button "3 products" at bounding box center [713, 216] width 202 height 66
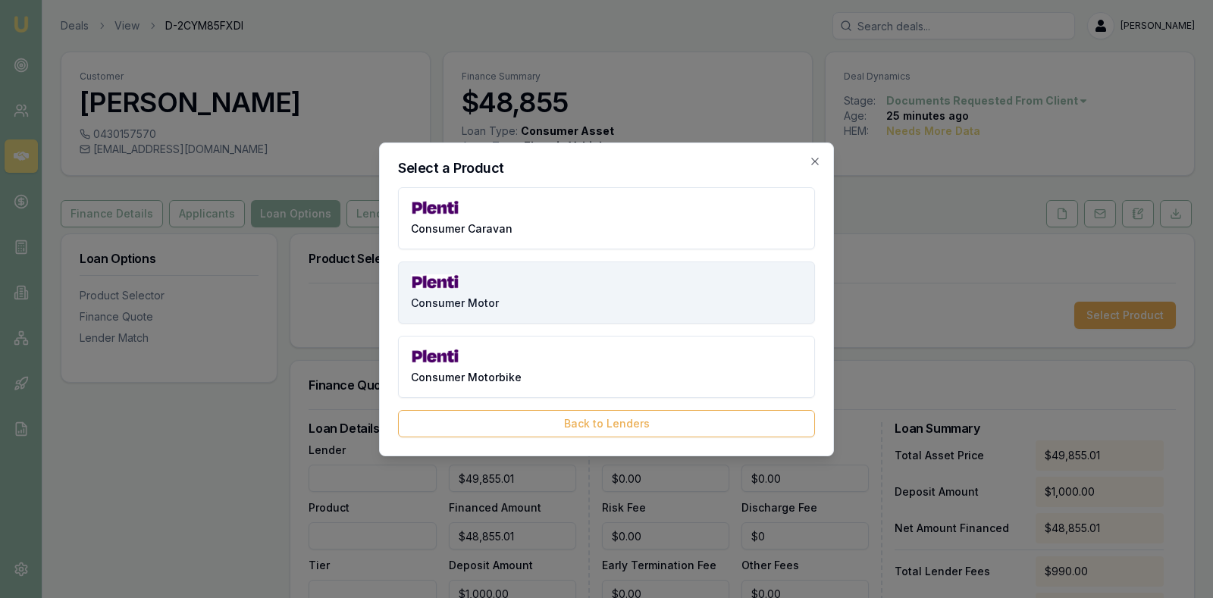
click at [638, 282] on button "Consumer Motor" at bounding box center [606, 292] width 417 height 62
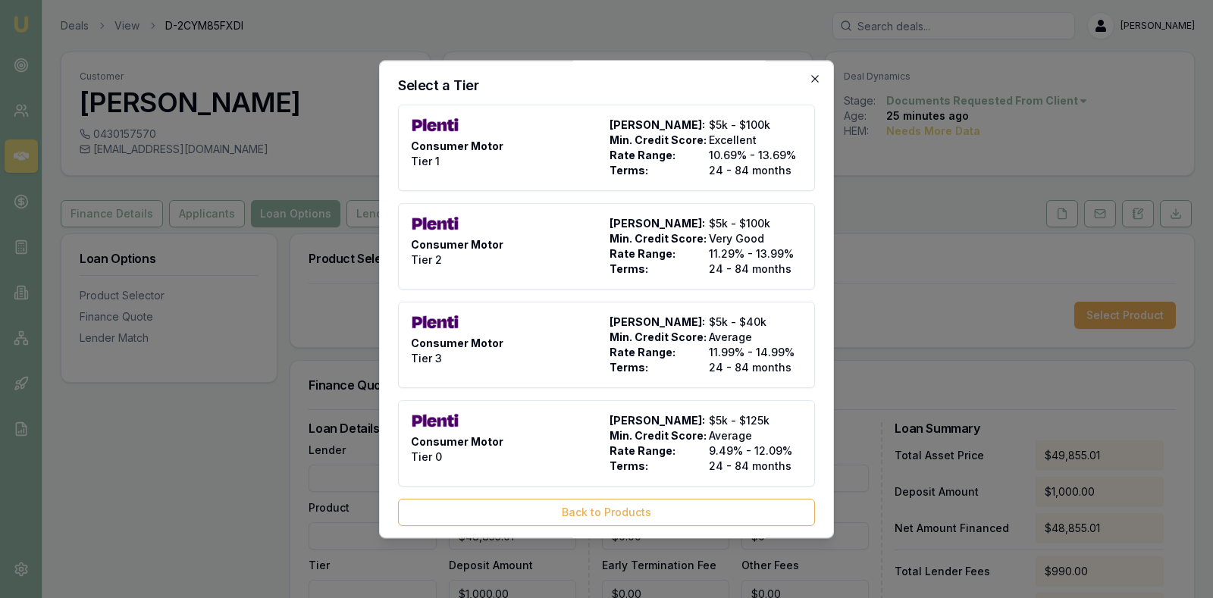
click at [818, 79] on icon "button" at bounding box center [815, 79] width 12 height 12
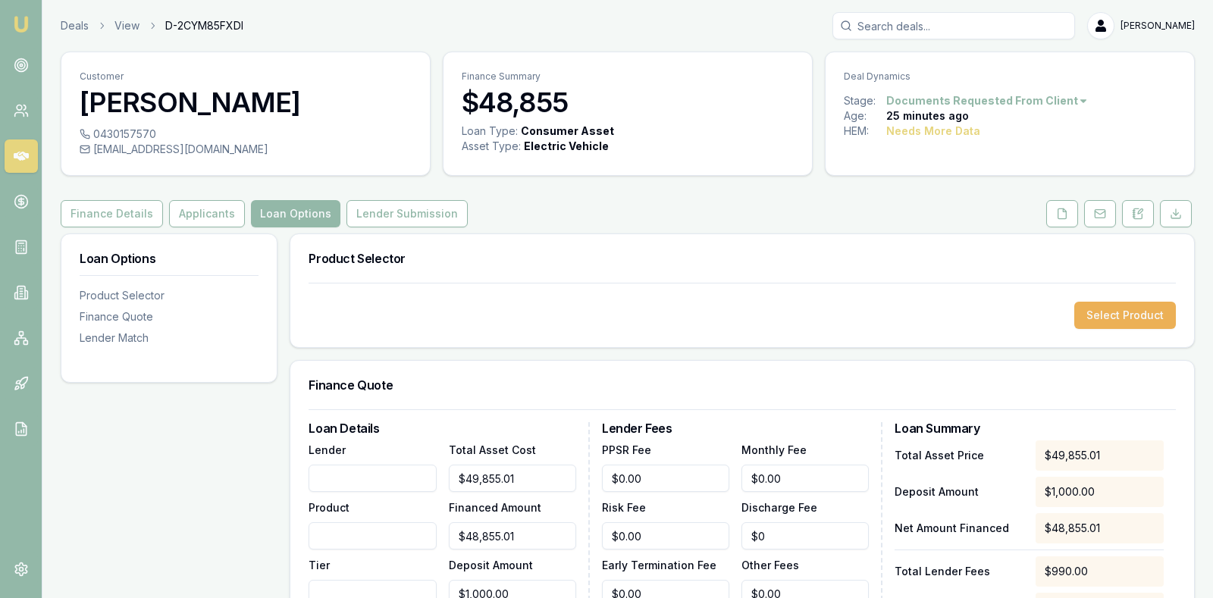
click at [667, 252] on h3 "Product Selector" at bounding box center [741, 258] width 867 height 12
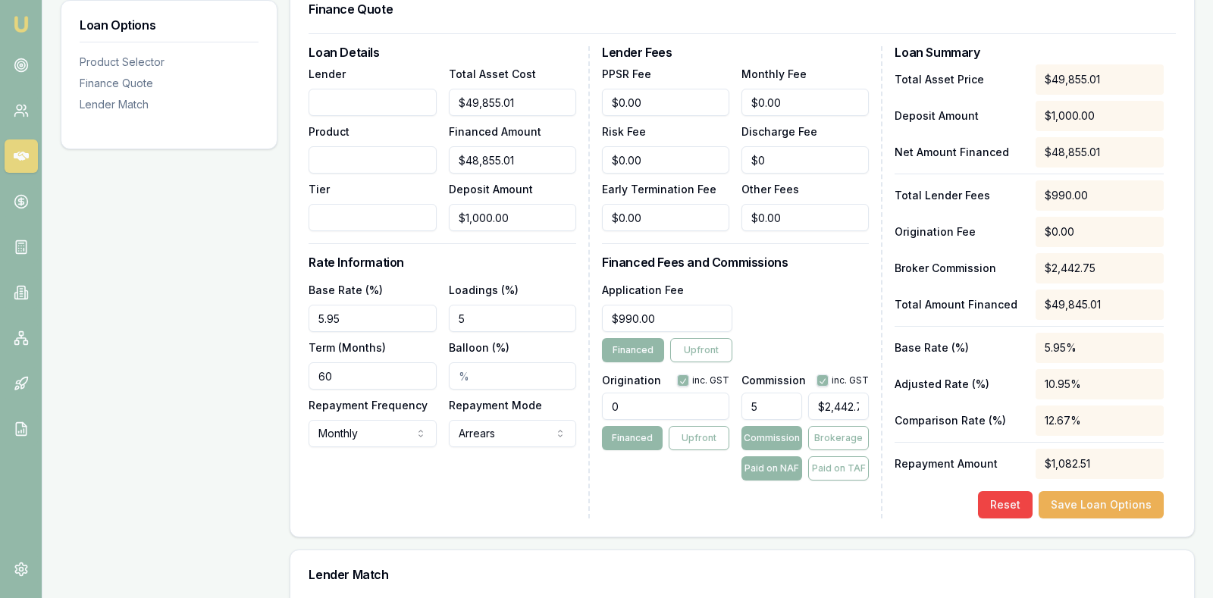
scroll to position [379, 0]
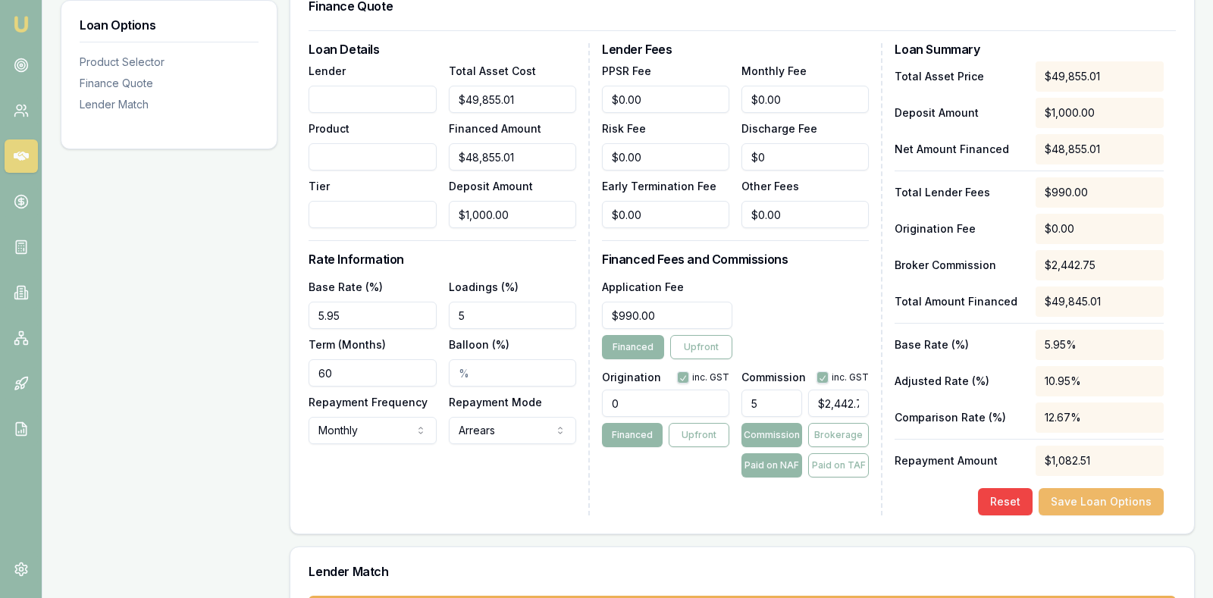
click at [1084, 496] on button "Save Loan Options" at bounding box center [1100, 501] width 125 height 27
click at [20, 155] on icon at bounding box center [21, 156] width 15 height 15
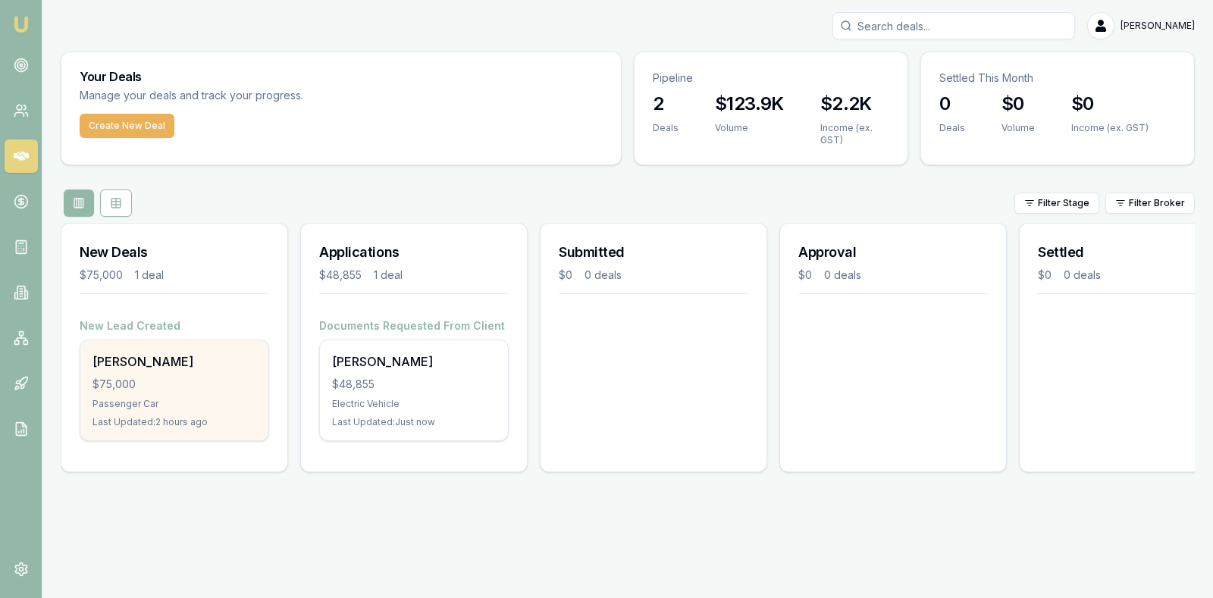
click at [149, 380] on div "$75,000" at bounding box center [174, 384] width 164 height 15
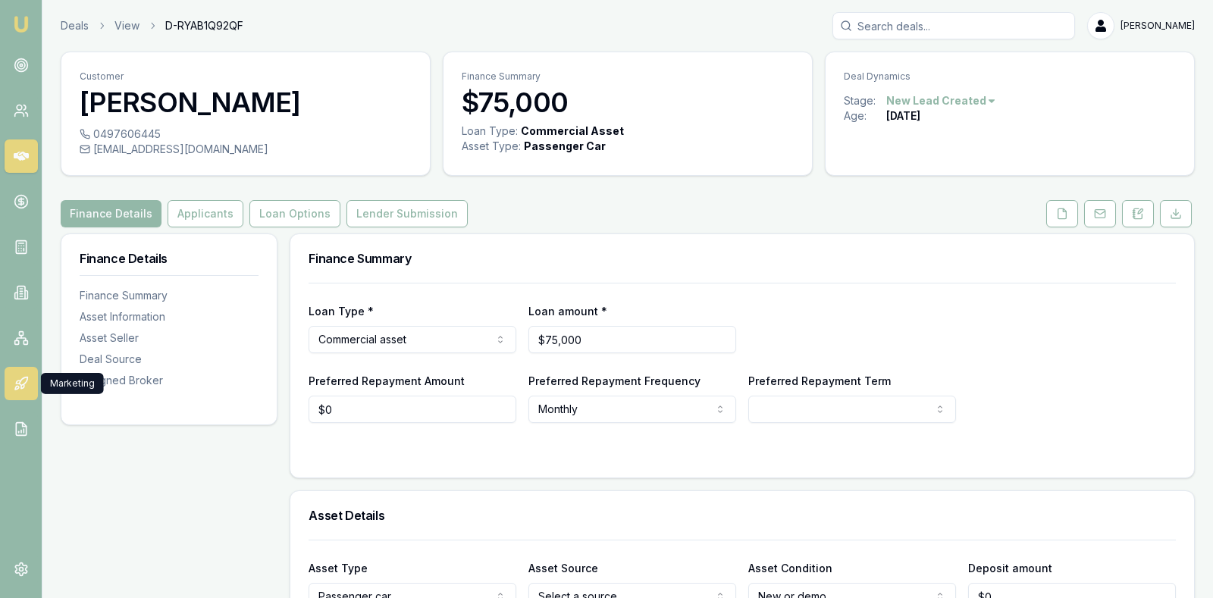
click at [21, 383] on icon at bounding box center [21, 383] width 15 height 15
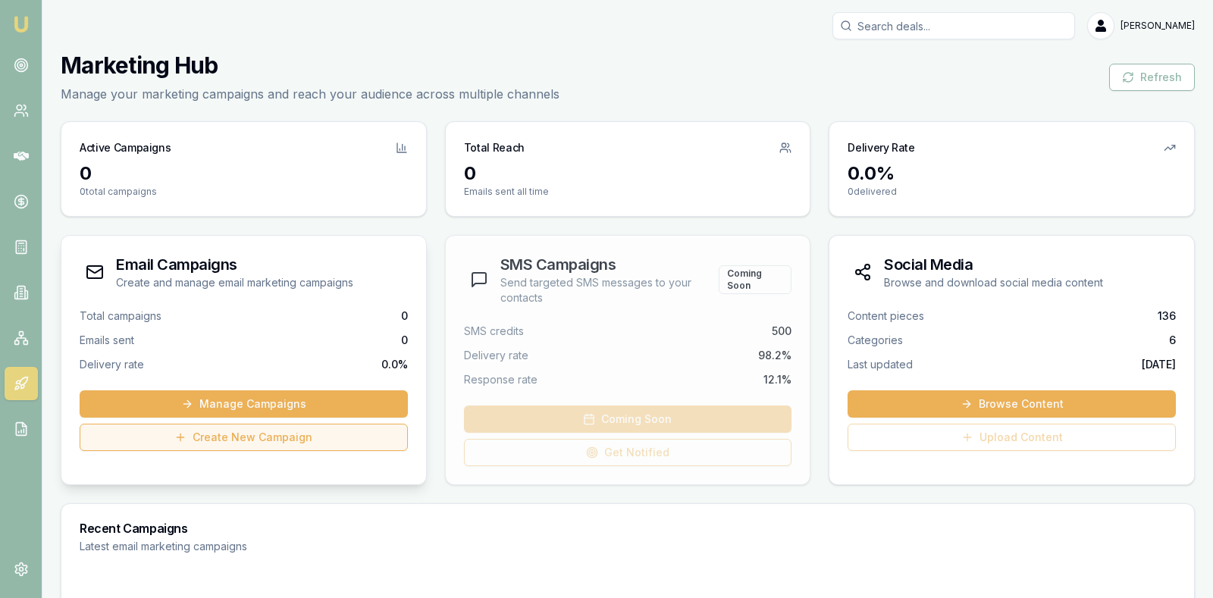
click at [186, 429] on link "Create New Campaign" at bounding box center [244, 437] width 328 height 27
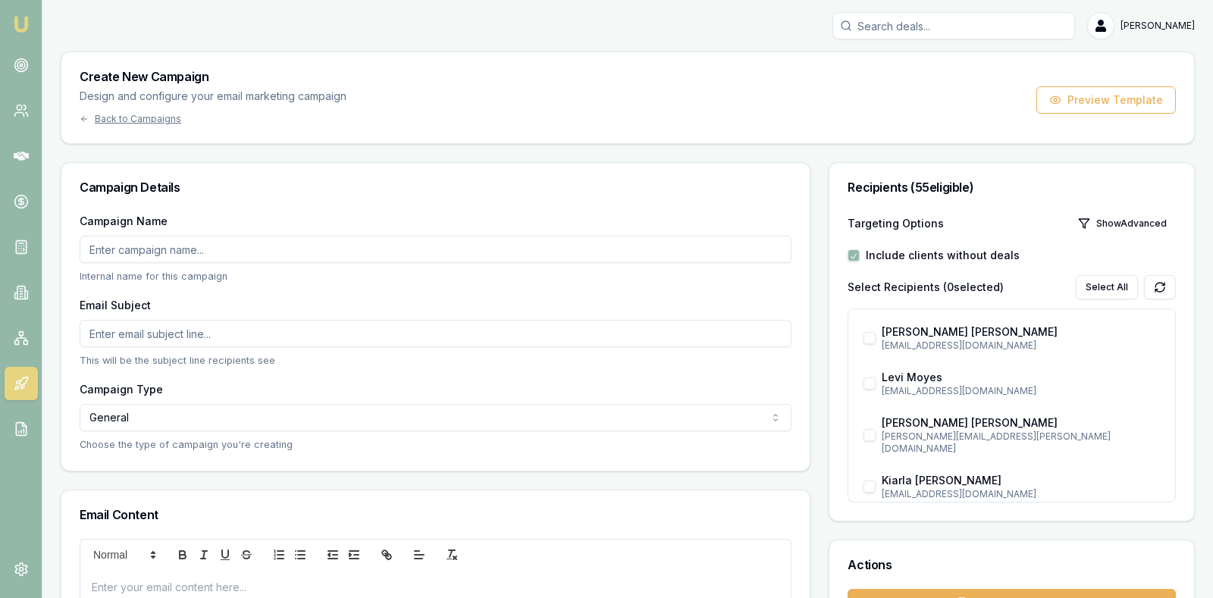
click at [224, 249] on input "Campaign Name" at bounding box center [436, 249] width 712 height 27
type input "L"
type input "K"
type input "Lead Contact"
click at [218, 325] on input "Email Subject" at bounding box center [436, 333] width 712 height 27
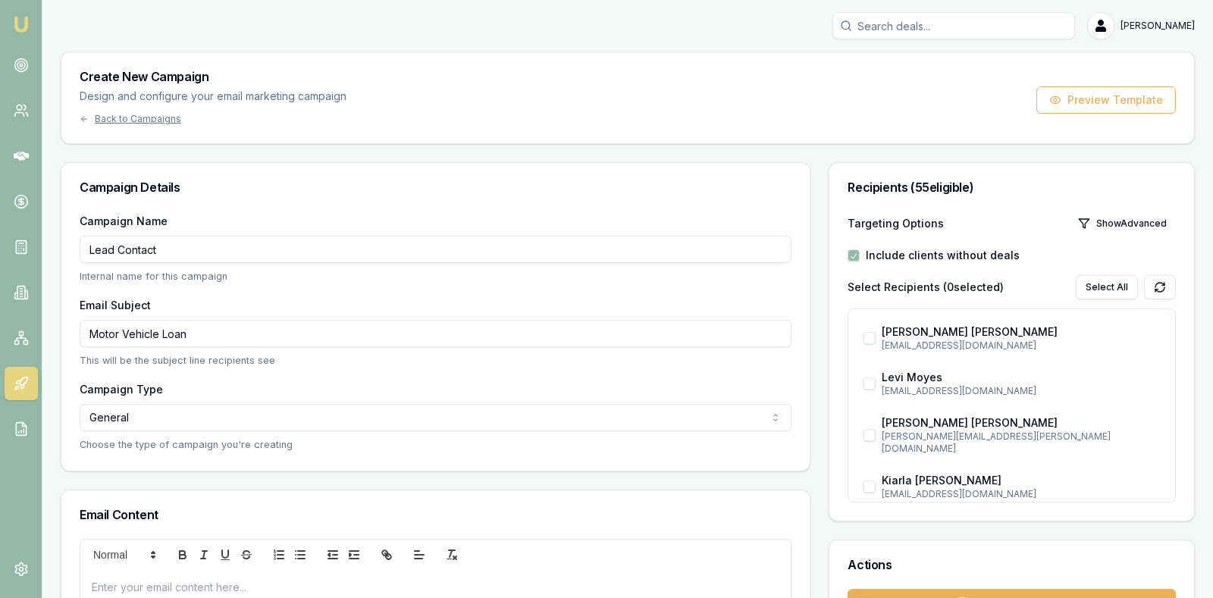
type input "Motor Vehicle Loan"
click at [228, 515] on h3 "Email Content" at bounding box center [436, 515] width 712 height 12
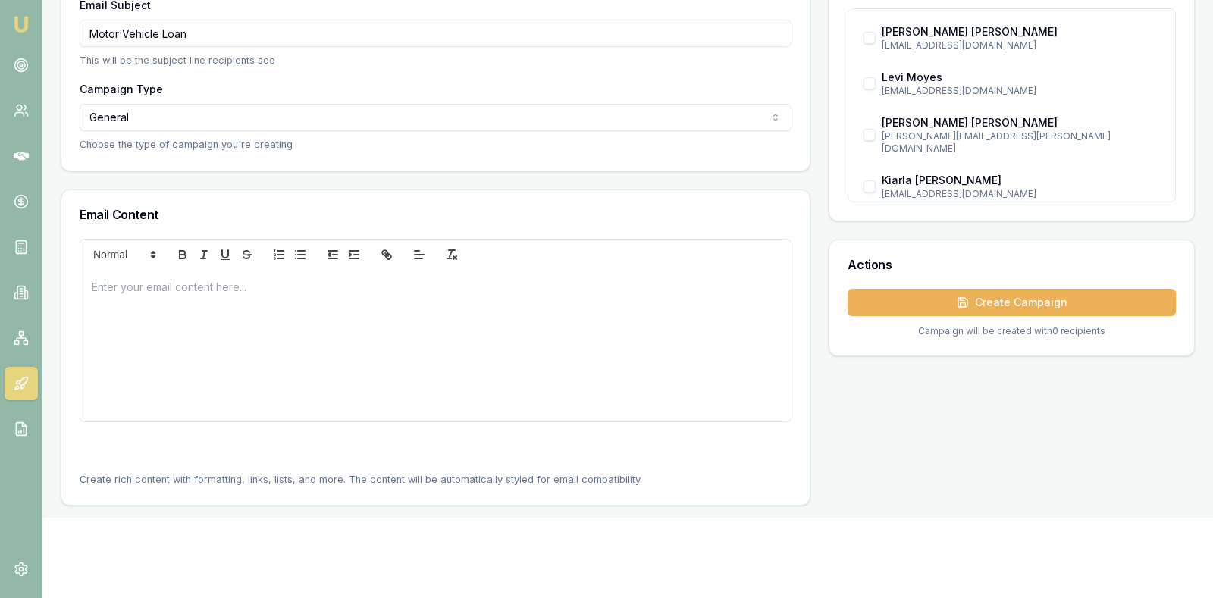
scroll to position [303, 0]
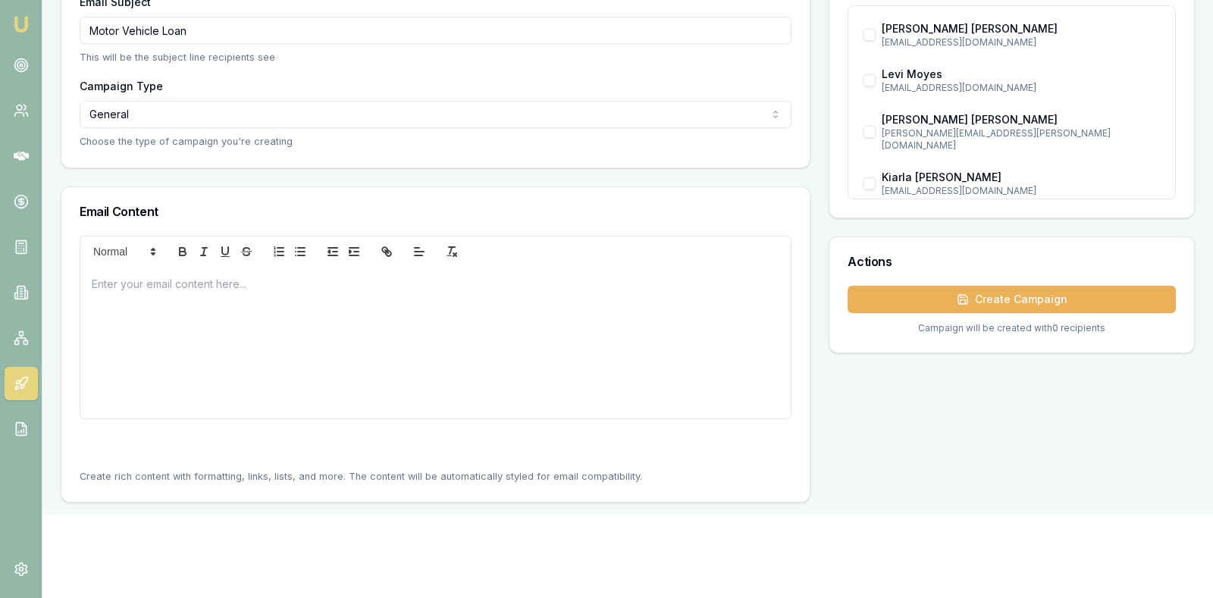
click at [132, 290] on div at bounding box center [435, 343] width 710 height 152
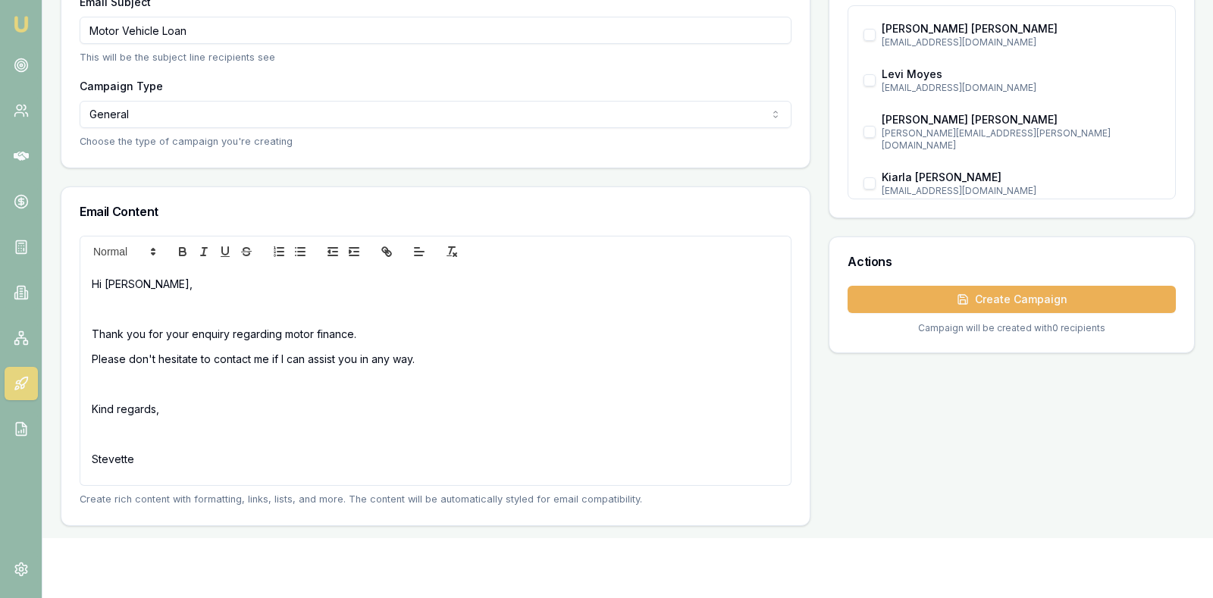
click at [928, 459] on div "Recipients ( 55 eligible) Targeting Options Show Advanced Include clients witho…" at bounding box center [1011, 192] width 366 height 667
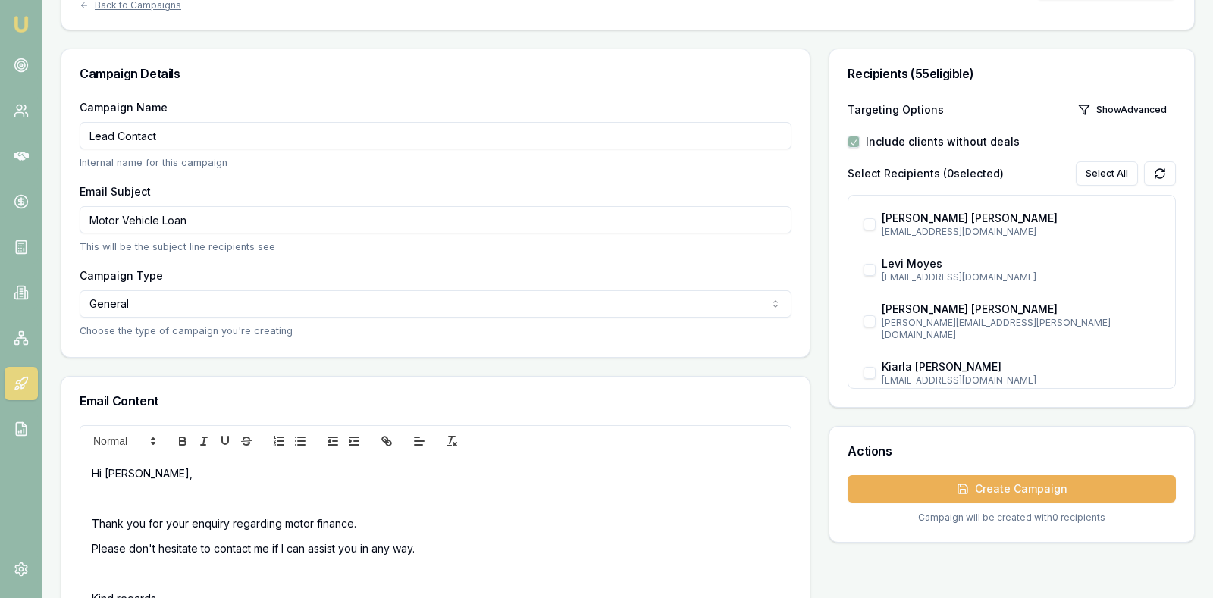
scroll to position [76, 0]
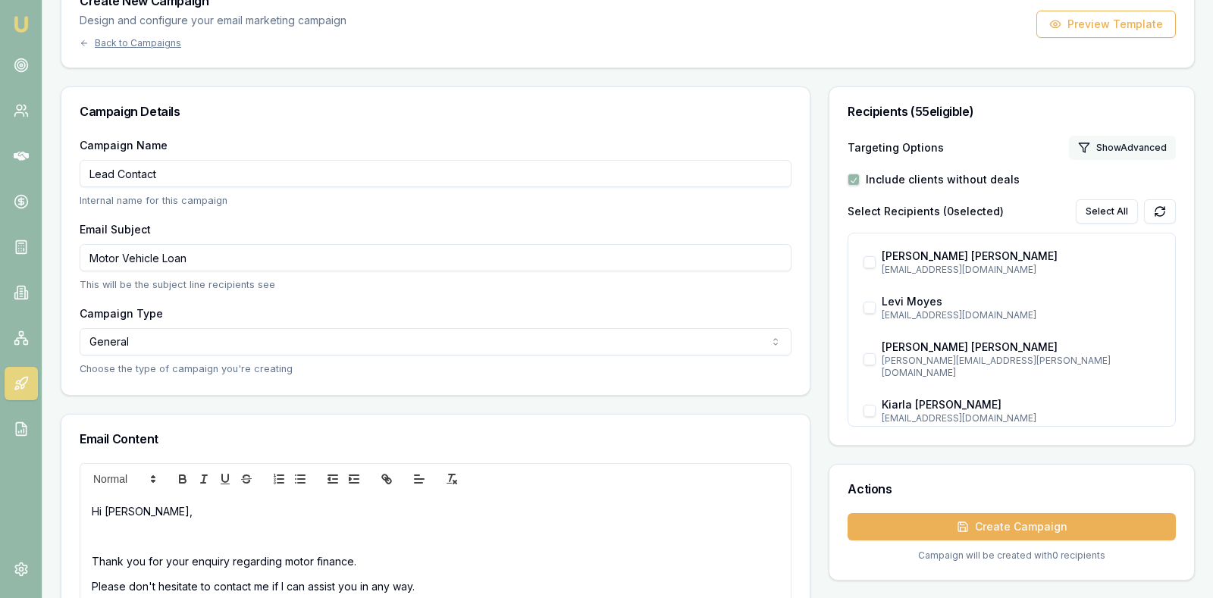
click at [1127, 139] on button "Show Advanced" at bounding box center [1122, 148] width 107 height 24
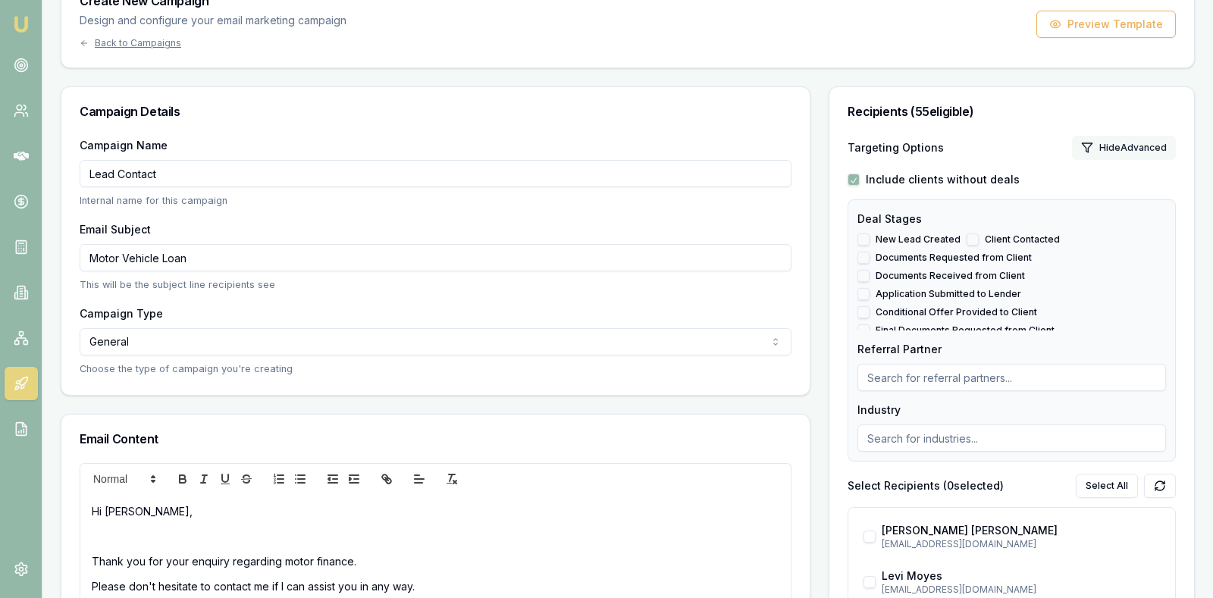
click at [1127, 139] on button "Hide Advanced" at bounding box center [1124, 148] width 104 height 24
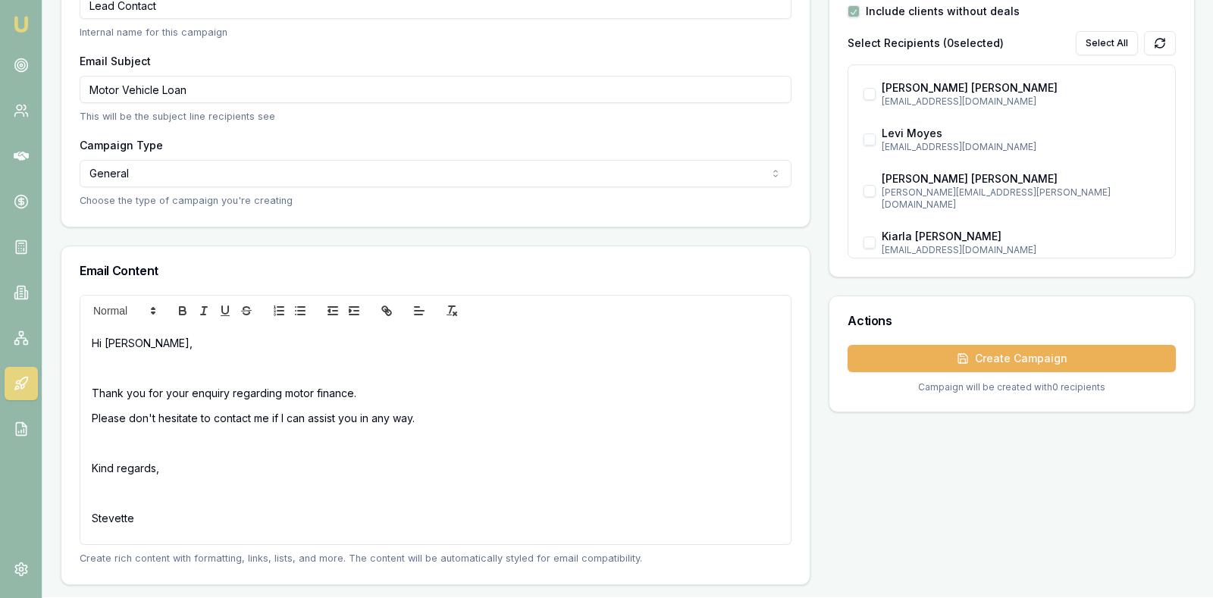
scroll to position [265, 0]
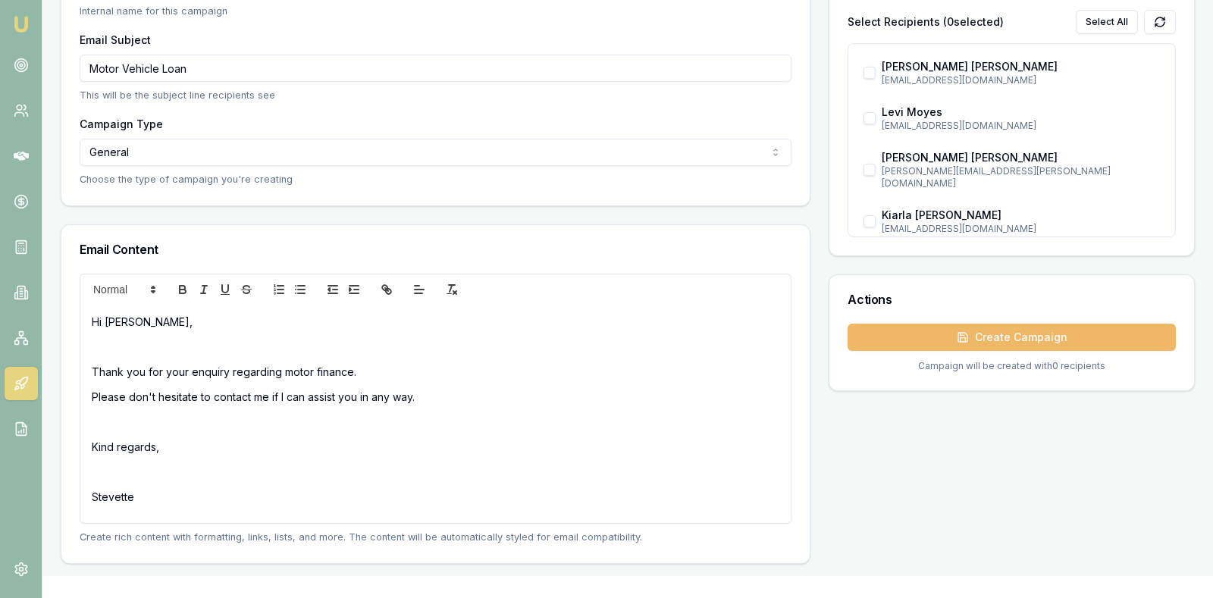
click at [1075, 332] on button "Create Campaign" at bounding box center [1011, 337] width 328 height 27
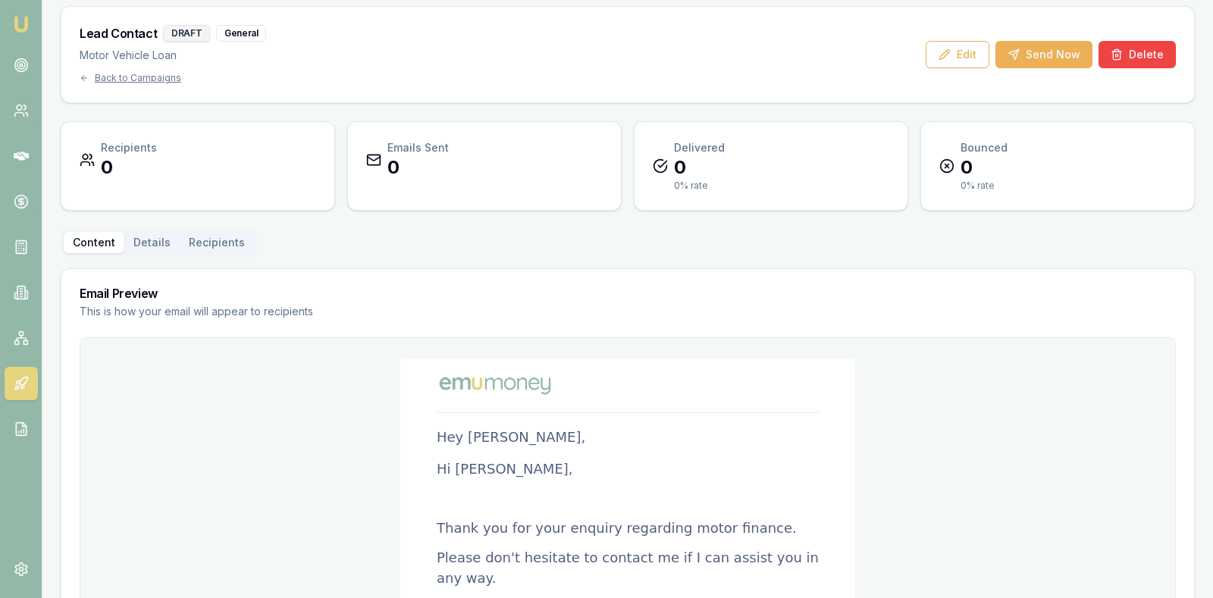
scroll to position [42, 0]
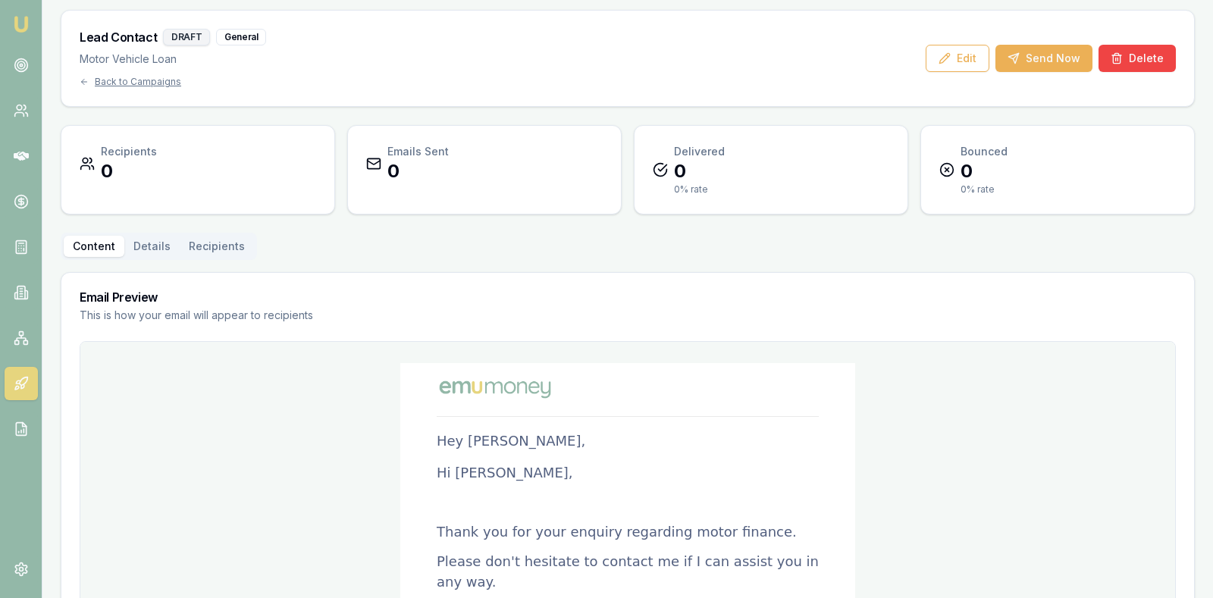
click at [534, 436] on p "Hey John Doe," at bounding box center [628, 441] width 382 height 18
drag, startPoint x: 521, startPoint y: 437, endPoint x: 429, endPoint y: 440, distance: 91.8
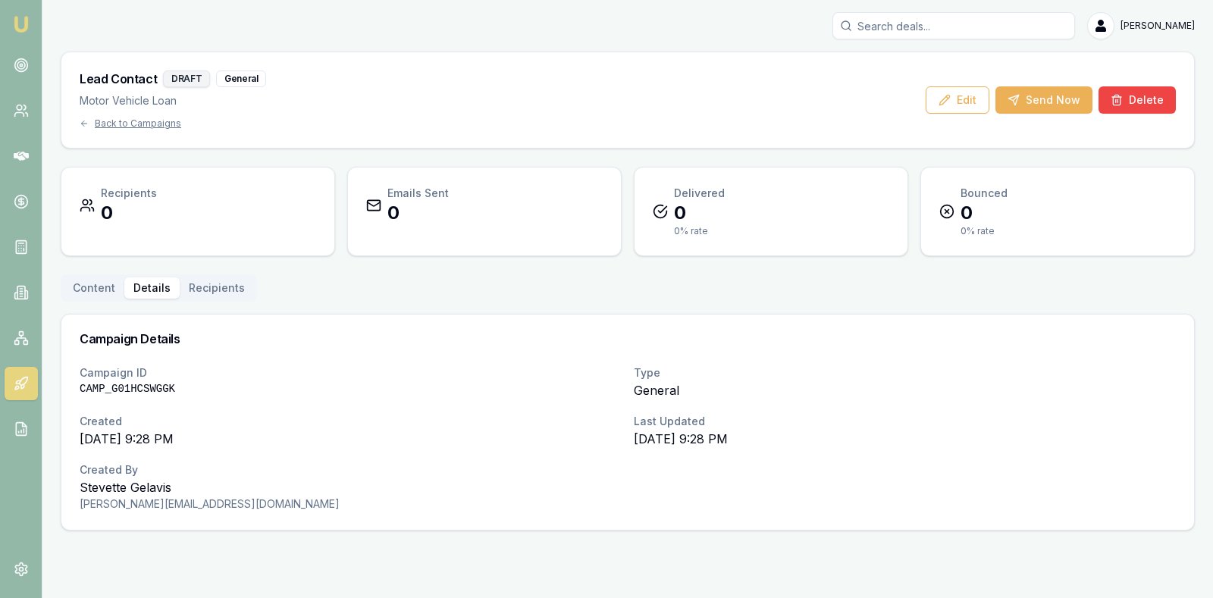
click at [151, 242] on div "Lead Contact DRAFT General Motor Vehicle Loan Back to Campaigns Edit Send Now D…" at bounding box center [628, 291] width 1134 height 479
click at [955, 92] on button "Edit" at bounding box center [957, 99] width 64 height 27
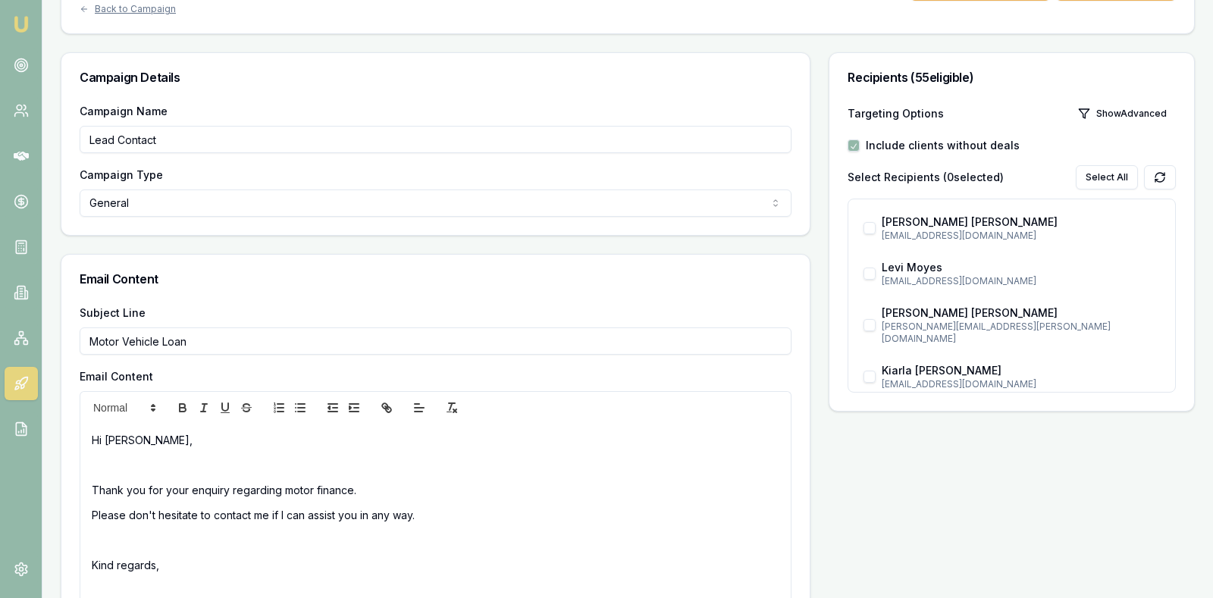
scroll to position [114, 0]
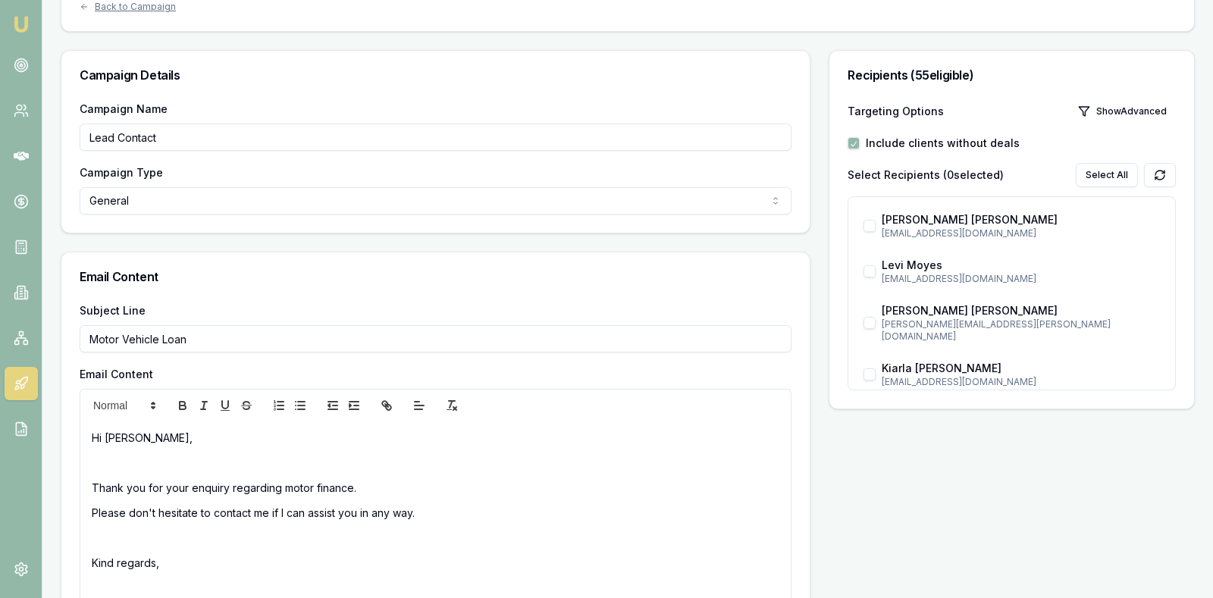
click at [86, 482] on div "Hi Darren, Thank you for your enquiry regarding motor finance. Please don't hes…" at bounding box center [435, 530] width 710 height 218
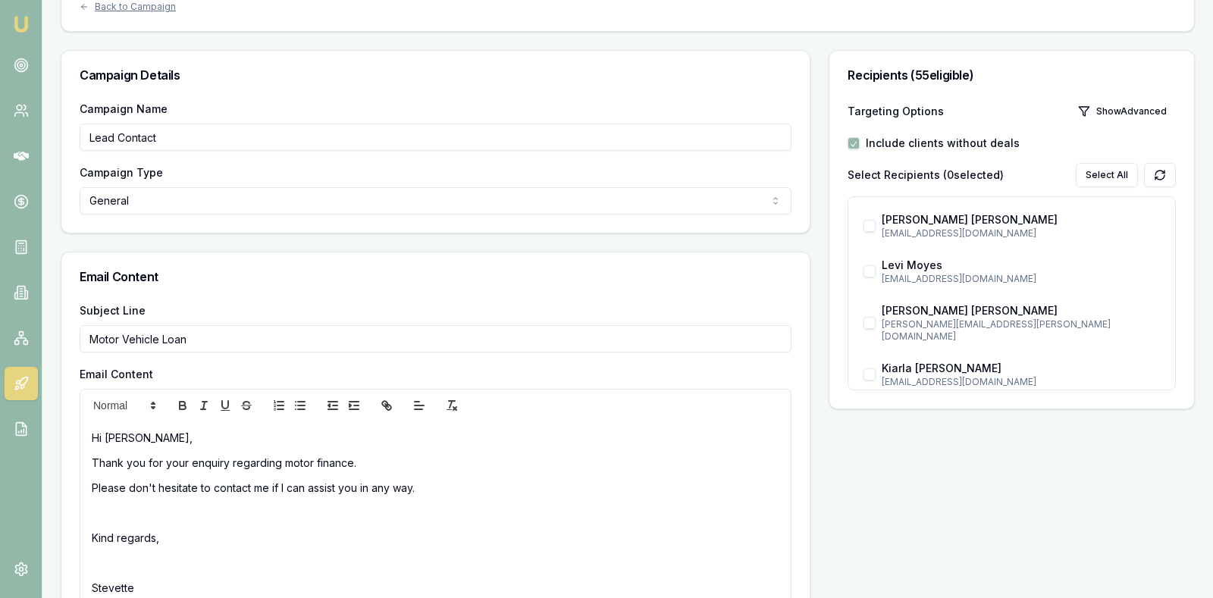
click at [953, 487] on div "Recipients ( 55 eligible) Targeting Options Show Advanced Include clients witho…" at bounding box center [1011, 342] width 366 height 585
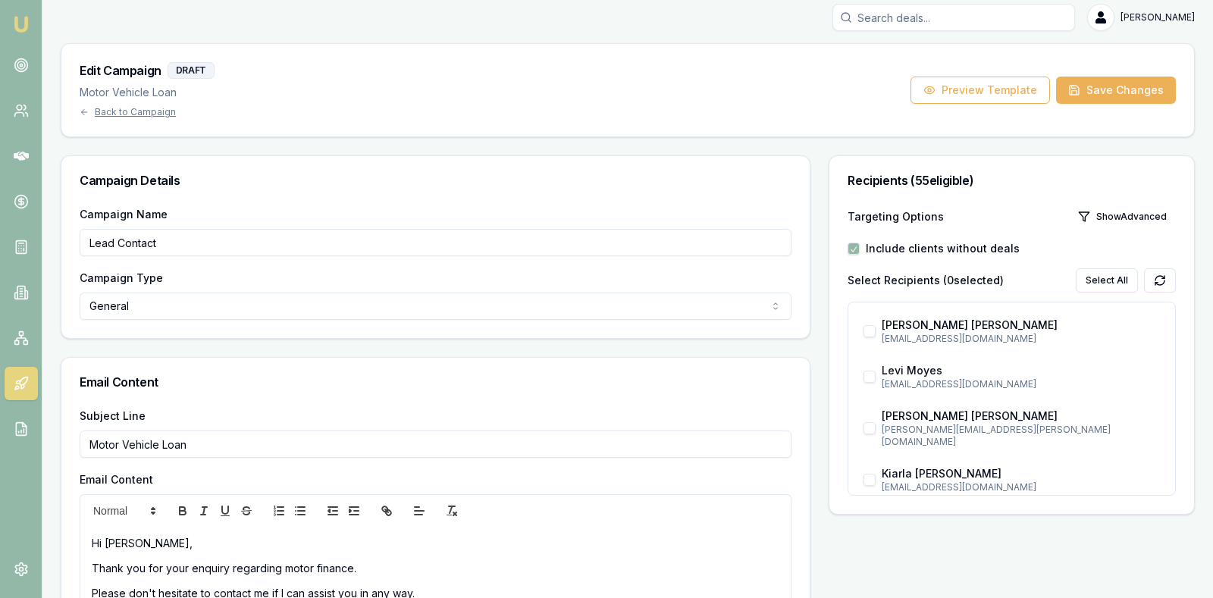
scroll to position [0, 0]
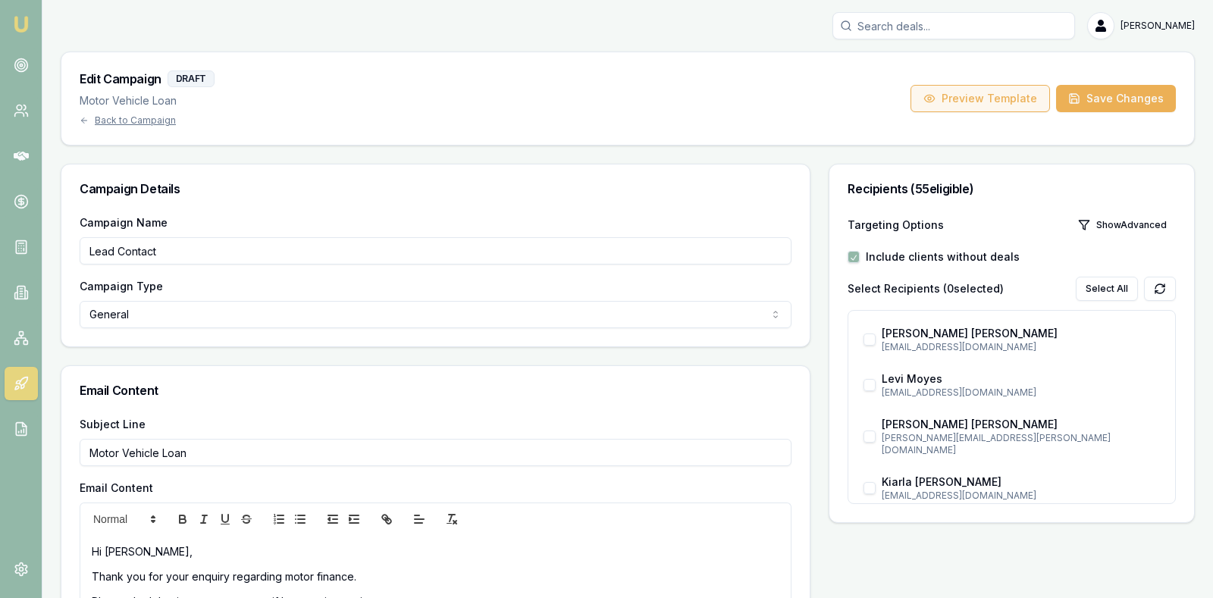
click at [985, 92] on button "Preview Template" at bounding box center [979, 98] width 139 height 27
